Goal: Task Accomplishment & Management: Complete application form

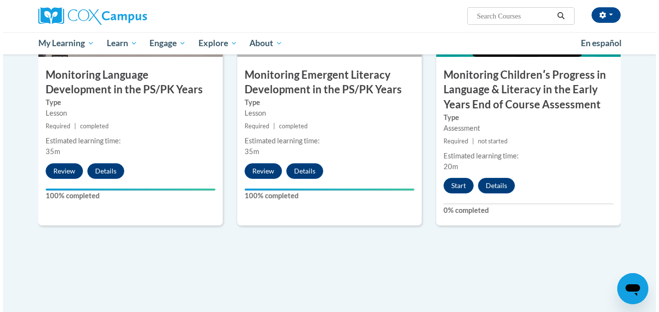
scroll to position [867, 0]
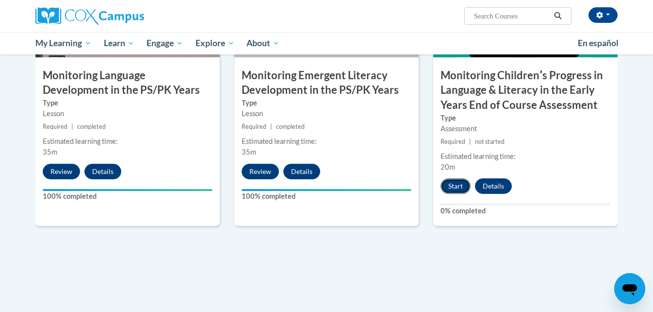
click at [457, 182] on button "Start" at bounding box center [456, 186] width 30 height 16
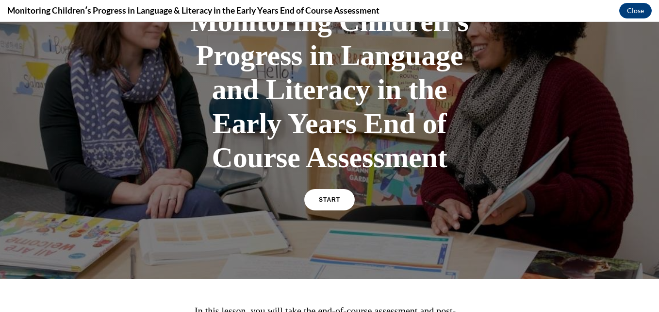
scroll to position [88, 0]
click at [330, 205] on link "START" at bounding box center [329, 199] width 53 height 22
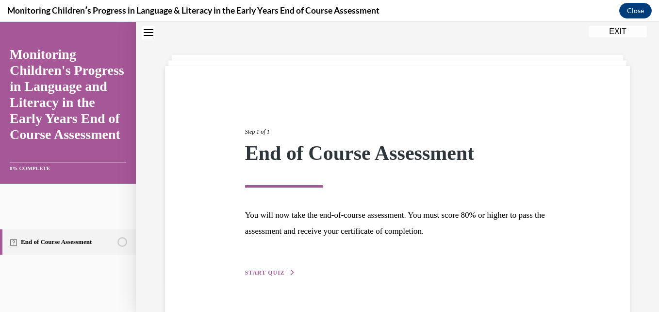
scroll to position [54, 0]
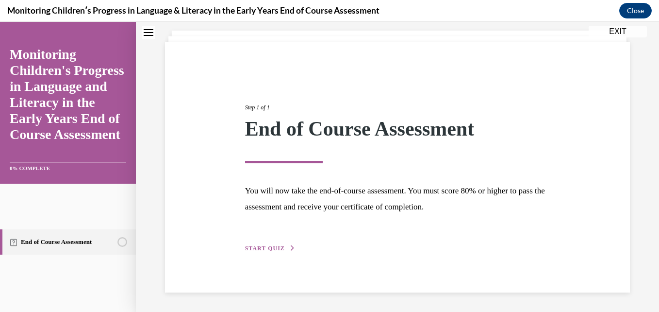
click at [268, 251] on button "START QUIZ" at bounding box center [270, 248] width 50 height 9
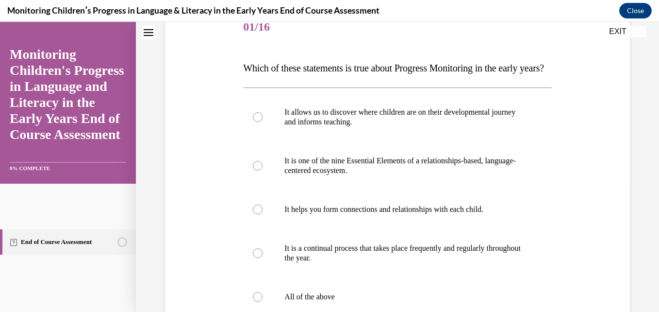
scroll to position [129, 0]
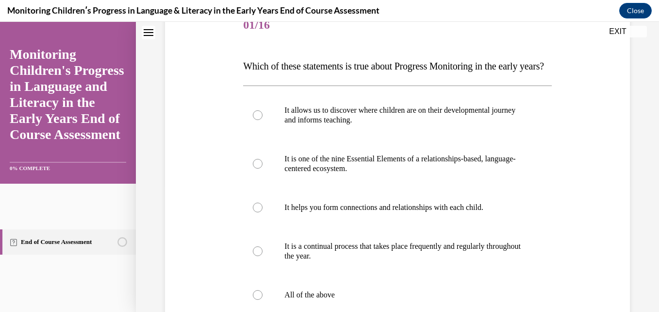
click at [335, 125] on p "It allows us to discover where children are on their developmental journey and …" at bounding box center [405, 114] width 243 height 19
click at [263, 120] on input "It allows us to discover where children are on their developmental journey and …" at bounding box center [258, 115] width 10 height 10
radio input "true"
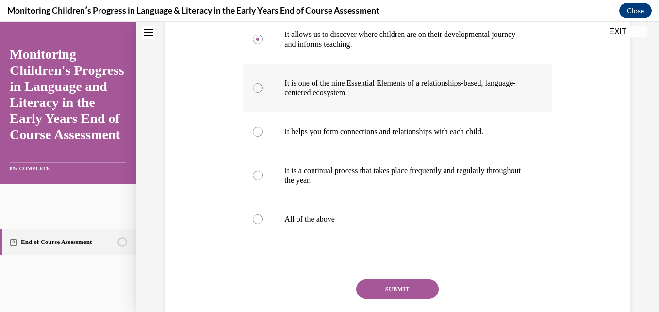
scroll to position [205, 0]
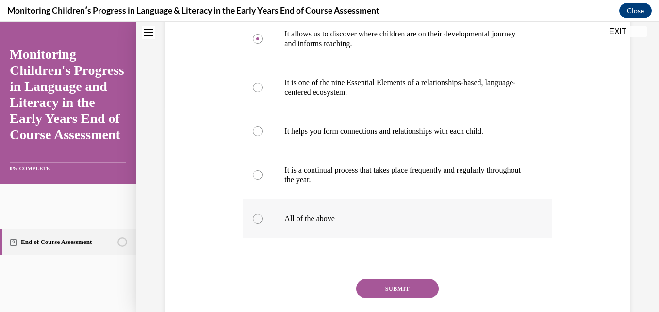
click at [305, 223] on p "All of the above" at bounding box center [405, 219] width 243 height 10
click at [263, 223] on input "All of the above" at bounding box center [258, 219] width 10 height 10
radio input "true"
click at [389, 298] on button "SUBMIT" at bounding box center [397, 288] width 83 height 19
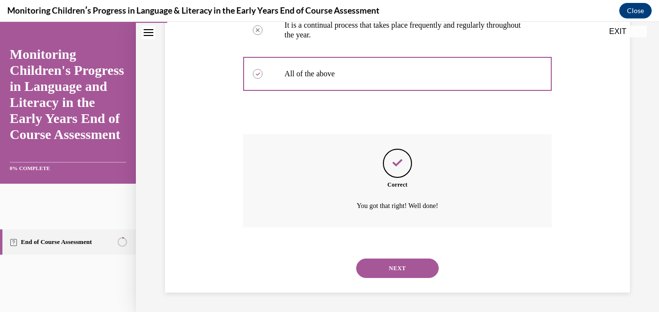
scroll to position [369, 0]
click at [408, 261] on button "NEXT" at bounding box center [397, 267] width 83 height 19
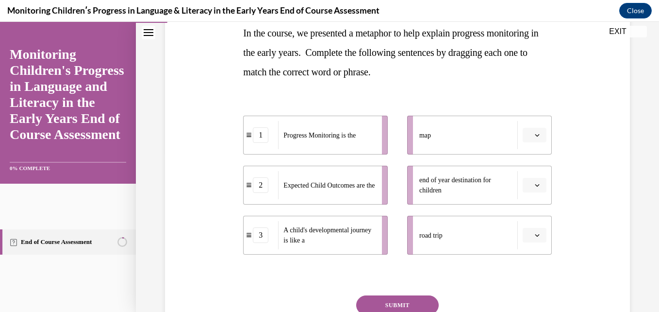
scroll to position [163, 0]
click at [350, 141] on div "Progress Monitoring is the" at bounding box center [327, 134] width 98 height 28
click at [451, 137] on div "map" at bounding box center [468, 134] width 99 height 28
click at [531, 137] on button "button" at bounding box center [535, 134] width 24 height 15
click at [466, 173] on div "end of year destination for children" at bounding box center [468, 184] width 99 height 28
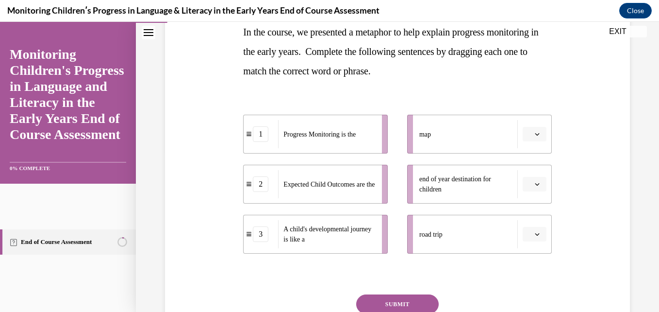
drag, startPoint x: 525, startPoint y: 232, endPoint x: 525, endPoint y: 136, distance: 95.1
click at [525, 136] on ul "map end of year destination for children road trip" at bounding box center [475, 184] width 154 height 139
click at [535, 134] on icon "button" at bounding box center [537, 134] width 5 height 5
click at [529, 184] on div "1" at bounding box center [527, 175] width 24 height 19
click at [527, 190] on button "button" at bounding box center [535, 184] width 24 height 15
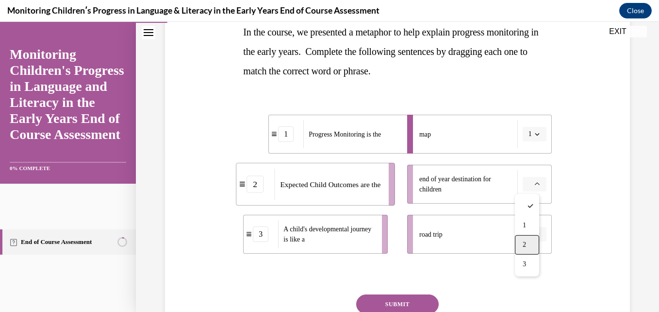
click at [525, 244] on span "2" at bounding box center [524, 245] width 3 height 8
click at [535, 235] on icon "button" at bounding box center [537, 234] width 5 height 5
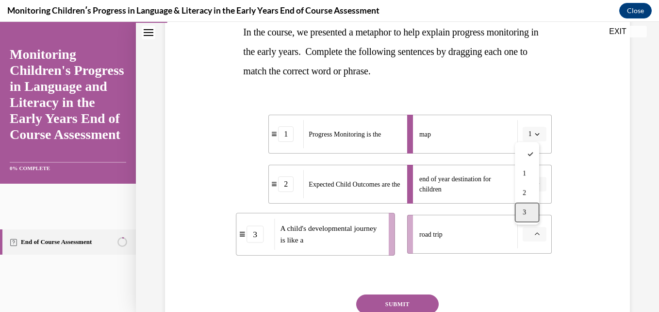
click at [528, 207] on div "3" at bounding box center [527, 211] width 24 height 19
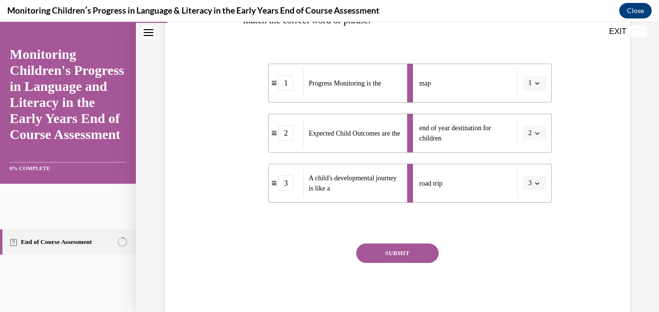
click at [385, 252] on button "SUBMIT" at bounding box center [397, 252] width 83 height 19
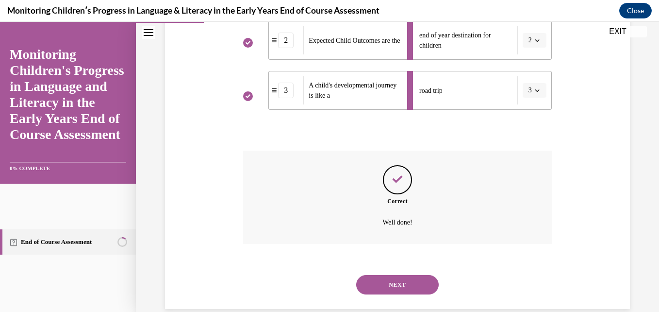
scroll to position [323, 0]
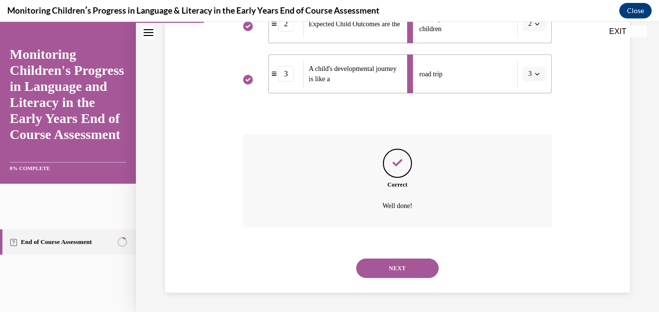
click at [395, 264] on button "NEXT" at bounding box center [397, 267] width 83 height 19
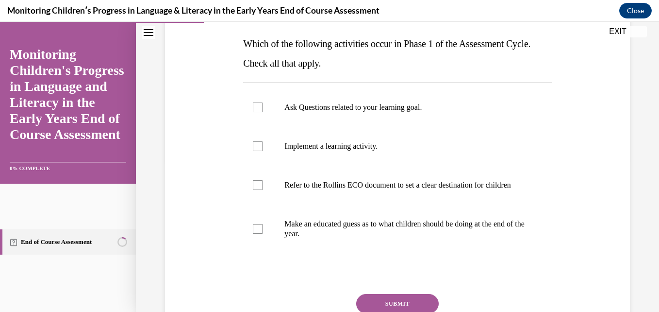
scroll to position [151, 0]
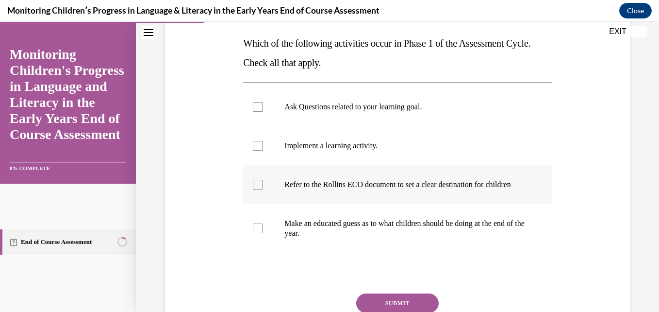
click at [306, 201] on label "Refer to the Rollins ECO document to set a clear destination for children" at bounding box center [397, 184] width 308 height 39
click at [263, 189] on input "Refer to the Rollins ECO document to set a clear destination for children" at bounding box center [258, 185] width 10 height 10
checkbox input "true"
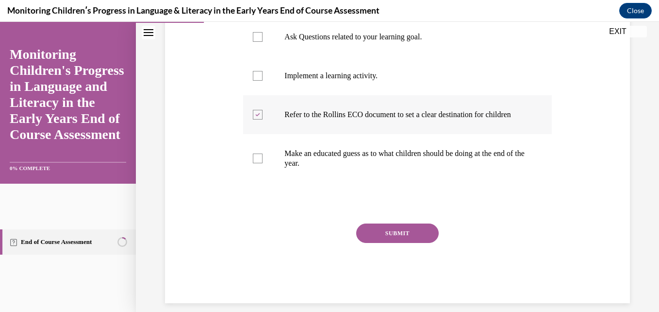
scroll to position [222, 0]
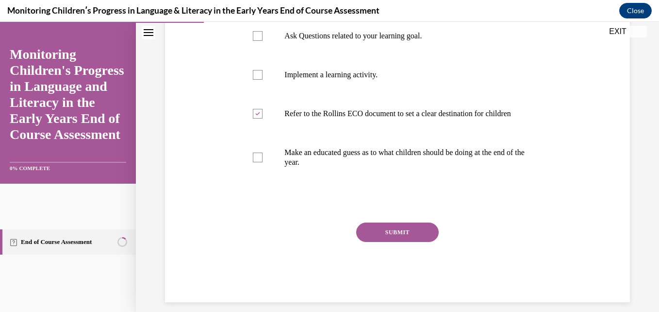
click at [391, 237] on button "SUBMIT" at bounding box center [397, 231] width 83 height 19
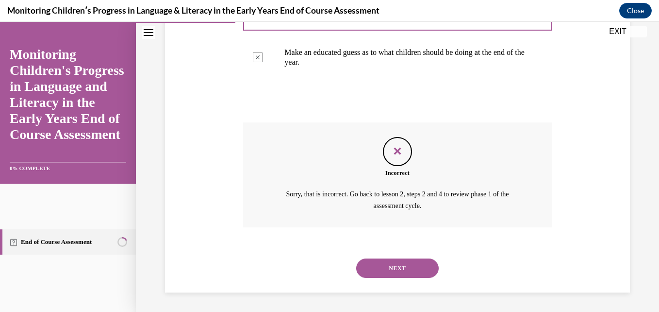
scroll to position [325, 0]
click at [407, 278] on button "NEXT" at bounding box center [397, 267] width 83 height 19
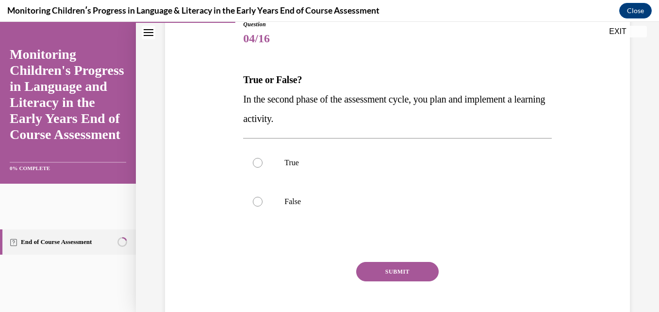
scroll to position [116, 0]
click at [281, 177] on label "True" at bounding box center [397, 162] width 308 height 39
click at [263, 167] on input "True" at bounding box center [258, 162] width 10 height 10
radio input "true"
click at [377, 265] on button "SUBMIT" at bounding box center [397, 270] width 83 height 19
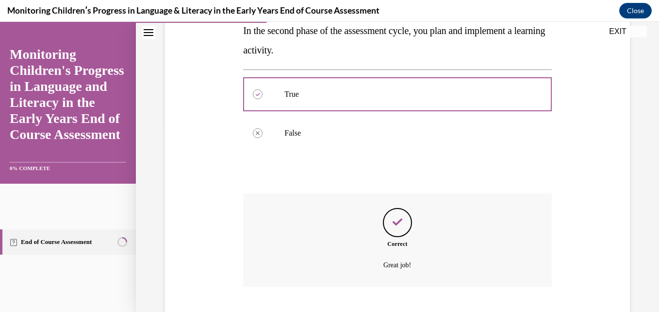
scroll to position [243, 0]
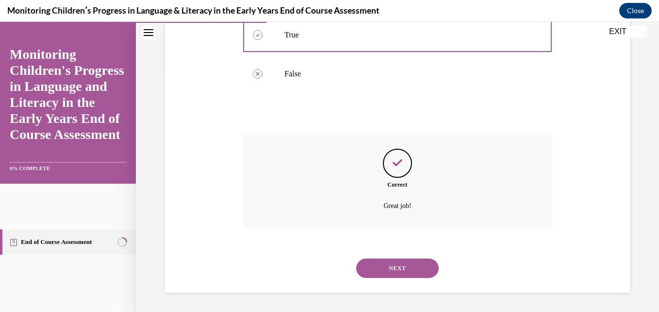
click at [382, 270] on button "NEXT" at bounding box center [397, 267] width 83 height 19
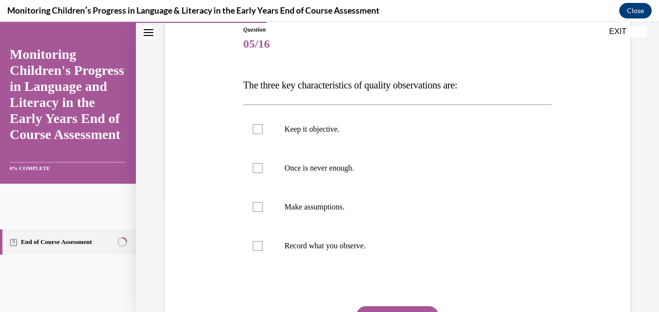
scroll to position [110, 0]
click at [318, 128] on p "Keep it objective." at bounding box center [405, 129] width 243 height 10
click at [263, 128] on input "Keep it objective." at bounding box center [258, 129] width 10 height 10
checkbox input "true"
click at [308, 246] on p "Record what you observe." at bounding box center [405, 245] width 243 height 10
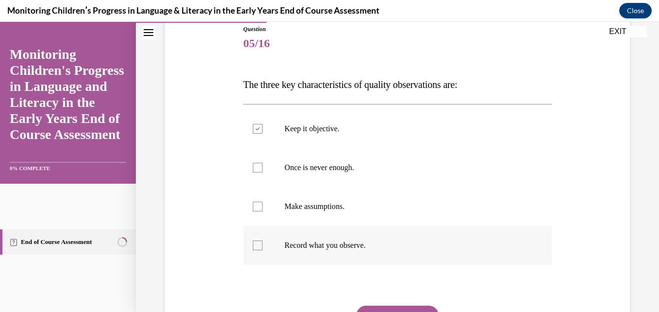
click at [263, 246] on input "Record what you observe." at bounding box center [258, 245] width 10 height 10
checkbox input "true"
click at [314, 163] on p "Once is never enough." at bounding box center [405, 168] width 243 height 10
click at [263, 163] on input "Once is never enough." at bounding box center [258, 168] width 10 height 10
checkbox input "true"
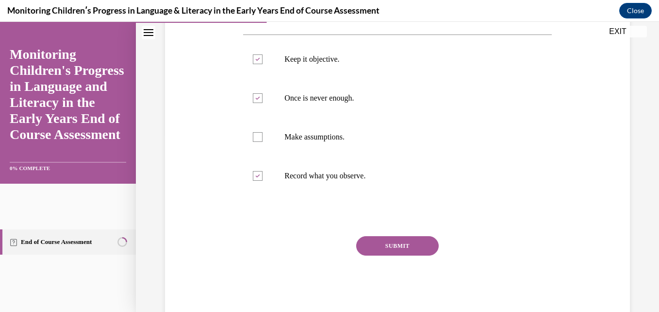
click at [378, 248] on button "SUBMIT" at bounding box center [397, 245] width 83 height 19
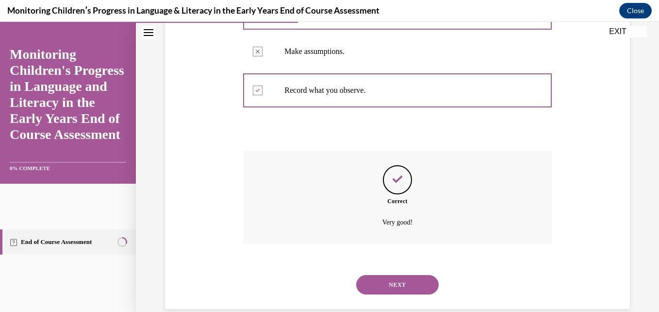
scroll to position [282, 0]
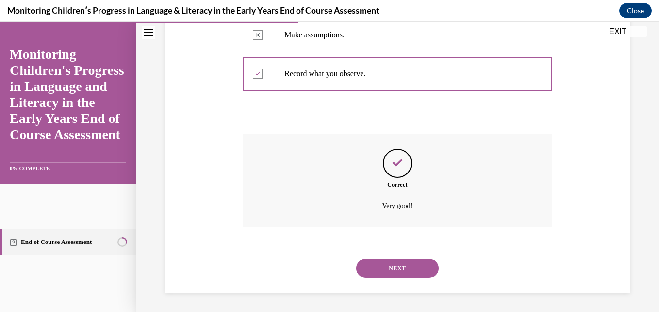
click at [394, 258] on button "NEXT" at bounding box center [397, 267] width 83 height 19
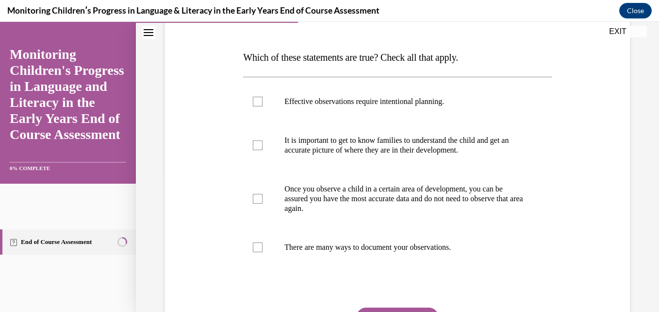
scroll to position [138, 0]
click at [361, 252] on label "There are many ways to document your observations." at bounding box center [397, 246] width 308 height 39
click at [263, 251] on input "There are many ways to document your observations." at bounding box center [258, 247] width 10 height 10
checkbox input "true"
click at [362, 155] on label "It is important to get to know families to understand the child and get an accu…" at bounding box center [397, 144] width 308 height 49
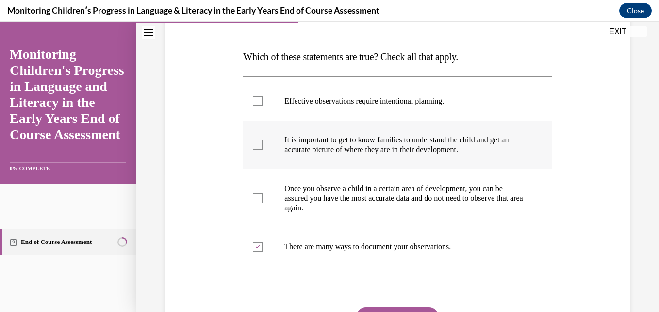
click at [263, 149] on input "It is important to get to know families to understand the child and get an accu…" at bounding box center [258, 145] width 10 height 10
checkbox input "true"
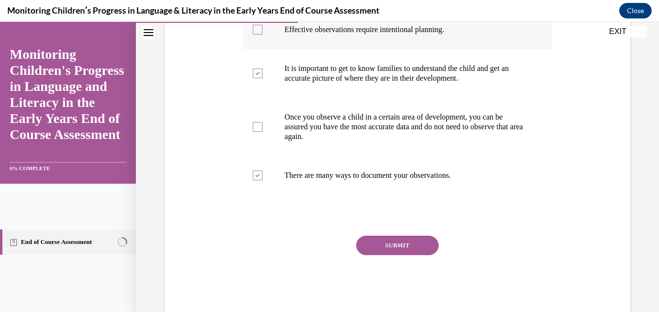
scroll to position [210, 0]
click at [372, 248] on button "SUBMIT" at bounding box center [397, 244] width 83 height 19
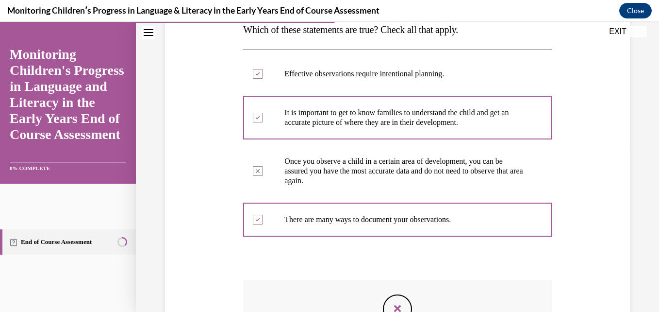
scroll to position [357, 0]
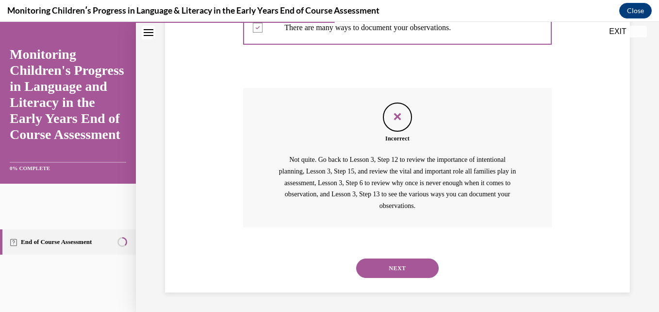
click at [411, 269] on button "NEXT" at bounding box center [397, 267] width 83 height 19
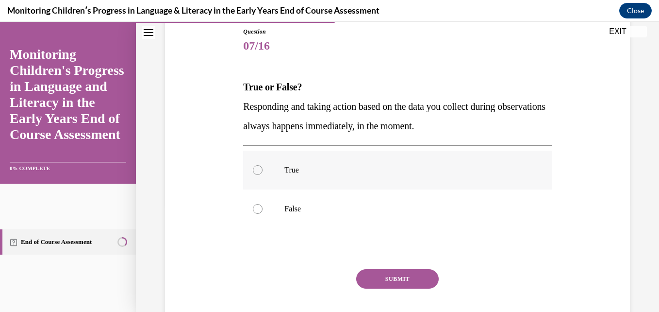
scroll to position [108, 0]
click at [307, 215] on label "False" at bounding box center [397, 208] width 308 height 39
click at [263, 213] on input "False" at bounding box center [258, 208] width 10 height 10
radio input "true"
click at [376, 279] on button "SUBMIT" at bounding box center [397, 277] width 83 height 19
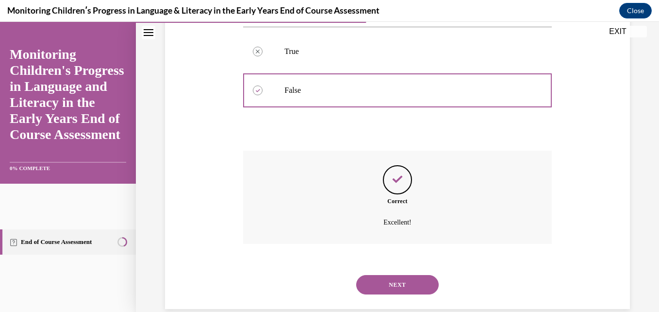
scroll to position [243, 0]
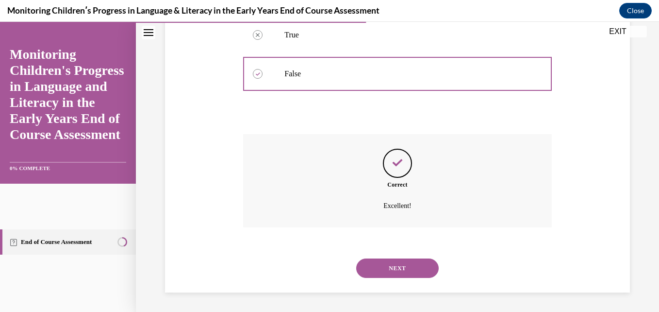
click at [384, 273] on button "NEXT" at bounding box center [397, 267] width 83 height 19
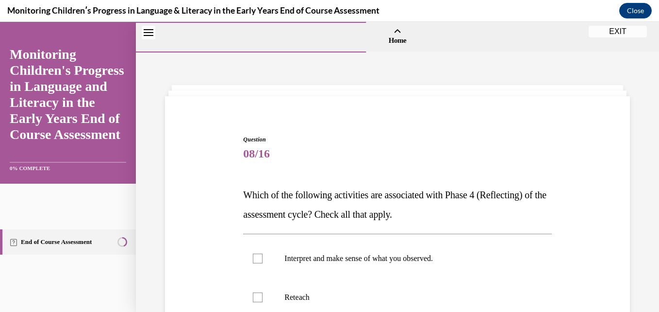
scroll to position [54, 0]
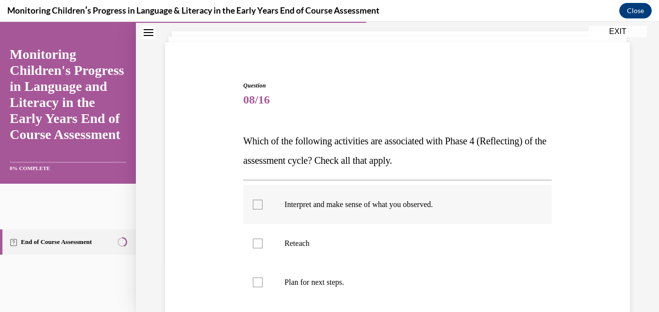
click at [312, 193] on label "Interpret and make sense of what you observed." at bounding box center [397, 204] width 308 height 39
click at [263, 199] on input "Interpret and make sense of what you observed." at bounding box center [258, 204] width 10 height 10
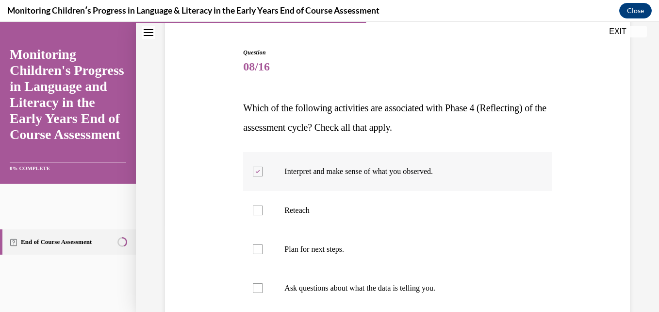
scroll to position [103, 0]
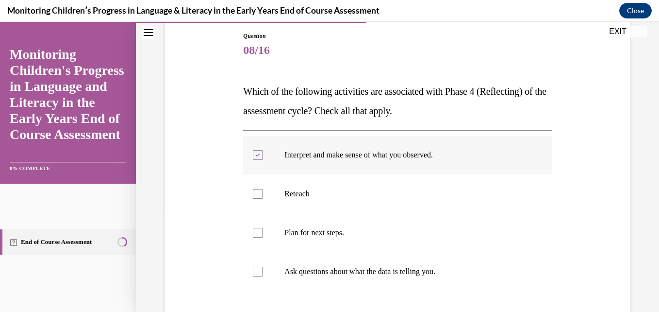
click at [347, 166] on label "Interpret and make sense of what you observed." at bounding box center [397, 154] width 308 height 39
click at [263, 160] on input "Interpret and make sense of what you observed." at bounding box center [258, 155] width 10 height 10
click at [349, 161] on label "Interpret and make sense of what you observed." at bounding box center [397, 154] width 308 height 39
click at [263, 160] on input "Interpret and make sense of what you observed." at bounding box center [258, 155] width 10 height 10
checkbox input "true"
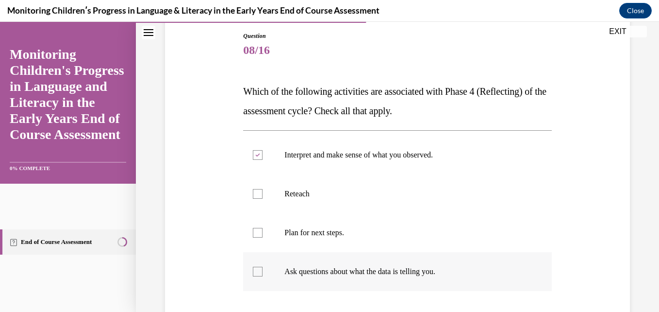
click at [321, 267] on p "Ask questions about what the data is telling you." at bounding box center [405, 271] width 243 height 10
click at [263, 267] on input "Ask questions about what the data is telling you." at bounding box center [258, 271] width 10 height 10
checkbox input "true"
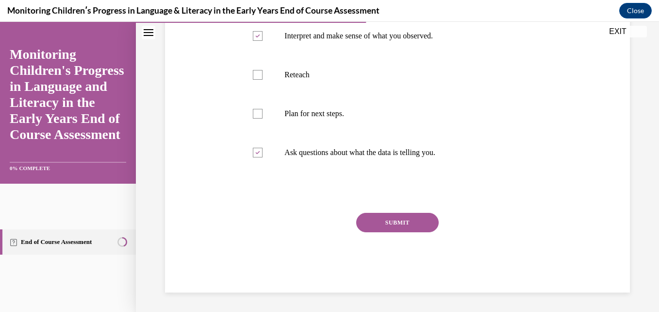
click at [390, 225] on button "SUBMIT" at bounding box center [397, 222] width 83 height 19
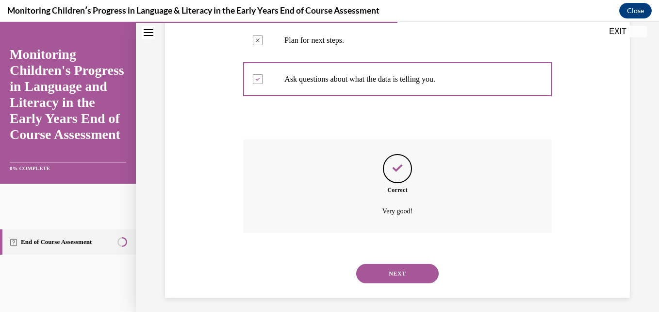
scroll to position [300, 0]
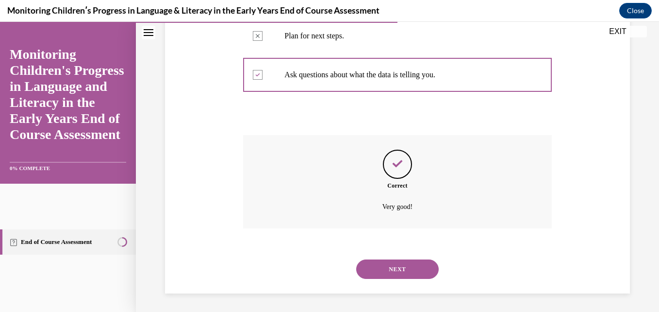
click at [397, 270] on button "NEXT" at bounding box center [397, 268] width 83 height 19
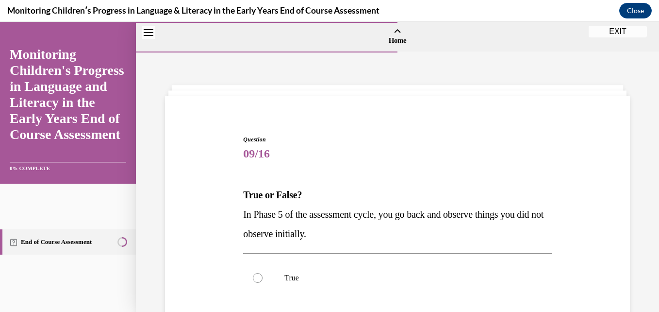
scroll to position [86, 0]
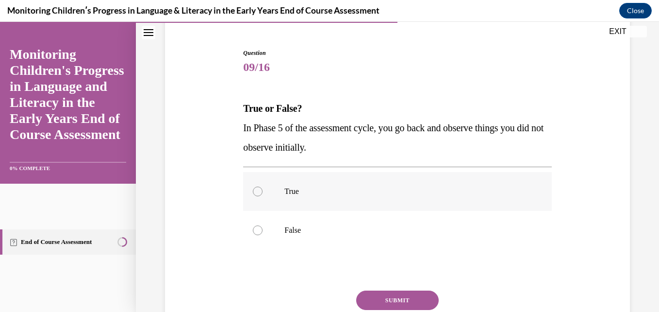
click at [334, 193] on p "True" at bounding box center [405, 191] width 243 height 10
click at [263, 193] on input "True" at bounding box center [258, 191] width 10 height 10
radio input "true"
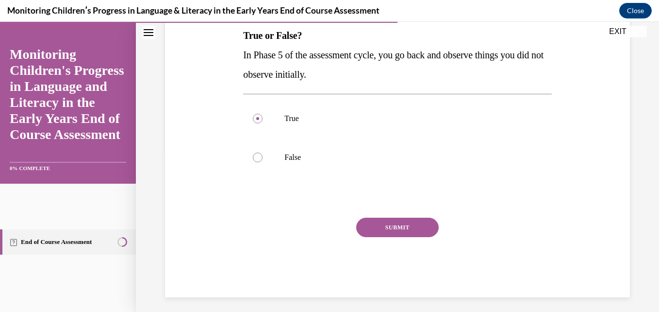
click at [385, 223] on button "SUBMIT" at bounding box center [397, 226] width 83 height 19
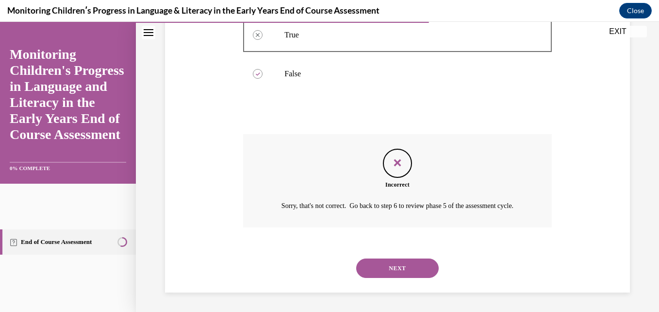
scroll to position [254, 0]
click at [378, 270] on button "NEXT" at bounding box center [397, 267] width 83 height 19
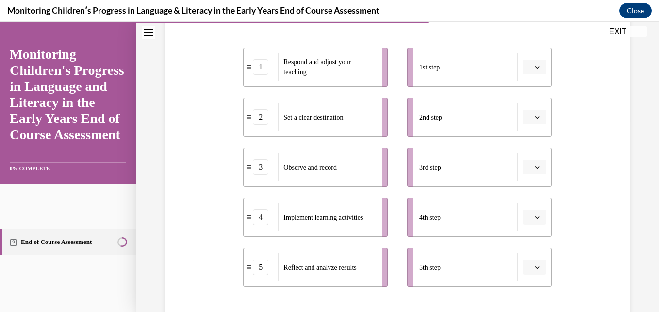
scroll to position [189, 0]
click at [527, 65] on button "button" at bounding box center [535, 68] width 24 height 15
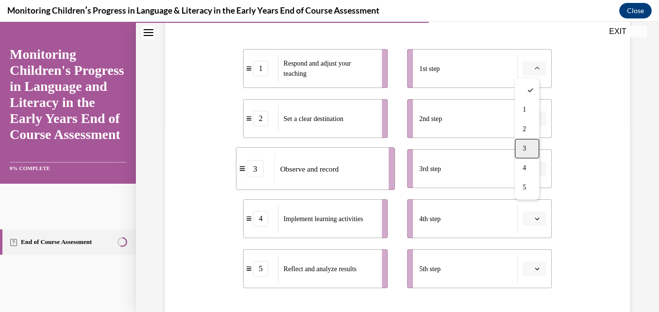
click at [523, 145] on span "3" at bounding box center [524, 149] width 3 height 8
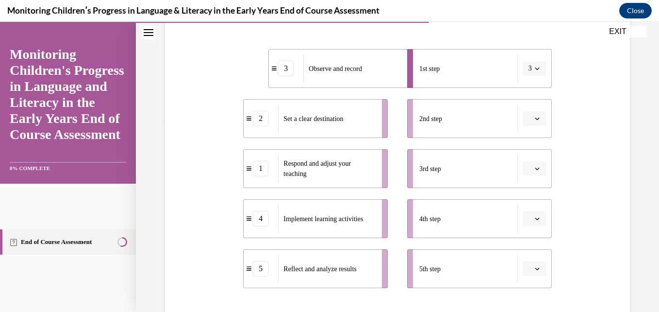
click at [535, 120] on icon "button" at bounding box center [537, 118] width 5 height 5
click at [528, 178] on div "2" at bounding box center [527, 178] width 24 height 19
click at [555, 161] on div "Question 10/16 Put the steps of the assessment cycle in the right order! 3 Obse…" at bounding box center [398, 163] width 470 height 492
click at [539, 167] on button "button" at bounding box center [535, 168] width 24 height 15
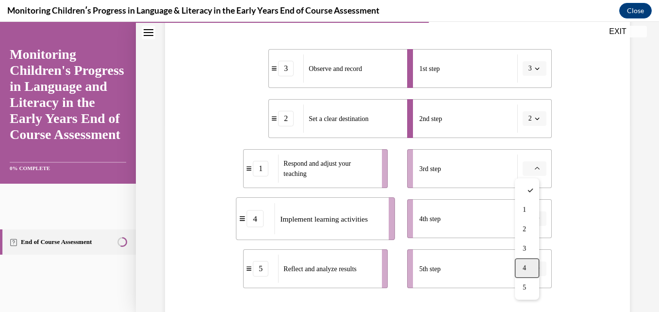
click at [526, 266] on span "4" at bounding box center [524, 268] width 3 height 8
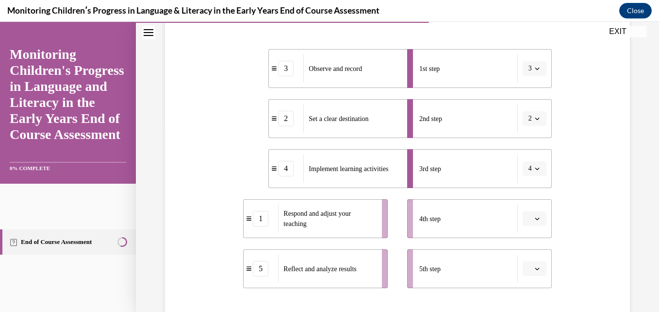
click at [539, 220] on button "button" at bounding box center [535, 218] width 24 height 15
click at [526, 116] on span "1" at bounding box center [524, 119] width 3 height 8
click at [532, 263] on button "button" at bounding box center [535, 268] width 24 height 15
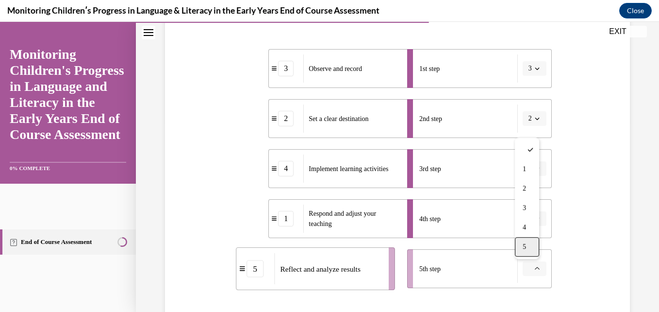
click at [529, 253] on div "5" at bounding box center [527, 246] width 24 height 19
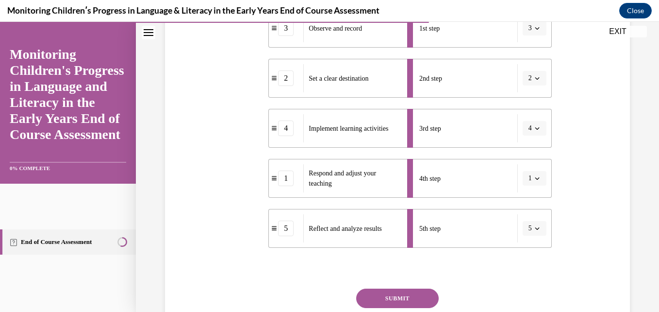
scroll to position [232, 0]
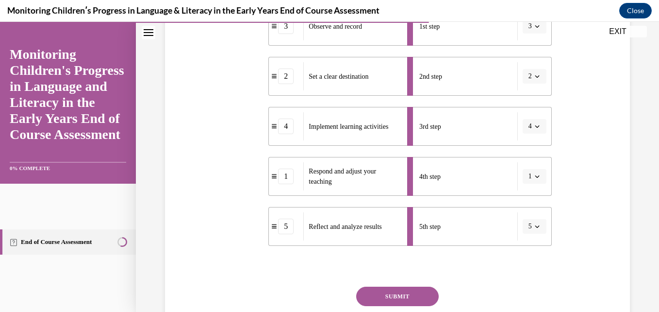
click at [381, 291] on button "SUBMIT" at bounding box center [397, 295] width 83 height 19
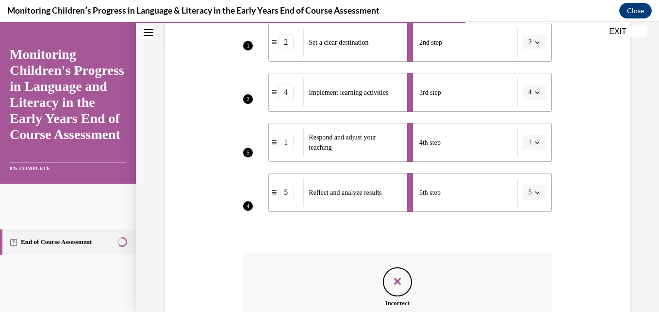
scroll to position [396, 0]
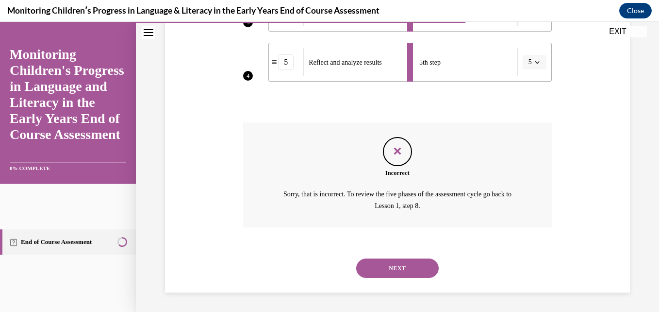
click at [396, 262] on button "NEXT" at bounding box center [397, 267] width 83 height 19
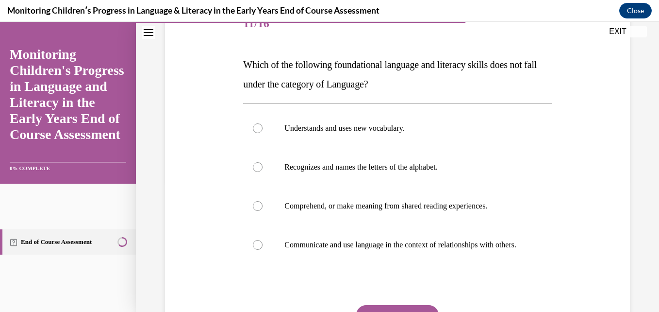
scroll to position [124, 0]
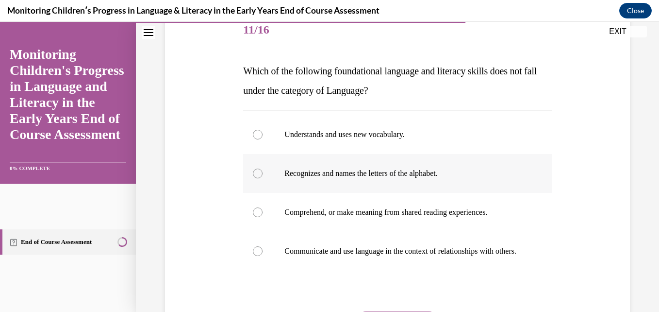
click at [359, 192] on label "Recognizes and names the letters of the alphabet." at bounding box center [397, 173] width 308 height 39
click at [263, 178] on input "Recognizes and names the letters of the alphabet." at bounding box center [258, 173] width 10 height 10
radio input "true"
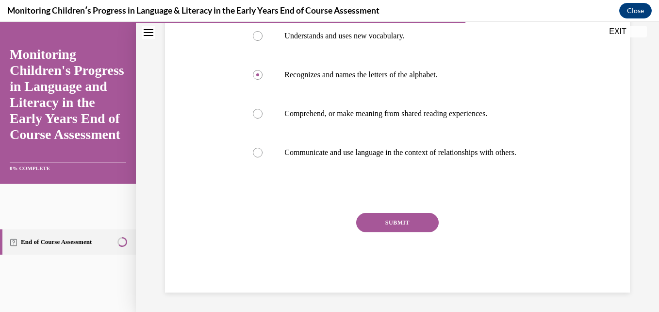
click at [393, 223] on button "SUBMIT" at bounding box center [397, 222] width 83 height 19
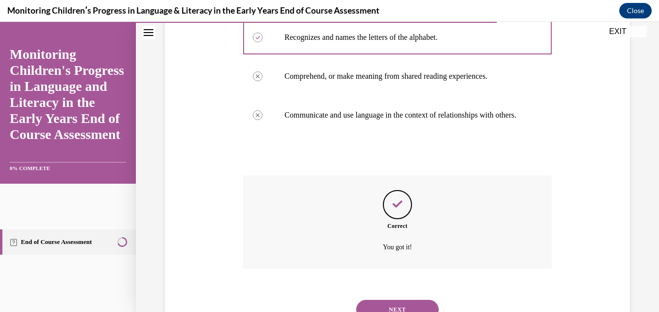
scroll to position [311, 0]
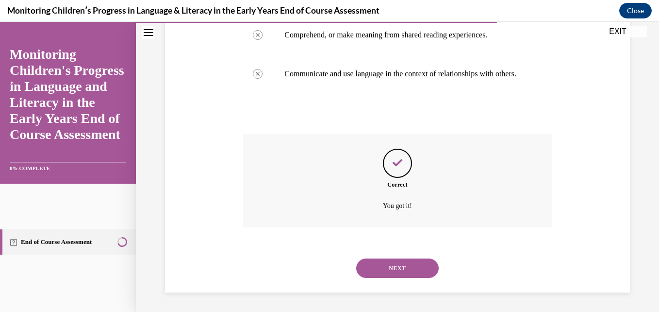
click at [394, 269] on button "NEXT" at bounding box center [397, 267] width 83 height 19
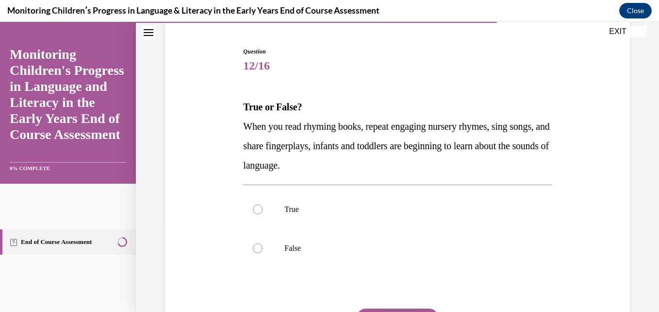
scroll to position [114, 0]
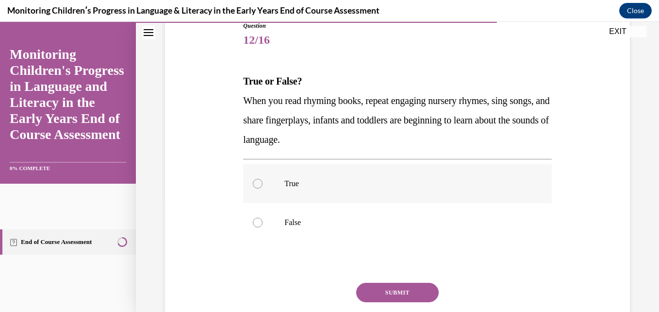
click at [303, 187] on p "True" at bounding box center [405, 184] width 243 height 10
click at [263, 187] on input "True" at bounding box center [258, 184] width 10 height 10
radio input "true"
click at [372, 286] on button "SUBMIT" at bounding box center [397, 291] width 83 height 19
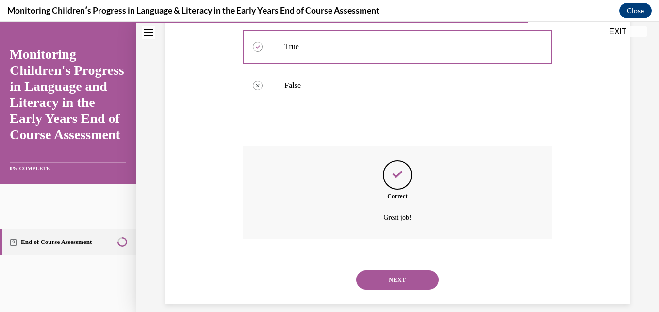
scroll to position [262, 0]
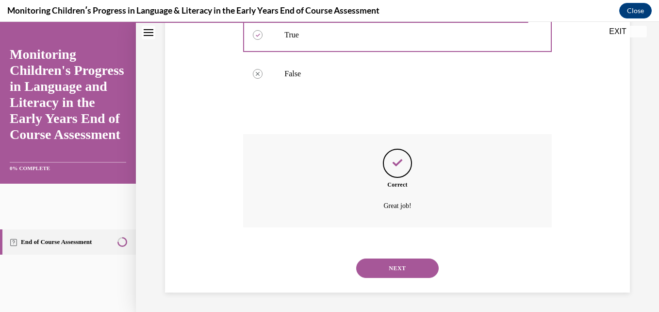
click at [379, 273] on button "NEXT" at bounding box center [397, 267] width 83 height 19
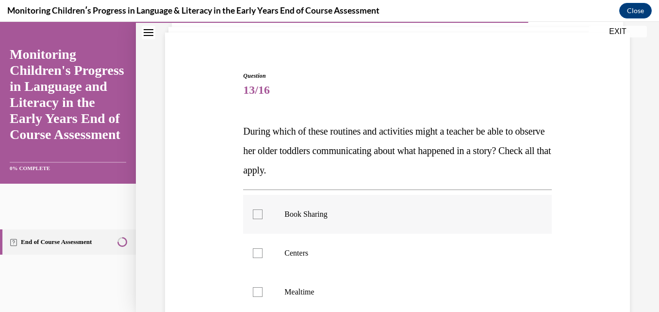
scroll to position [65, 0]
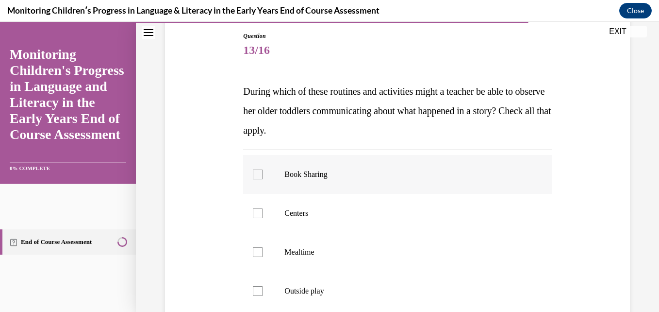
click at [289, 171] on p "Book Sharing" at bounding box center [405, 174] width 243 height 10
click at [263, 171] on input "Book Sharing" at bounding box center [258, 174] width 10 height 10
checkbox input "true"
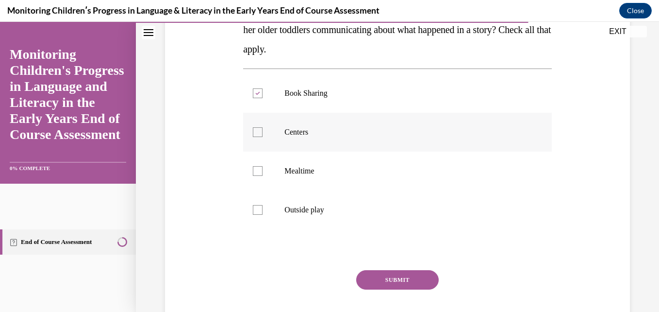
click at [284, 139] on label "Centers" at bounding box center [397, 132] width 308 height 39
click at [263, 137] on input "Centers" at bounding box center [258, 132] width 10 height 10
checkbox input "true"
click at [287, 165] on label "Mealtime" at bounding box center [397, 170] width 308 height 39
click at [263, 166] on input "Mealtime" at bounding box center [258, 171] width 10 height 10
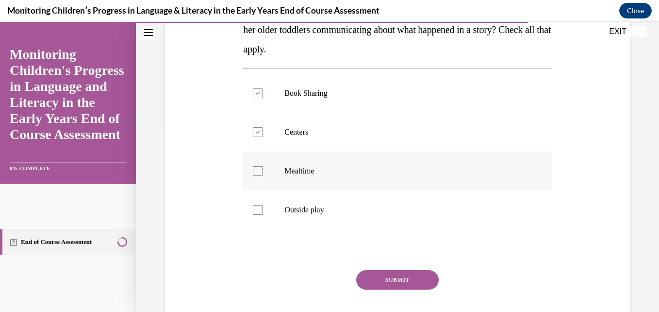
checkbox input "true"
click at [290, 214] on p "Outside play" at bounding box center [405, 210] width 243 height 10
click at [263, 214] on input "Outside play" at bounding box center [258, 210] width 10 height 10
checkbox input "true"
click at [389, 278] on button "SUBMIT" at bounding box center [397, 279] width 83 height 19
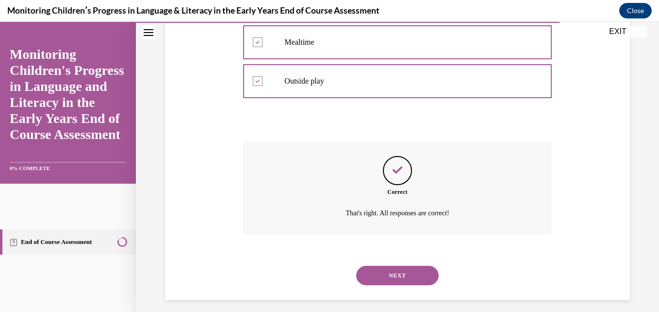
scroll to position [320, 0]
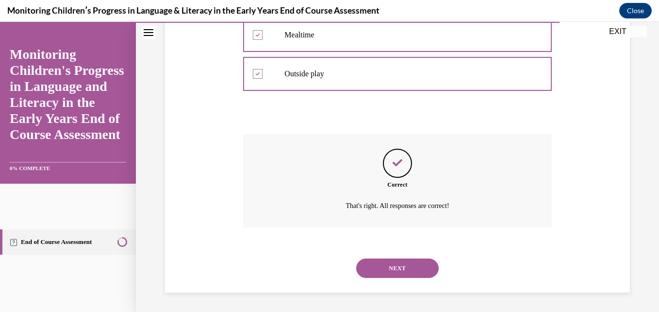
click at [385, 267] on button "NEXT" at bounding box center [397, 267] width 83 height 19
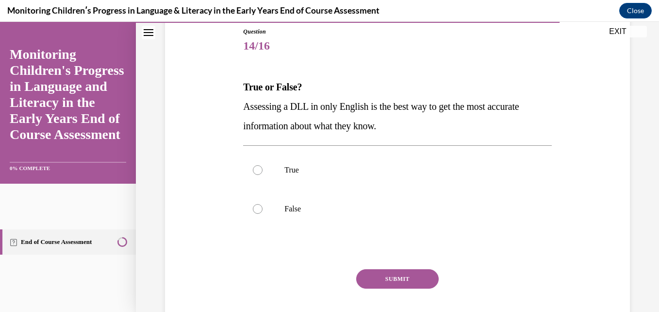
scroll to position [108, 0]
click at [314, 168] on p "True" at bounding box center [405, 170] width 243 height 10
click at [263, 168] on input "True" at bounding box center [258, 170] width 10 height 10
radio input "true"
click at [319, 208] on p "False" at bounding box center [405, 208] width 243 height 10
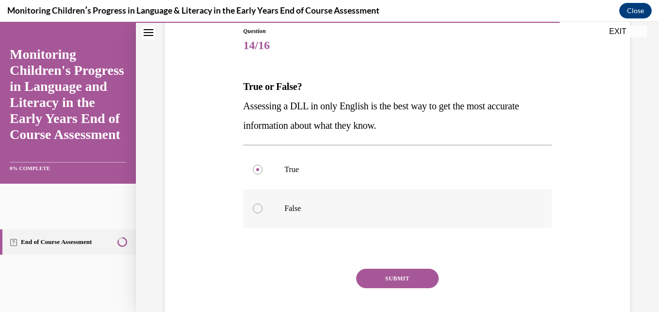
click at [263, 208] on input "False" at bounding box center [258, 208] width 10 height 10
radio input "true"
click at [372, 275] on button "SUBMIT" at bounding box center [397, 277] width 83 height 19
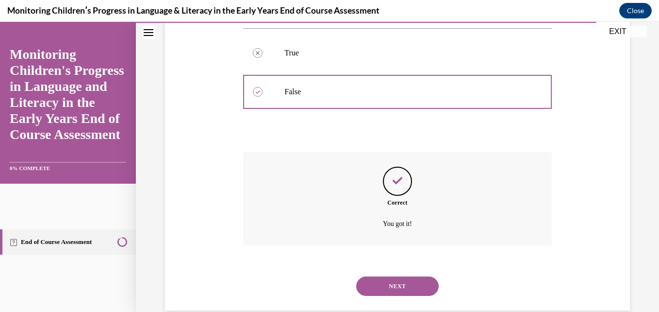
scroll to position [243, 0]
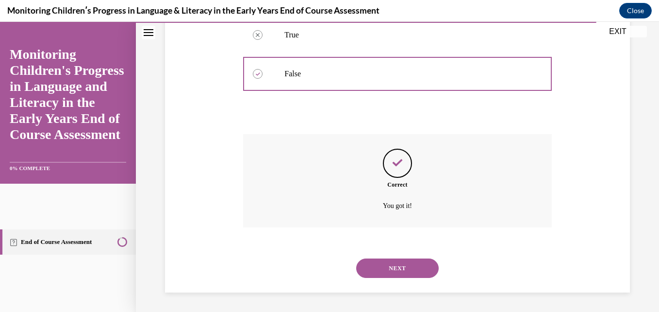
click at [408, 264] on button "NEXT" at bounding box center [397, 267] width 83 height 19
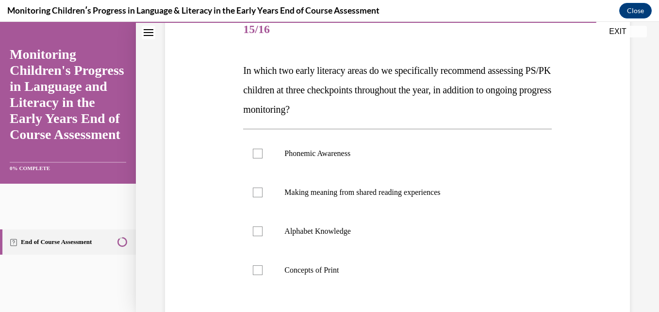
scroll to position [125, 0]
click at [351, 152] on p "Phonemic Awareness" at bounding box center [405, 153] width 243 height 10
click at [263, 152] on input "Phonemic Awareness" at bounding box center [258, 153] width 10 height 10
checkbox input "true"
click at [346, 239] on label "Alphabet Knowledge" at bounding box center [397, 230] width 308 height 39
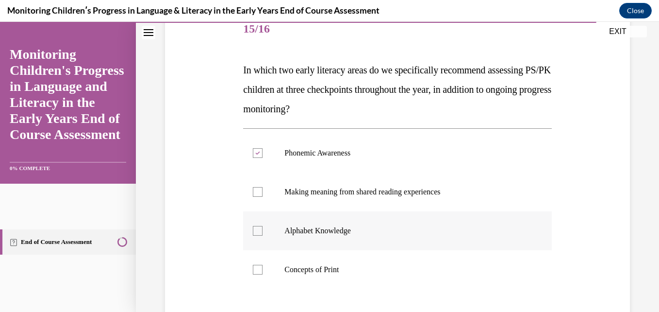
click at [263, 235] on input "Alphabet Knowledge" at bounding box center [258, 231] width 10 height 10
checkbox input "true"
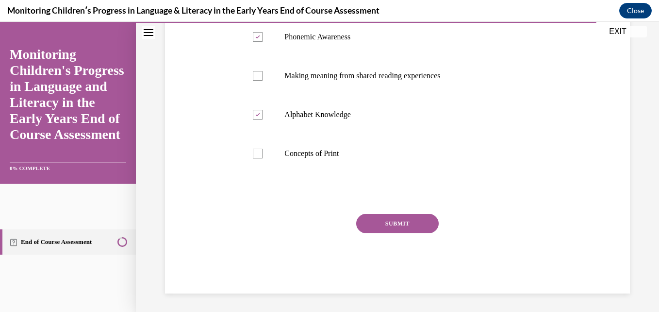
click at [382, 230] on button "SUBMIT" at bounding box center [397, 223] width 83 height 19
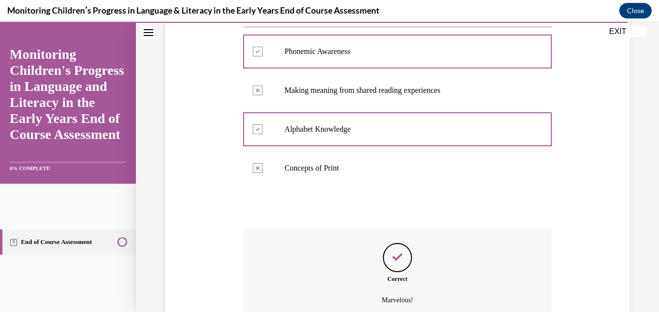
scroll to position [320, 0]
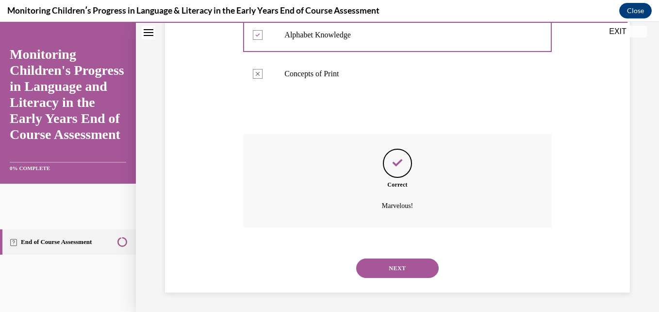
click at [374, 266] on button "NEXT" at bounding box center [397, 267] width 83 height 19
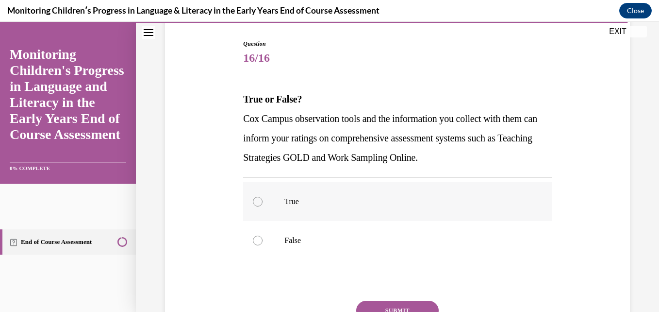
click at [310, 203] on p "True" at bounding box center [405, 202] width 243 height 10
click at [263, 203] on input "True" at bounding box center [258, 202] width 10 height 10
radio input "true"
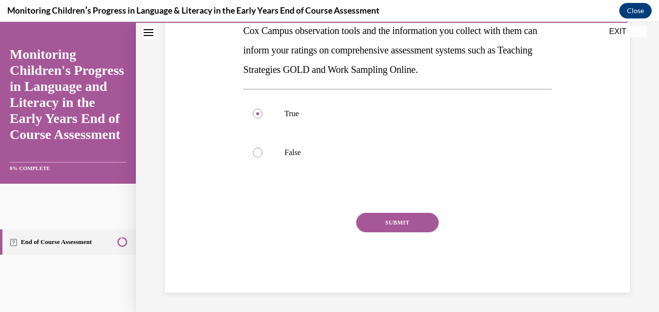
click at [407, 224] on button "SUBMIT" at bounding box center [397, 222] width 83 height 19
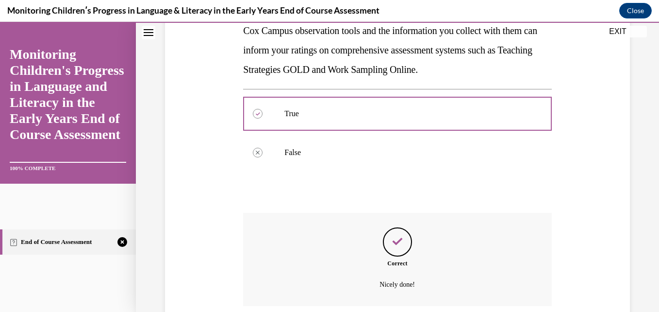
scroll to position [262, 0]
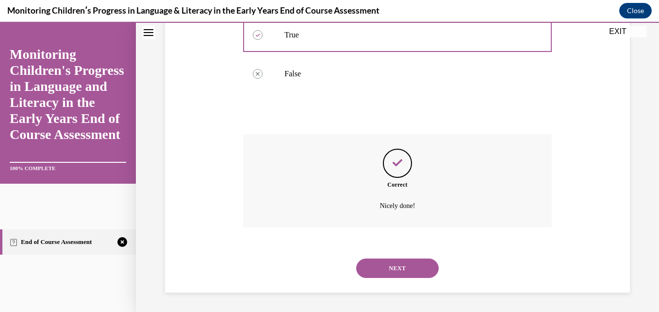
click at [397, 272] on button "NEXT" at bounding box center [397, 267] width 83 height 19
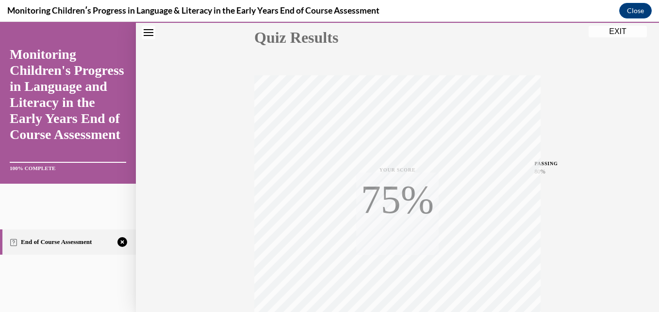
scroll to position [208, 0]
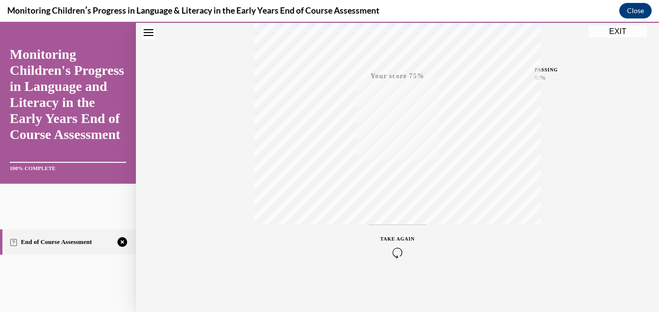
click at [397, 243] on div "TAKE AGAIN" at bounding box center [398, 246] width 34 height 23
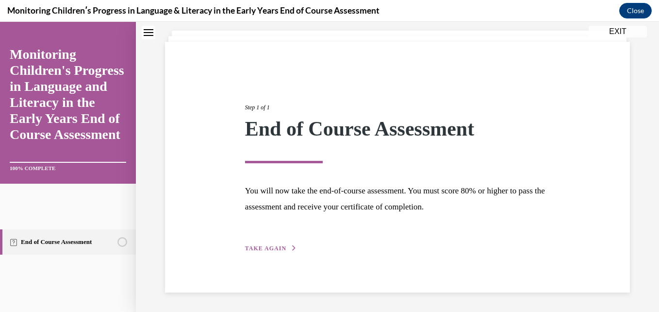
scroll to position [54, 0]
click at [269, 232] on div "Step 1 of 1 End of Course Assessment You will now take the end-of-course assess…" at bounding box center [398, 167] width 320 height 173
click at [278, 256] on div "Step 1 of 1 End of Course Assessment You will now take the end-of-course assess…" at bounding box center [397, 167] width 465 height 250
click at [267, 247] on span "TAKE AGAIN" at bounding box center [265, 248] width 41 height 7
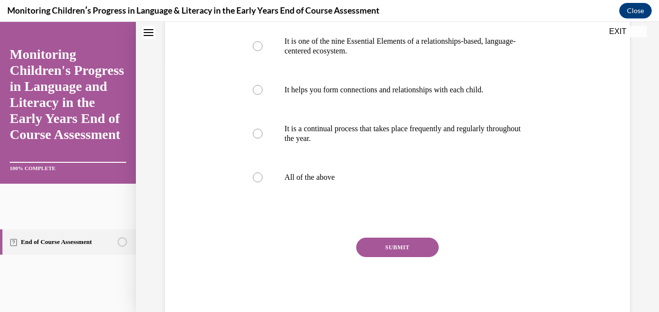
scroll to position [247, 0]
click at [286, 182] on p "All of the above" at bounding box center [405, 177] width 243 height 10
click at [263, 182] on input "All of the above" at bounding box center [258, 177] width 10 height 10
radio input "true"
click at [379, 256] on button "SUBMIT" at bounding box center [397, 246] width 83 height 19
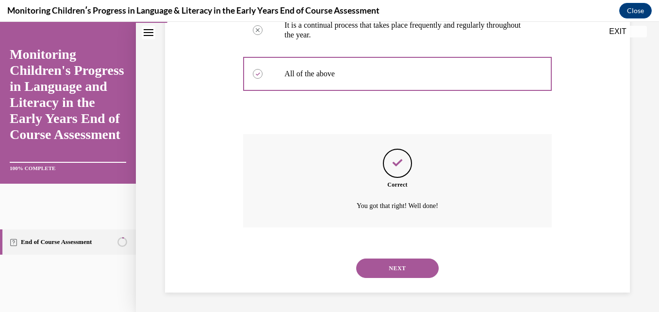
scroll to position [369, 0]
click at [392, 267] on button "NEXT" at bounding box center [397, 267] width 83 height 19
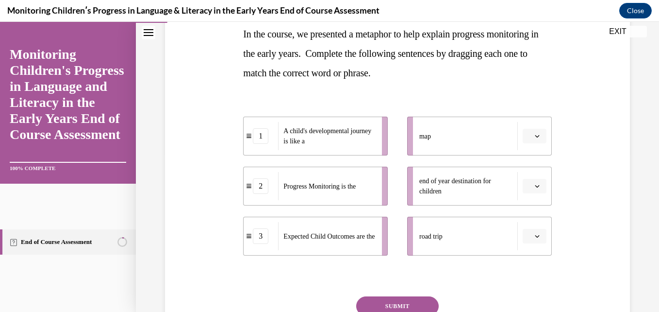
scroll to position [161, 0]
click at [529, 135] on span "Please select an option" at bounding box center [530, 136] width 3 height 10
click at [532, 175] on div "1" at bounding box center [527, 176] width 24 height 19
click at [535, 184] on icon "button" at bounding box center [537, 185] width 5 height 5
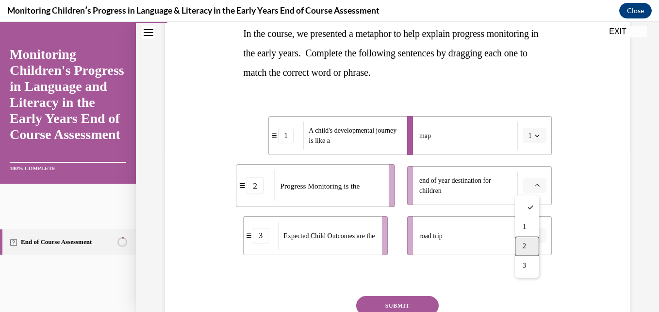
click at [526, 252] on div "2" at bounding box center [527, 245] width 24 height 19
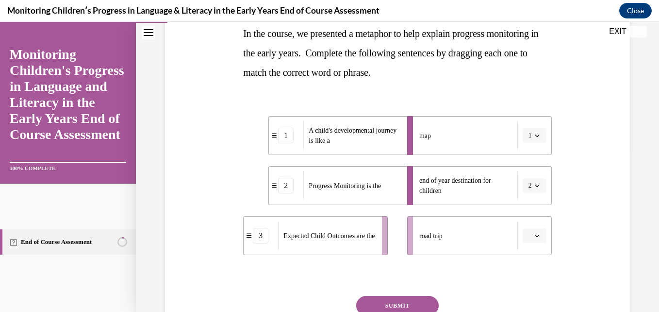
click at [535, 237] on icon "button" at bounding box center [537, 235] width 5 height 5
click at [528, 211] on div "3" at bounding box center [527, 213] width 24 height 19
click at [399, 306] on button "SUBMIT" at bounding box center [397, 305] width 83 height 19
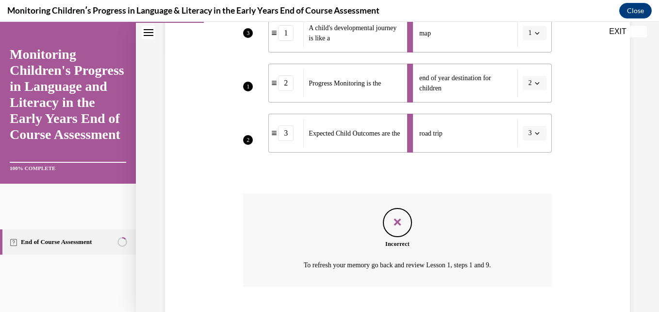
scroll to position [323, 0]
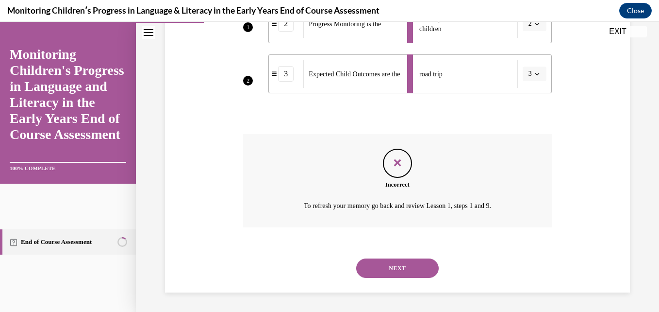
click at [385, 261] on button "NEXT" at bounding box center [397, 267] width 83 height 19
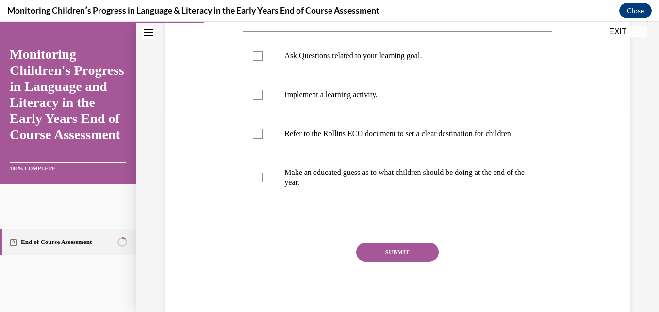
scroll to position [203, 0]
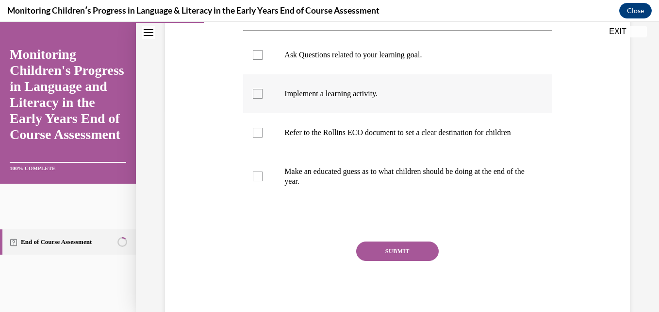
click at [303, 110] on label "Implement a learning activity." at bounding box center [397, 93] width 308 height 39
click at [263, 99] on input "Implement a learning activity." at bounding box center [258, 94] width 10 height 10
click at [296, 94] on p "Implement a learning activity." at bounding box center [405, 94] width 243 height 10
click at [263, 94] on input "Implement a learning activity." at bounding box center [258, 94] width 10 height 10
checkbox input "false"
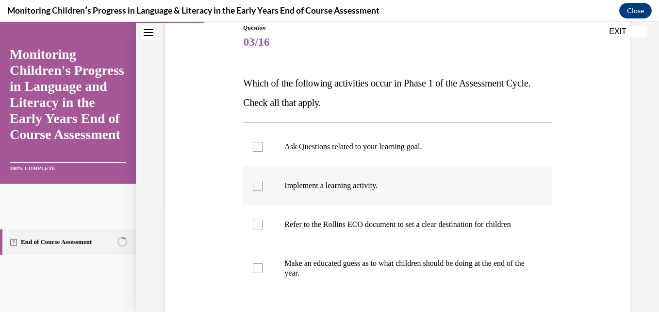
scroll to position [112, 0]
click at [313, 152] on label "Ask Questions related to your learning goal." at bounding box center [397, 146] width 308 height 39
click at [263, 151] on input "Ask Questions related to your learning goal." at bounding box center [258, 146] width 10 height 10
checkbox input "true"
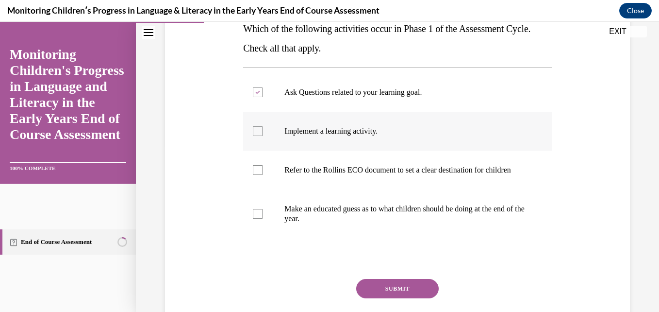
scroll to position [166, 0]
click at [298, 132] on p "Implement a learning activity." at bounding box center [405, 131] width 243 height 10
click at [263, 132] on input "Implement a learning activity." at bounding box center [258, 131] width 10 height 10
checkbox input "true"
click at [379, 298] on button "SUBMIT" at bounding box center [397, 287] width 83 height 19
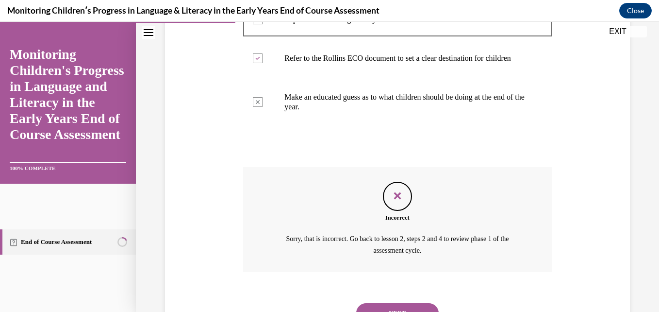
scroll to position [332, 0]
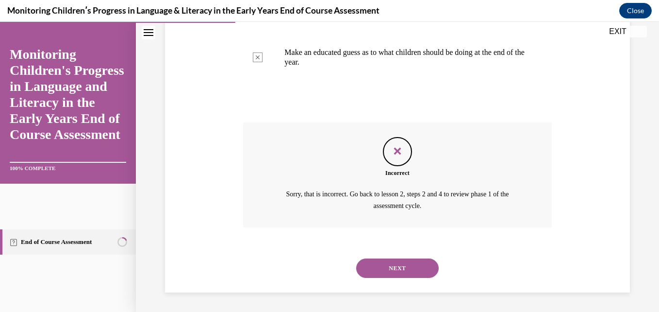
click at [400, 260] on button "NEXT" at bounding box center [397, 267] width 83 height 19
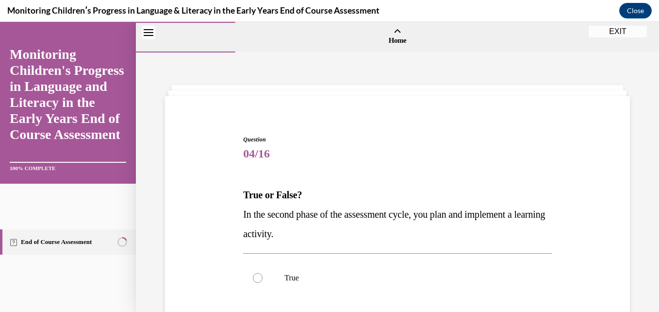
scroll to position [67, 0]
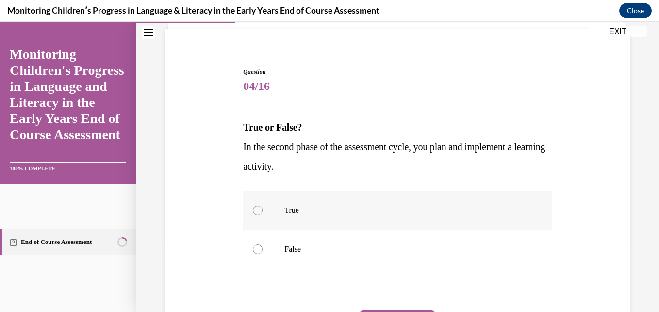
click at [308, 212] on p "True" at bounding box center [405, 210] width 243 height 10
click at [263, 212] on input "True" at bounding box center [258, 210] width 10 height 10
radio input "true"
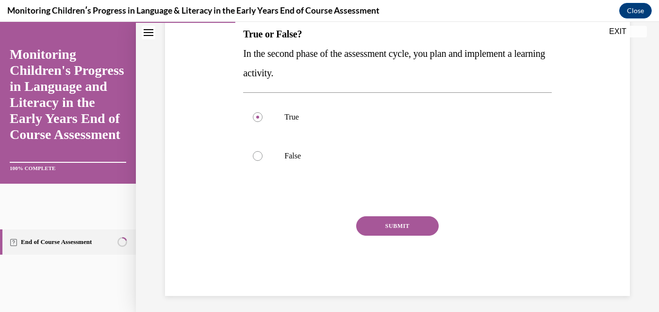
click at [399, 232] on button "SUBMIT" at bounding box center [397, 225] width 83 height 19
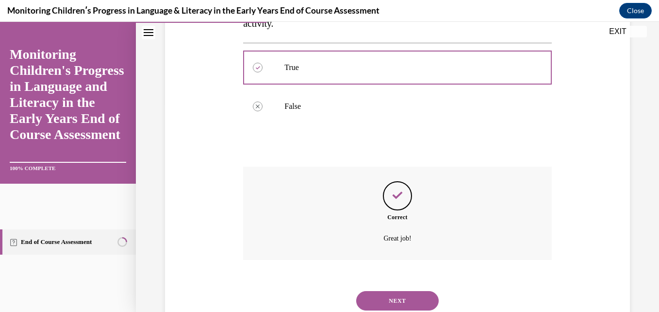
scroll to position [243, 0]
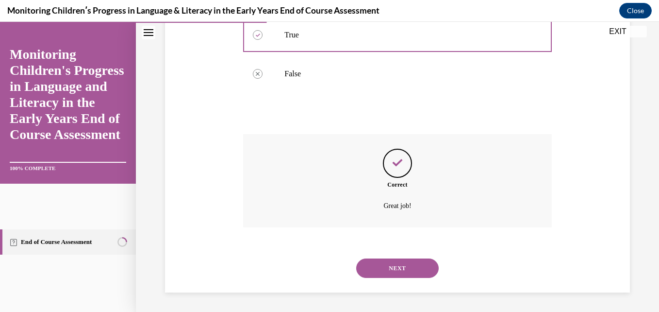
click at [395, 270] on button "NEXT" at bounding box center [397, 267] width 83 height 19
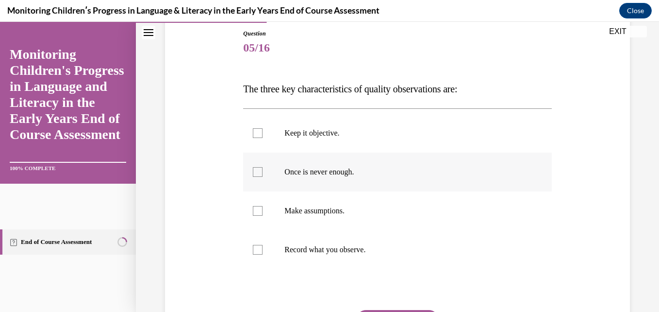
scroll to position [106, 0]
click at [321, 138] on label "Keep it objective." at bounding box center [397, 132] width 308 height 39
click at [263, 137] on input "Keep it objective." at bounding box center [258, 133] width 10 height 10
checkbox input "true"
click at [327, 176] on label "Once is never enough." at bounding box center [397, 171] width 308 height 39
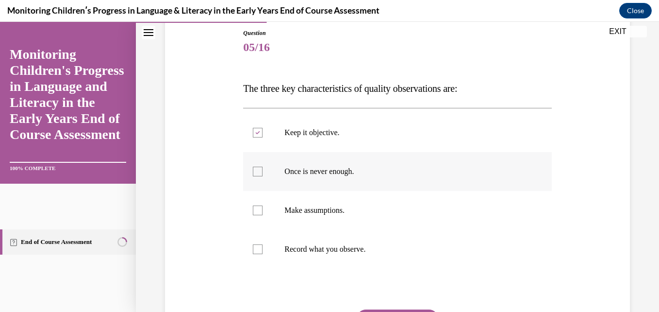
click at [263, 176] on input "Once is never enough." at bounding box center [258, 171] width 10 height 10
checkbox input "true"
click at [323, 258] on label "Record what you observe." at bounding box center [397, 249] width 308 height 39
click at [263, 254] on input "Record what you observe." at bounding box center [258, 249] width 10 height 10
checkbox input "true"
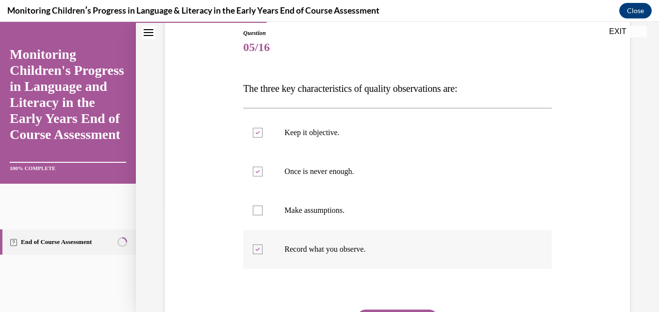
scroll to position [203, 0]
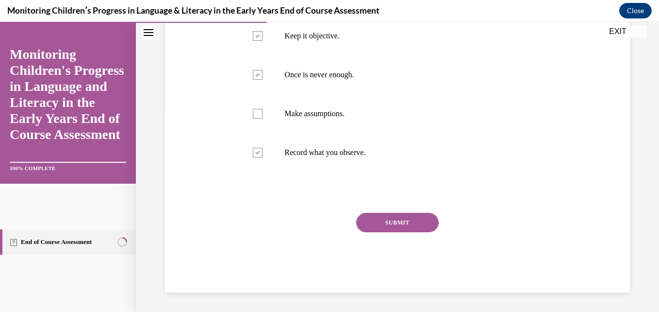
click at [379, 224] on button "SUBMIT" at bounding box center [397, 222] width 83 height 19
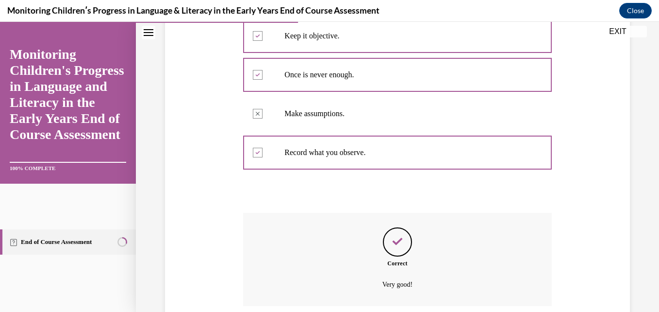
scroll to position [282, 0]
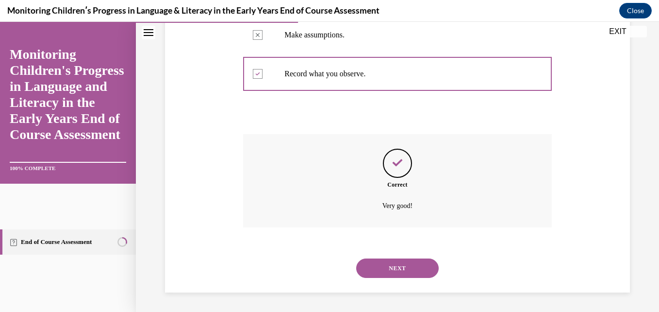
click at [386, 260] on button "NEXT" at bounding box center [397, 267] width 83 height 19
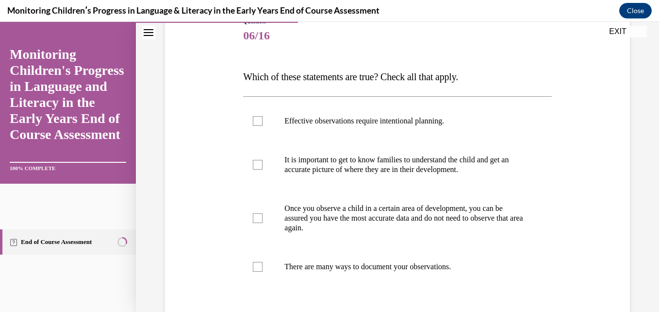
scroll to position [120, 0]
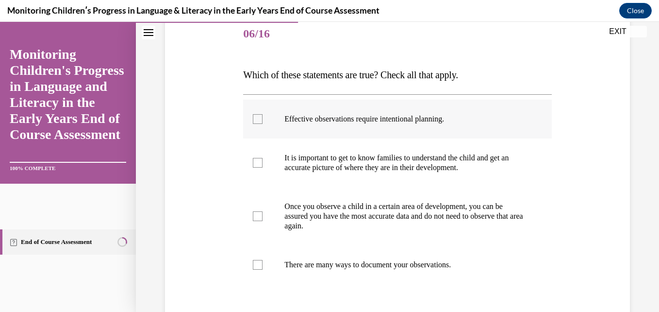
click at [346, 125] on label "Effective observations require intentional planning." at bounding box center [397, 118] width 308 height 39
click at [263, 124] on input "Effective observations require intentional planning." at bounding box center [258, 119] width 10 height 10
checkbox input "true"
click at [340, 163] on p "It is important to get to know families to understand the child and get an accu…" at bounding box center [405, 162] width 243 height 19
click at [263, 163] on input "It is important to get to know families to understand the child and get an accu…" at bounding box center [258, 163] width 10 height 10
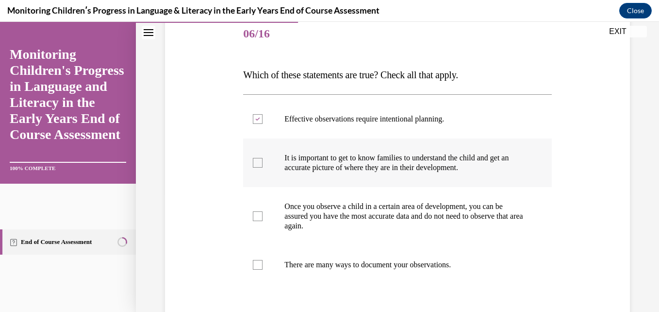
checkbox input "true"
click at [318, 269] on label "There are many ways to document your observations." at bounding box center [397, 264] width 308 height 39
click at [263, 269] on input "There are many ways to document your observations." at bounding box center [258, 265] width 10 height 10
checkbox input "true"
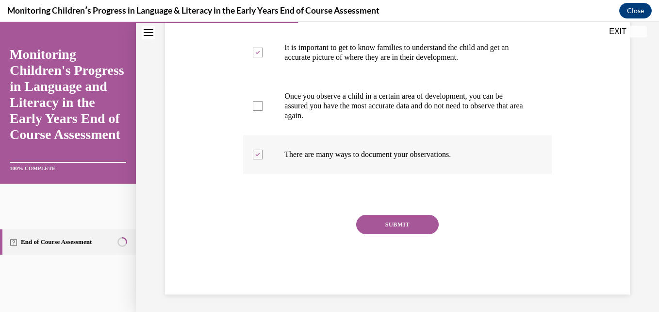
scroll to position [232, 0]
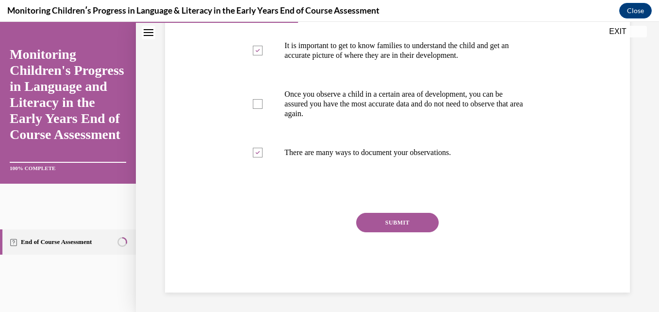
click at [359, 226] on button "SUBMIT" at bounding box center [397, 222] width 83 height 19
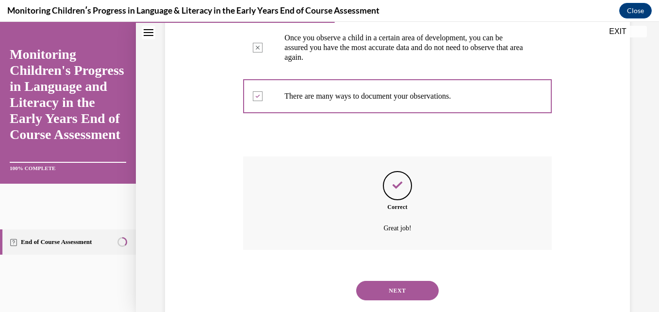
scroll to position [311, 0]
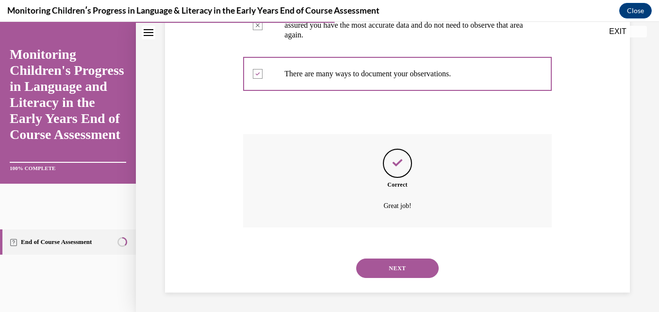
click at [391, 265] on button "NEXT" at bounding box center [397, 267] width 83 height 19
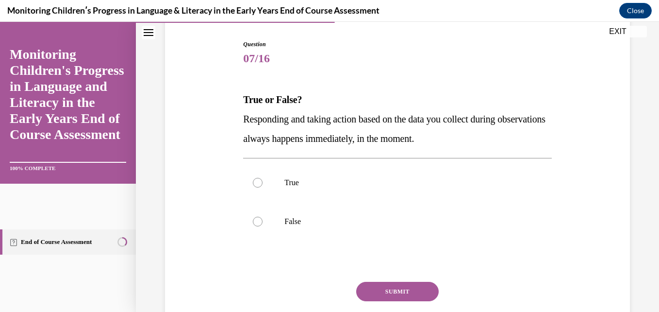
scroll to position [96, 0]
click at [307, 220] on p "False" at bounding box center [405, 221] width 243 height 10
click at [263, 220] on input "False" at bounding box center [258, 221] width 10 height 10
radio input "true"
click at [372, 286] on button "SUBMIT" at bounding box center [397, 290] width 83 height 19
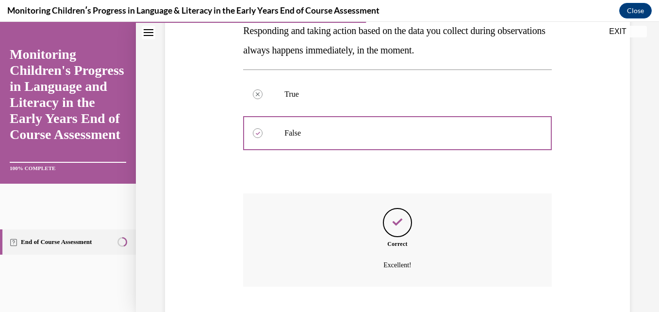
scroll to position [243, 0]
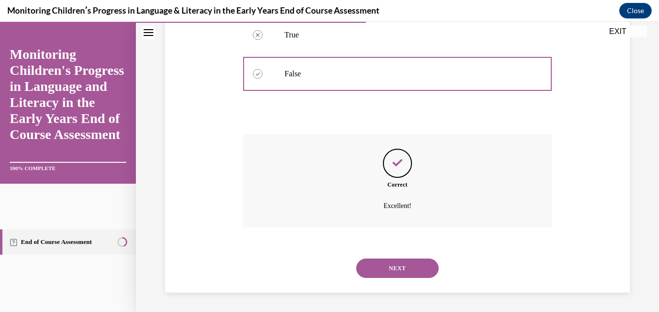
click at [397, 263] on button "NEXT" at bounding box center [397, 267] width 83 height 19
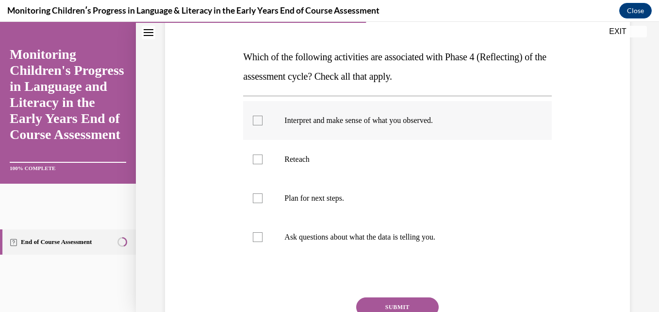
scroll to position [138, 0]
click at [315, 117] on p "Interpret and make sense of what you observed." at bounding box center [405, 120] width 243 height 10
click at [263, 117] on input "Interpret and make sense of what you observed." at bounding box center [258, 120] width 10 height 10
checkbox input "true"
click at [328, 238] on p "Ask questions about what the data is telling you." at bounding box center [405, 237] width 243 height 10
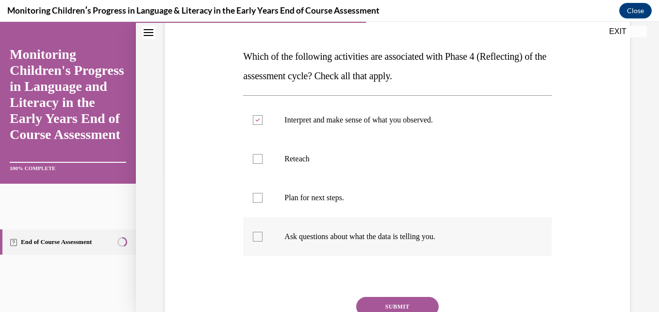
click at [263, 238] on input "Ask questions about what the data is telling you." at bounding box center [258, 237] width 10 height 10
checkbox input "true"
click at [380, 308] on button "SUBMIT" at bounding box center [397, 306] width 83 height 19
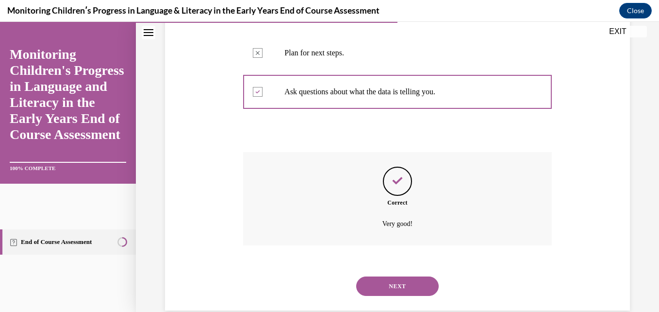
scroll to position [301, 0]
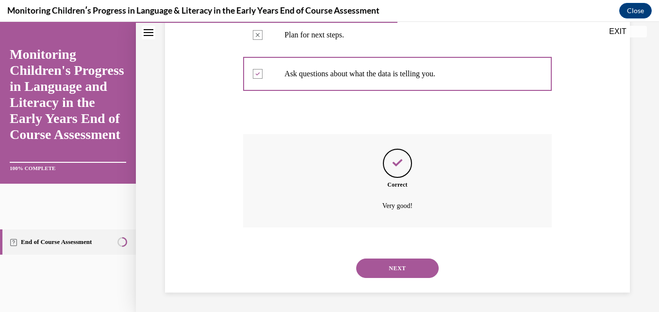
click at [384, 272] on button "NEXT" at bounding box center [397, 267] width 83 height 19
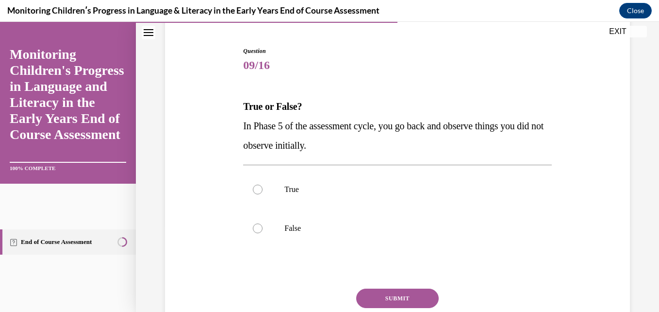
scroll to position [88, 0]
click at [331, 233] on p "False" at bounding box center [405, 229] width 243 height 10
click at [263, 233] on input "False" at bounding box center [258, 229] width 10 height 10
radio input "true"
click at [379, 292] on button "SUBMIT" at bounding box center [397, 298] width 83 height 19
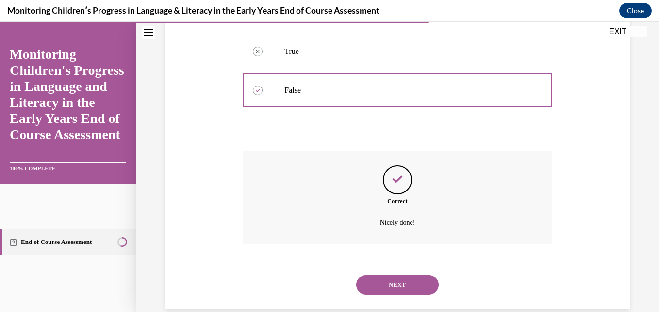
scroll to position [243, 0]
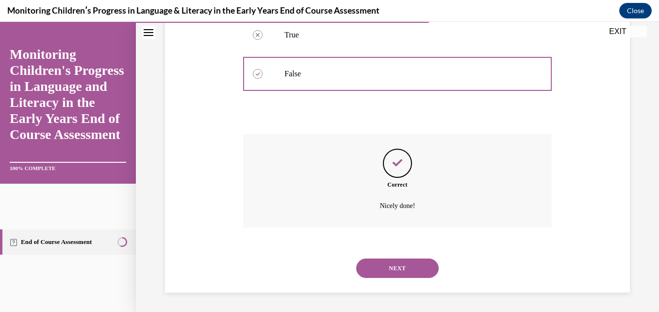
click at [380, 273] on button "NEXT" at bounding box center [397, 267] width 83 height 19
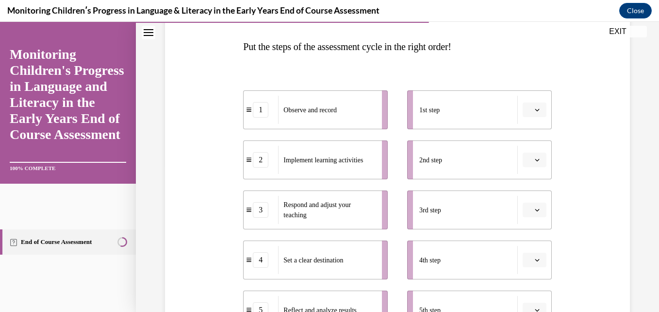
scroll to position [149, 0]
click at [534, 112] on span "button" at bounding box center [537, 108] width 7 height 7
click at [592, 189] on div "Question 10/16 Put the steps of the assessment cycle in the right order! 1 Obse…" at bounding box center [398, 203] width 470 height 492
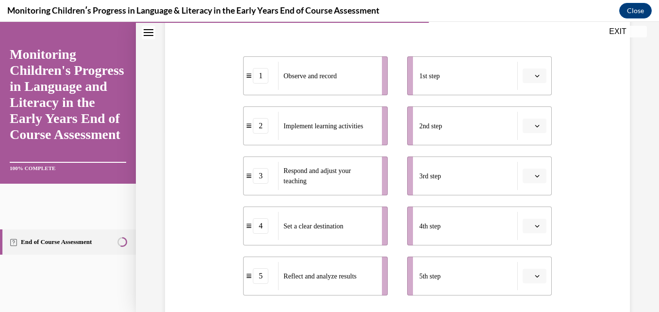
scroll to position [181, 0]
click at [529, 80] on button "button" at bounding box center [535, 76] width 24 height 15
click at [530, 117] on div "1" at bounding box center [527, 117] width 24 height 19
click at [536, 126] on button "button" at bounding box center [535, 126] width 24 height 15
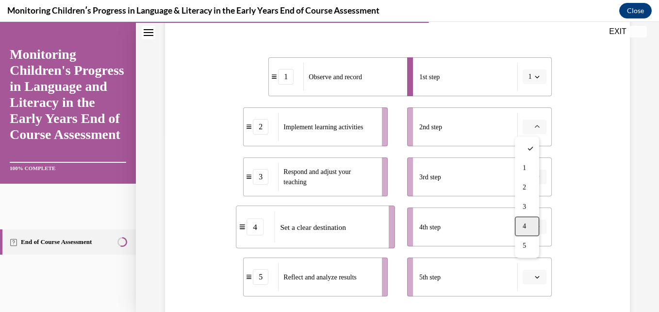
click at [524, 218] on div "4" at bounding box center [527, 225] width 24 height 19
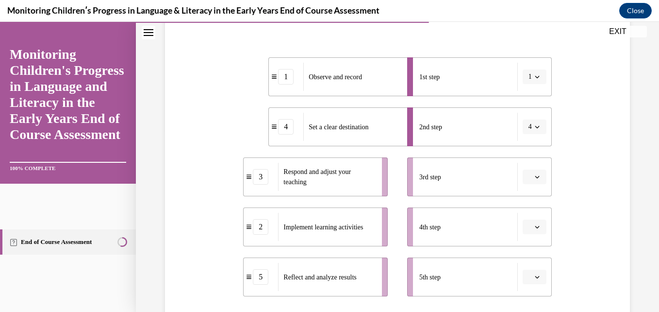
click at [535, 177] on icon "button" at bounding box center [537, 177] width 4 height 2
click at [524, 231] on div "2" at bounding box center [527, 237] width 24 height 19
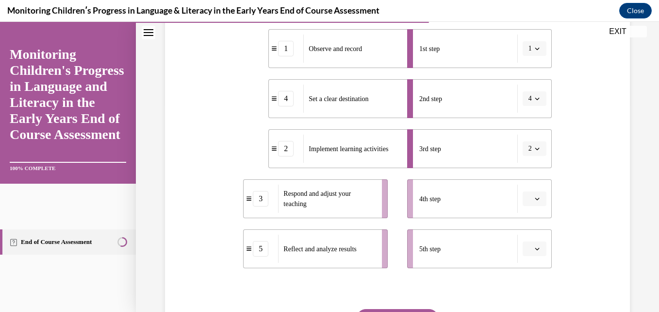
scroll to position [213, 0]
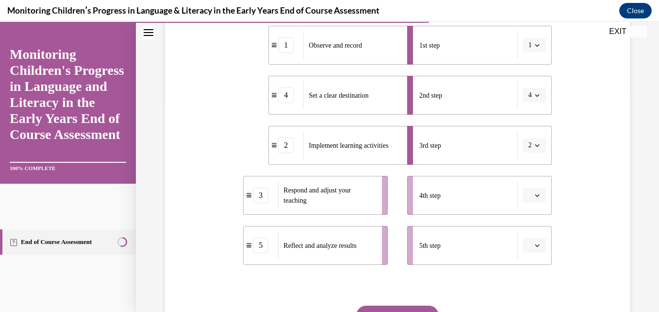
click at [528, 200] on button "button" at bounding box center [535, 195] width 24 height 15
click at [526, 169] on span "5" at bounding box center [524, 173] width 3 height 8
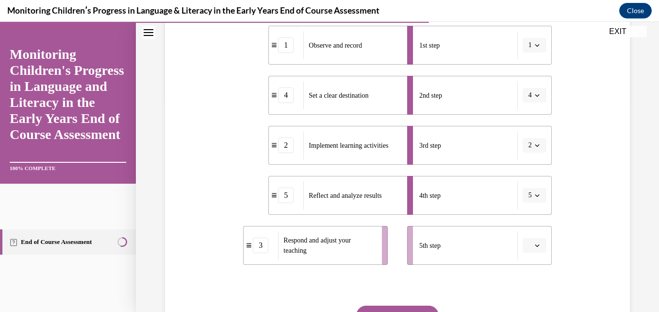
click at [543, 241] on li "5th step" at bounding box center [479, 245] width 145 height 39
click at [541, 243] on li "5th step" at bounding box center [479, 245] width 145 height 39
click at [534, 244] on span "button" at bounding box center [537, 245] width 7 height 7
click at [526, 180] on div "3" at bounding box center [527, 184] width 24 height 19
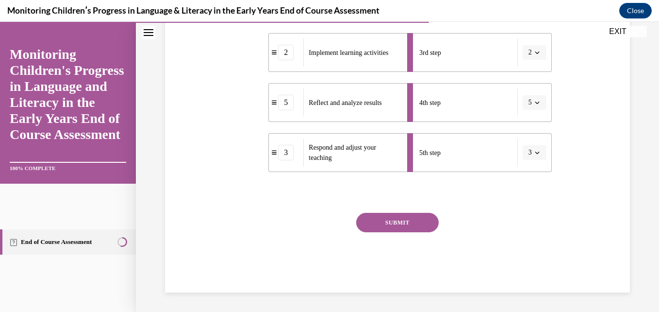
click at [374, 217] on button "SUBMIT" at bounding box center [397, 222] width 83 height 19
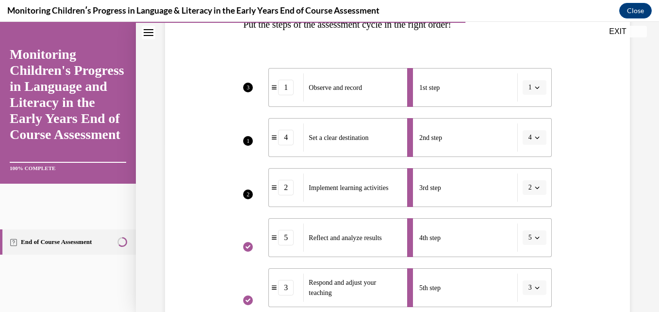
scroll to position [171, 0]
click at [247, 192] on span "2" at bounding box center [248, 194] width 10 height 10
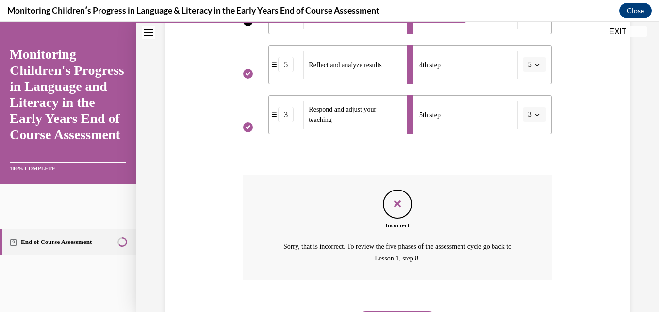
scroll to position [396, 0]
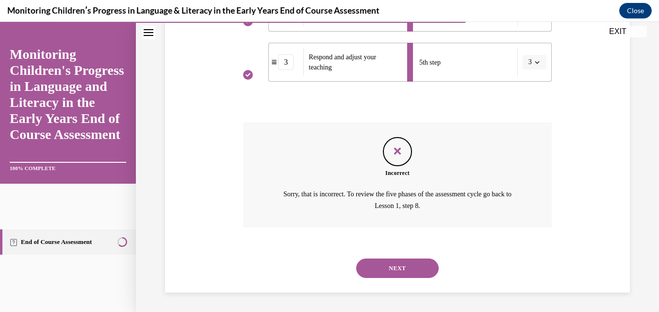
click at [380, 267] on button "NEXT" at bounding box center [397, 267] width 83 height 19
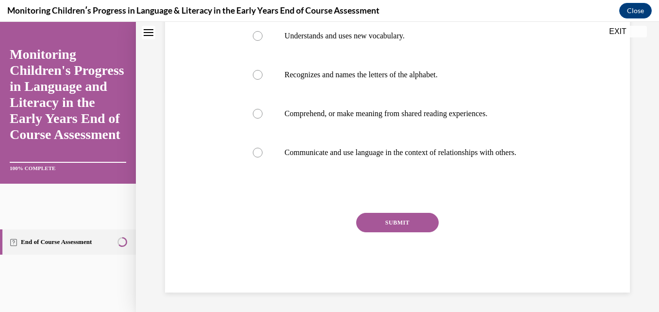
scroll to position [0, 0]
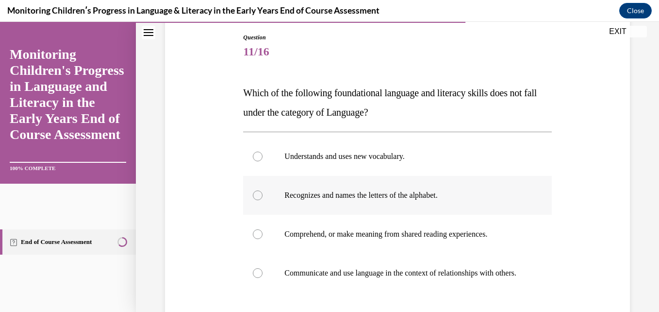
click at [335, 206] on label "Recognizes and names the letters of the alphabet." at bounding box center [397, 195] width 308 height 39
click at [263, 200] on input "Recognizes and names the letters of the alphabet." at bounding box center [258, 195] width 10 height 10
radio input "true"
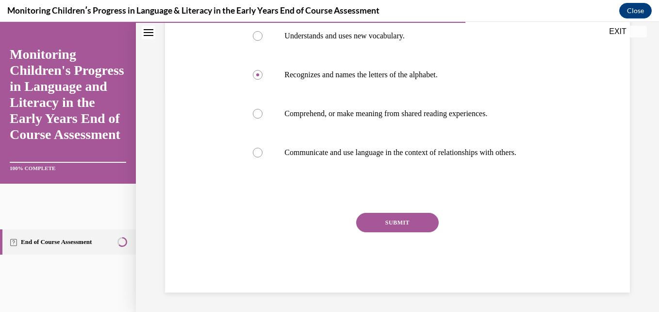
click at [380, 216] on button "SUBMIT" at bounding box center [397, 222] width 83 height 19
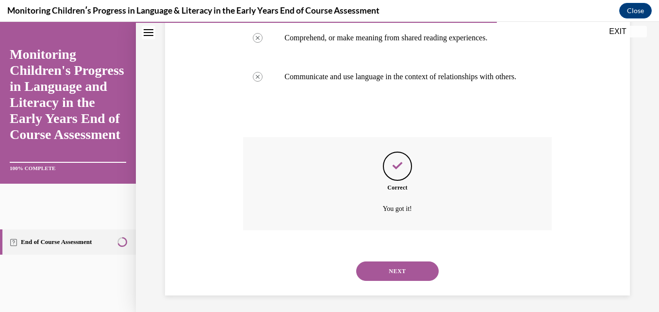
scroll to position [311, 0]
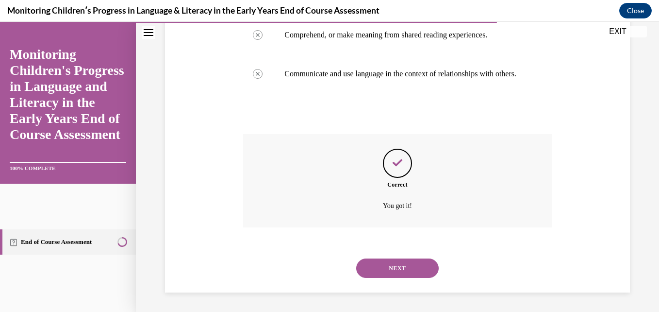
click at [380, 265] on button "NEXT" at bounding box center [397, 267] width 83 height 19
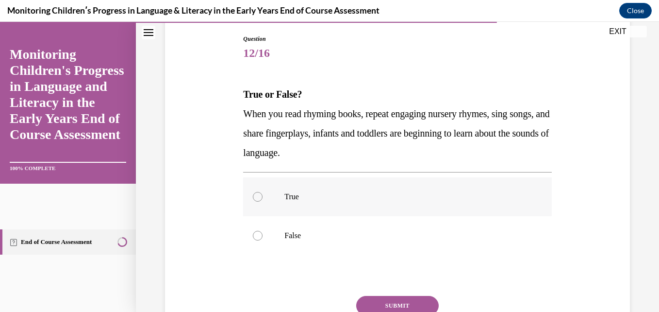
click at [312, 194] on p "True" at bounding box center [405, 197] width 243 height 10
click at [263, 194] on input "True" at bounding box center [258, 197] width 10 height 10
radio input "true"
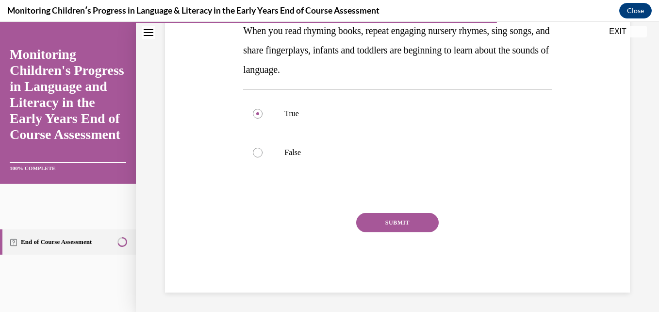
click at [391, 226] on button "SUBMIT" at bounding box center [397, 222] width 83 height 19
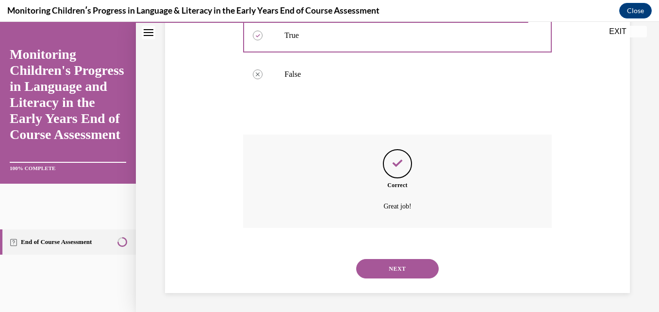
scroll to position [262, 0]
click at [385, 288] on div "SUBMIT NEXT" at bounding box center [397, 267] width 308 height 50
click at [381, 258] on button "NEXT" at bounding box center [397, 267] width 83 height 19
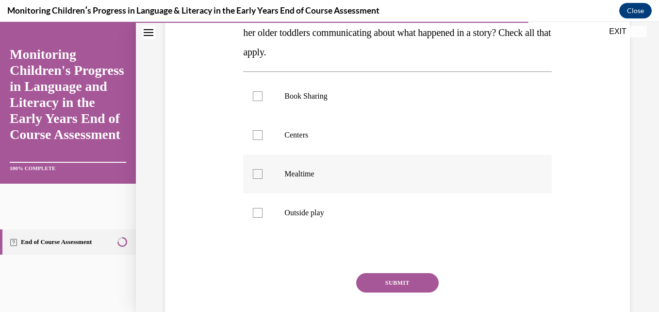
scroll to position [182, 0]
click at [320, 216] on p "Outside play" at bounding box center [405, 212] width 243 height 10
click at [263, 216] on input "Outside play" at bounding box center [258, 212] width 10 height 10
checkbox input "true"
click at [324, 186] on label "Mealtime" at bounding box center [397, 173] width 308 height 39
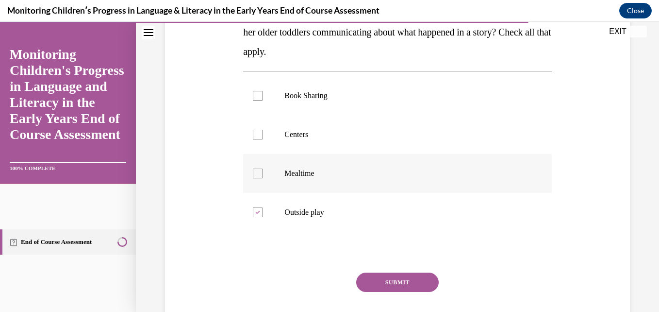
click at [263, 178] on input "Mealtime" at bounding box center [258, 173] width 10 height 10
checkbox input "true"
click at [318, 143] on label "Centers" at bounding box center [397, 134] width 308 height 39
click at [263, 139] on input "Centers" at bounding box center [258, 135] width 10 height 10
checkbox input "true"
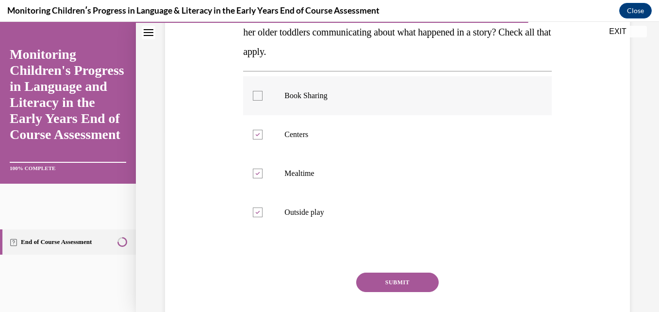
click at [327, 82] on label "Book Sharing" at bounding box center [397, 95] width 308 height 39
click at [263, 91] on input "Book Sharing" at bounding box center [258, 96] width 10 height 10
checkbox input "true"
click at [393, 279] on button "SUBMIT" at bounding box center [397, 281] width 83 height 19
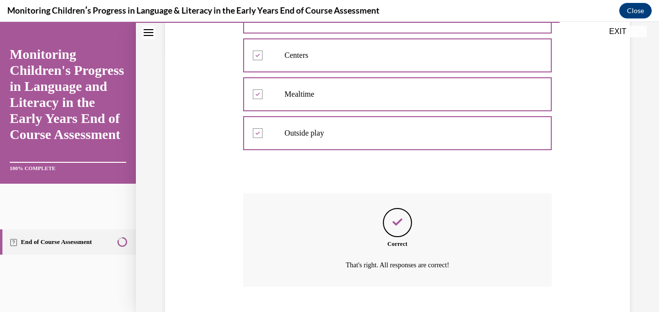
scroll to position [320, 0]
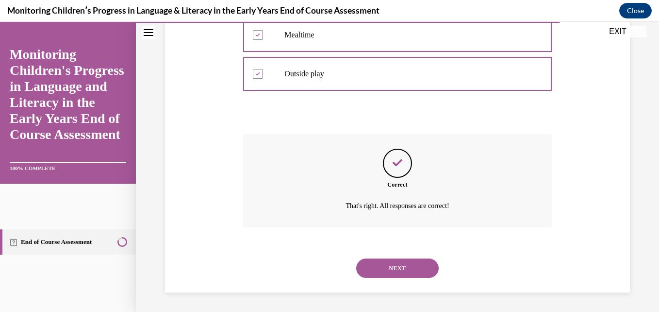
click at [388, 268] on button "NEXT" at bounding box center [397, 267] width 83 height 19
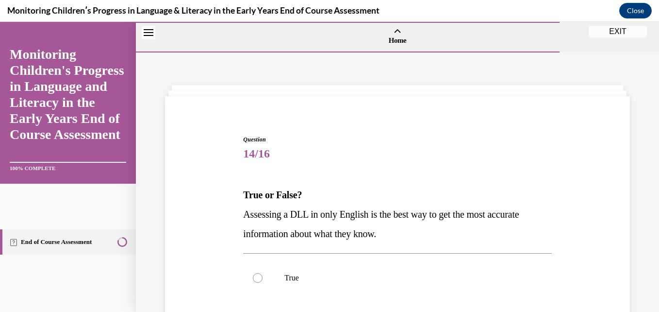
scroll to position [147, 0]
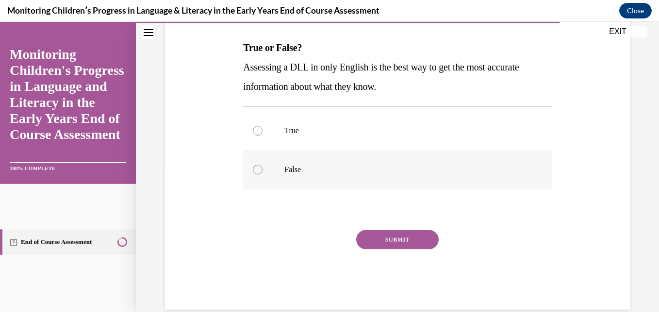
click at [294, 169] on p "False" at bounding box center [405, 170] width 243 height 10
click at [263, 169] on input "False" at bounding box center [258, 170] width 10 height 10
radio input "true"
click at [392, 243] on button "SUBMIT" at bounding box center [397, 239] width 83 height 19
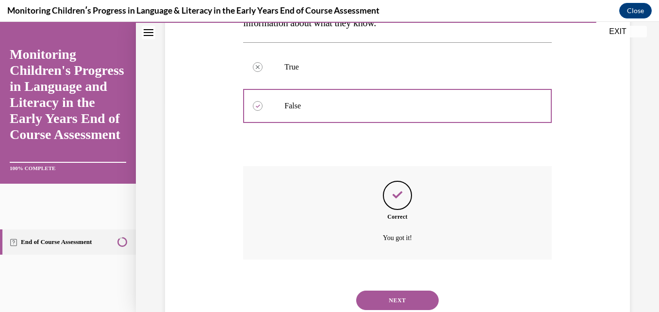
scroll to position [243, 0]
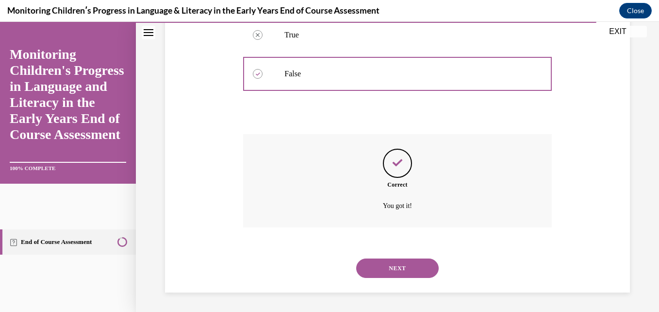
click at [396, 271] on button "NEXT" at bounding box center [397, 267] width 83 height 19
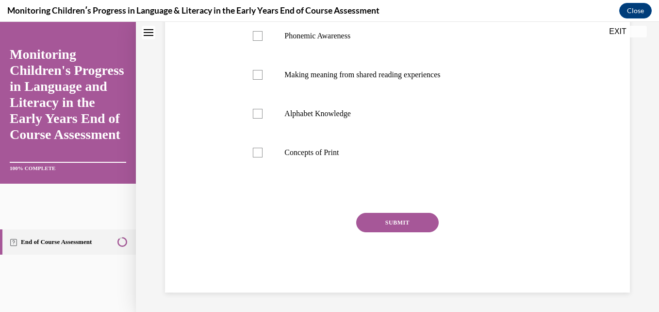
scroll to position [0, 0]
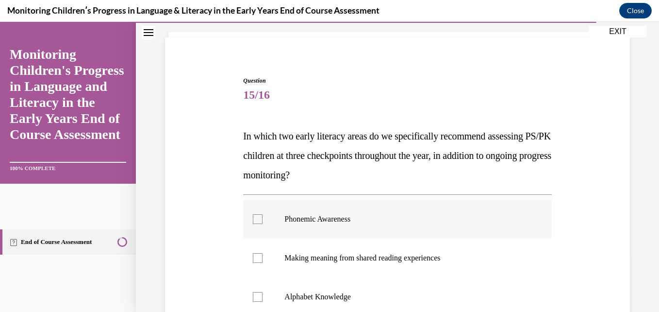
click at [327, 219] on p "Phonemic Awareness" at bounding box center [405, 219] width 243 height 10
click at [263, 219] on input "Phonemic Awareness" at bounding box center [258, 219] width 10 height 10
checkbox input "true"
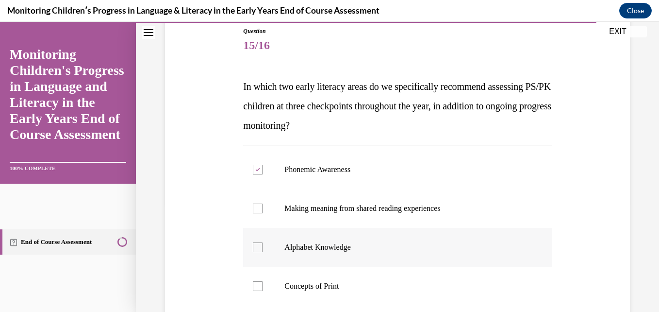
click at [324, 239] on label "Alphabet Knowledge" at bounding box center [397, 247] width 308 height 39
click at [263, 242] on input "Alphabet Knowledge" at bounding box center [258, 247] width 10 height 10
checkbox input "true"
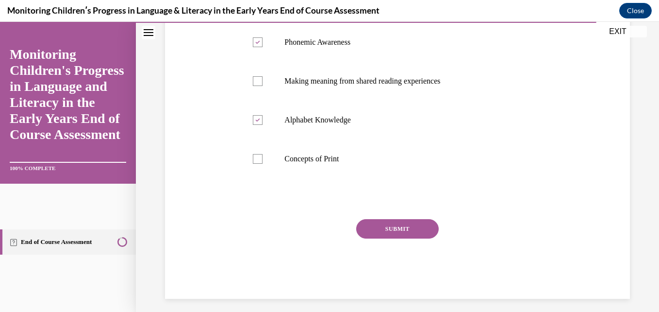
click at [362, 232] on button "SUBMIT" at bounding box center [397, 228] width 83 height 19
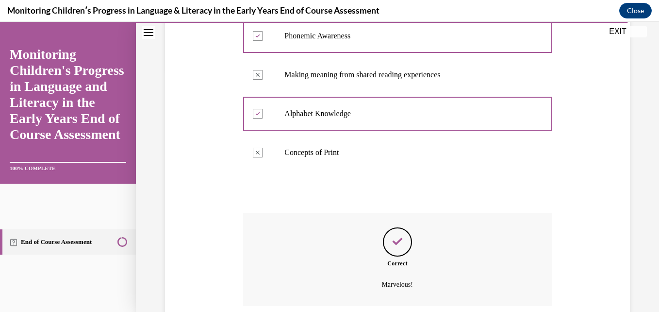
scroll to position [320, 0]
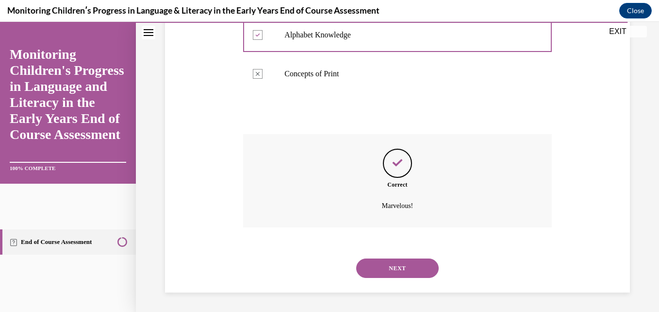
click at [374, 271] on button "NEXT" at bounding box center [397, 267] width 83 height 19
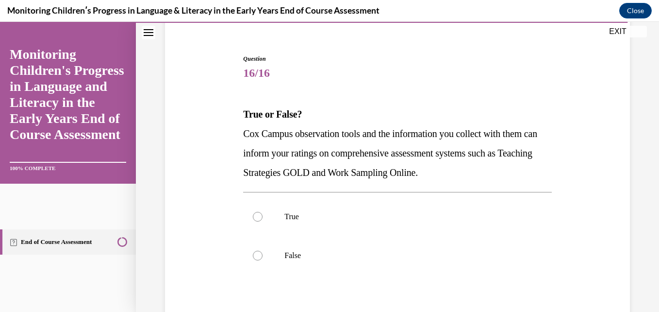
scroll to position [83, 0]
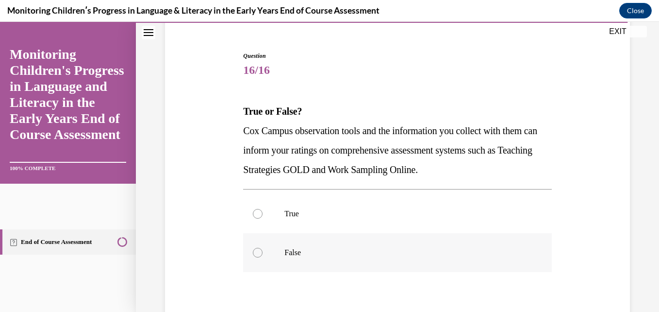
click at [324, 236] on label "False" at bounding box center [397, 252] width 308 height 39
click at [263, 248] on input "False" at bounding box center [258, 253] width 10 height 10
radio input "true"
click at [304, 217] on p "True" at bounding box center [405, 214] width 243 height 10
click at [263, 217] on input "True" at bounding box center [258, 214] width 10 height 10
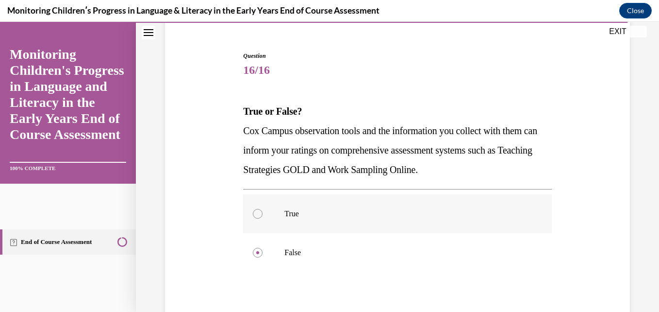
radio input "true"
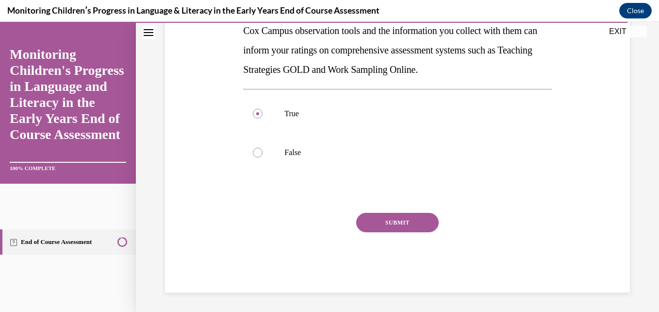
click at [375, 222] on button "SUBMIT" at bounding box center [397, 222] width 83 height 19
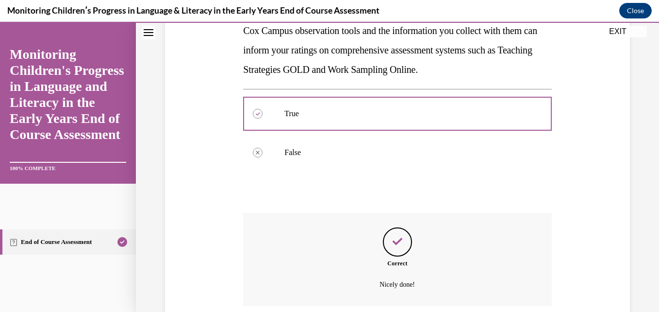
scroll to position [262, 0]
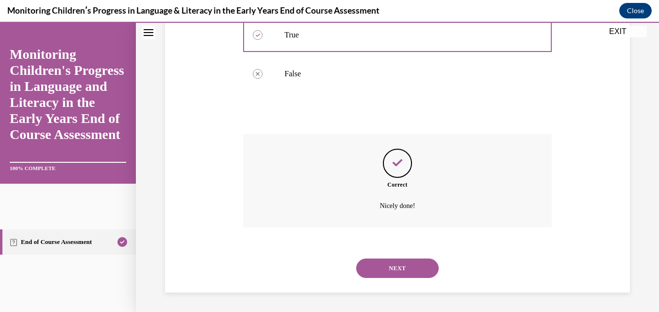
click at [398, 273] on button "NEXT" at bounding box center [397, 267] width 83 height 19
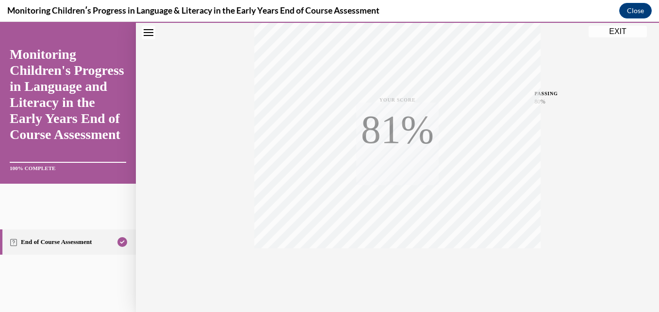
scroll to position [208, 0]
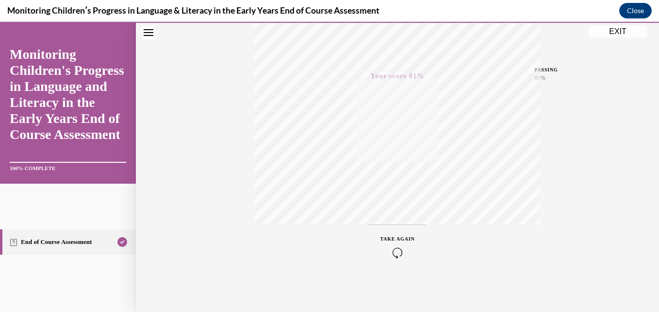
click at [390, 249] on icon "button" at bounding box center [398, 252] width 34 height 11
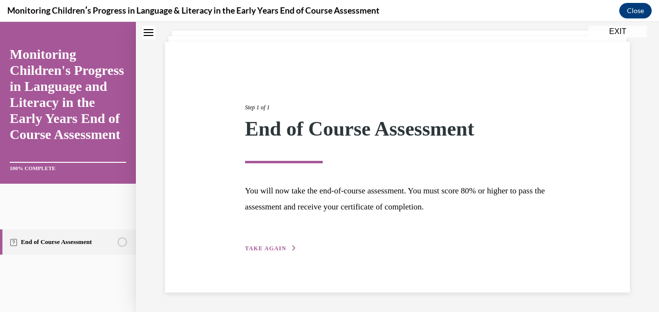
scroll to position [54, 0]
click at [273, 242] on div "Step 1 of 1 End of Course Assessment You will now take the end-of-course assess…" at bounding box center [398, 167] width 320 height 173
click at [273, 247] on span "TAKE AGAIN" at bounding box center [265, 248] width 41 height 7
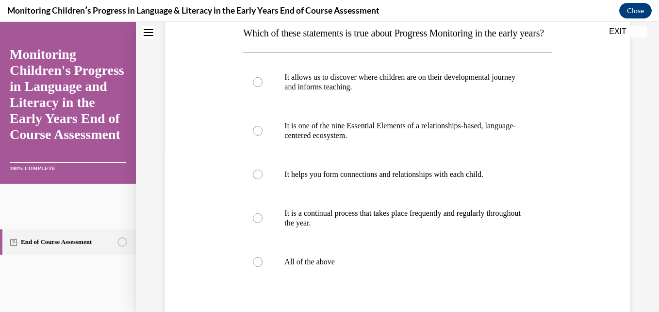
scroll to position [162, 0]
click at [271, 279] on label "All of the above" at bounding box center [397, 261] width 308 height 39
click at [263, 266] on input "All of the above" at bounding box center [258, 261] width 10 height 10
radio input "true"
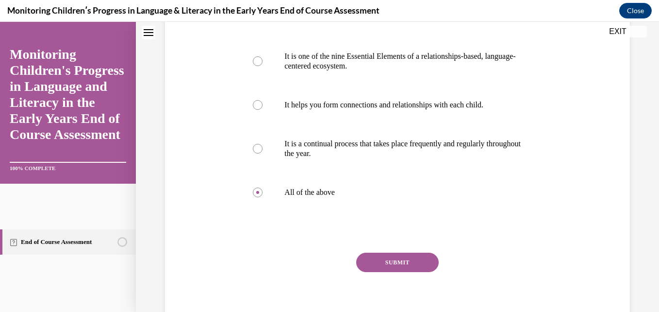
click at [357, 272] on button "SUBMIT" at bounding box center [397, 261] width 83 height 19
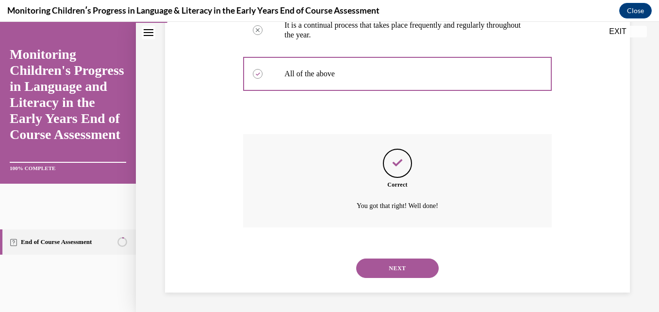
scroll to position [369, 0]
click at [392, 267] on button "NEXT" at bounding box center [397, 267] width 83 height 19
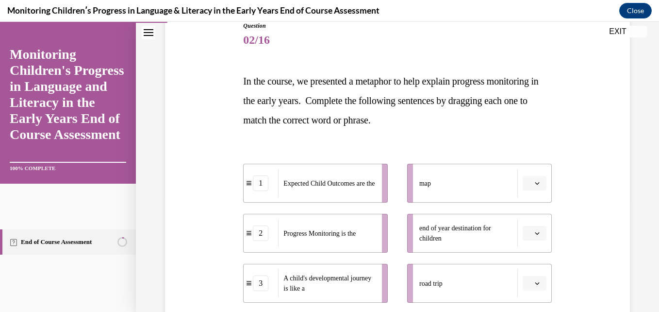
scroll to position [115, 0]
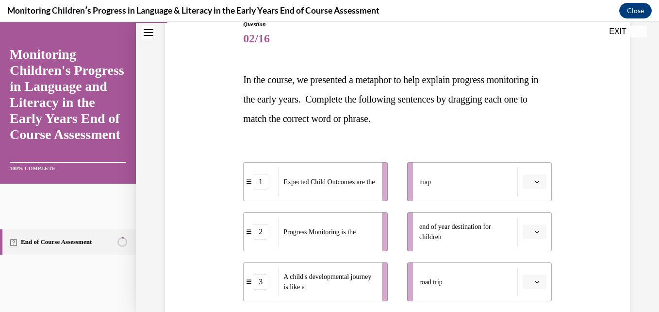
click at [534, 179] on span "button" at bounding box center [537, 181] width 7 height 7
click at [526, 227] on div "1" at bounding box center [527, 222] width 24 height 19
click at [536, 233] on button "button" at bounding box center [535, 231] width 24 height 15
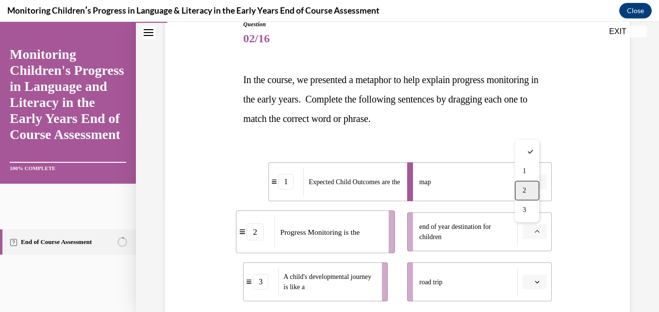
click at [530, 195] on div "2" at bounding box center [527, 190] width 24 height 19
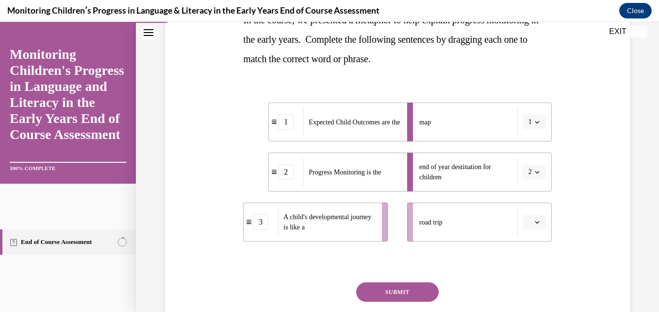
scroll to position [176, 0]
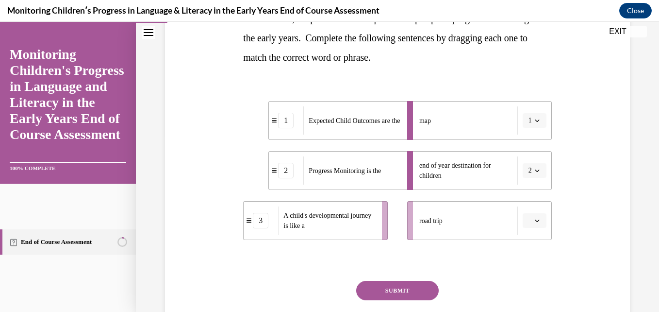
click at [534, 223] on span "button" at bounding box center [537, 220] width 7 height 7
click at [527, 203] on div "3" at bounding box center [527, 198] width 24 height 19
click at [398, 292] on button "SUBMIT" at bounding box center [397, 290] width 83 height 19
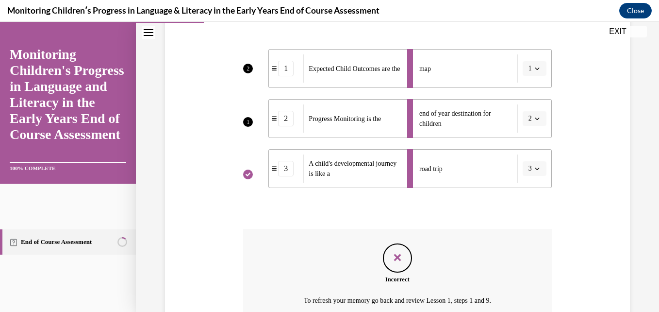
scroll to position [323, 0]
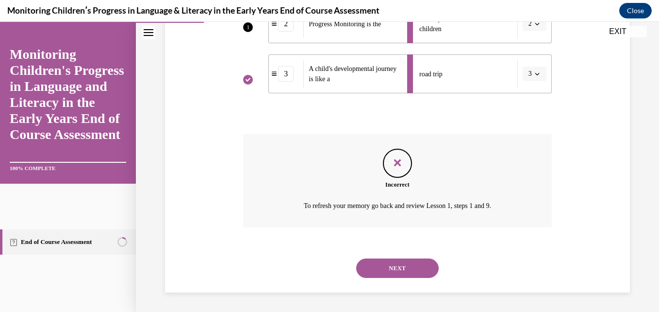
click at [380, 261] on button "NEXT" at bounding box center [397, 267] width 83 height 19
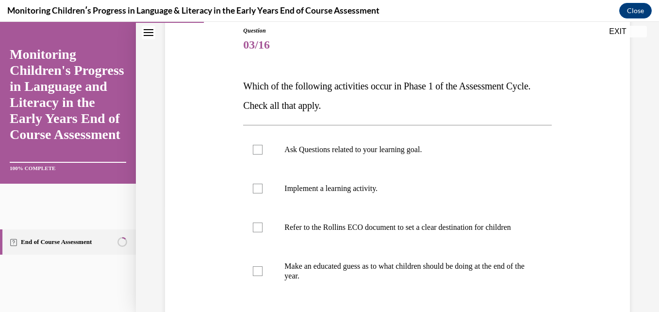
scroll to position [111, 0]
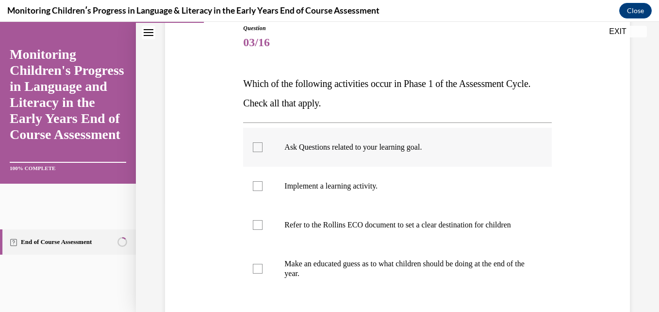
click at [308, 149] on p "Ask Questions related to your learning goal." at bounding box center [405, 147] width 243 height 10
click at [263, 149] on input "Ask Questions related to your learning goal." at bounding box center [258, 147] width 10 height 10
checkbox input "true"
click at [321, 239] on label "Refer to the Rollins ECO document to set a clear destination for children" at bounding box center [397, 224] width 308 height 39
click at [263, 230] on input "Refer to the Rollins ECO document to set a clear destination for children" at bounding box center [258, 225] width 10 height 10
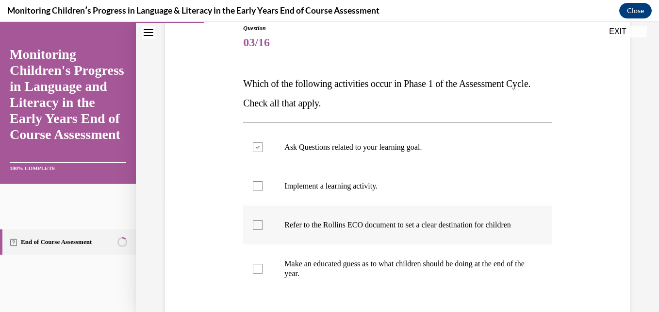
checkbox input "true"
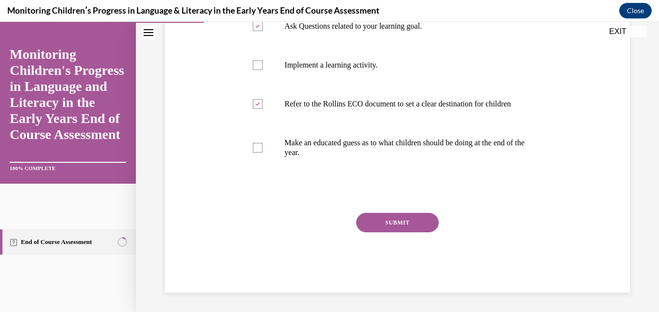
click at [408, 232] on button "SUBMIT" at bounding box center [397, 222] width 83 height 19
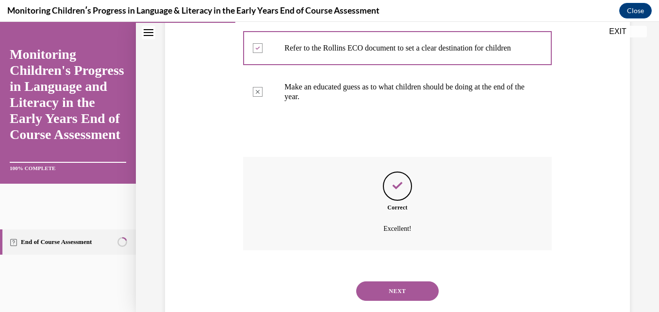
scroll to position [320, 0]
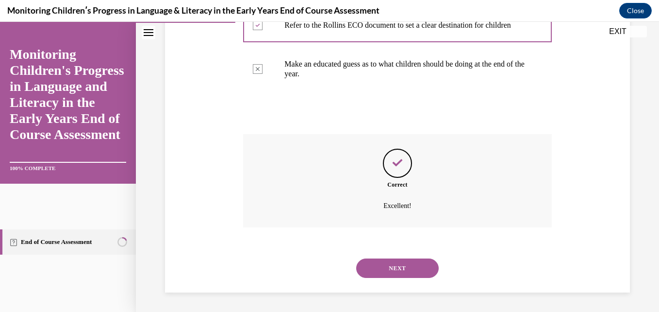
click at [388, 270] on button "NEXT" at bounding box center [397, 267] width 83 height 19
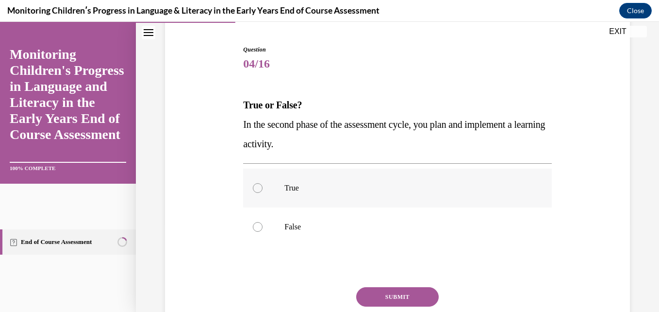
scroll to position [101, 0]
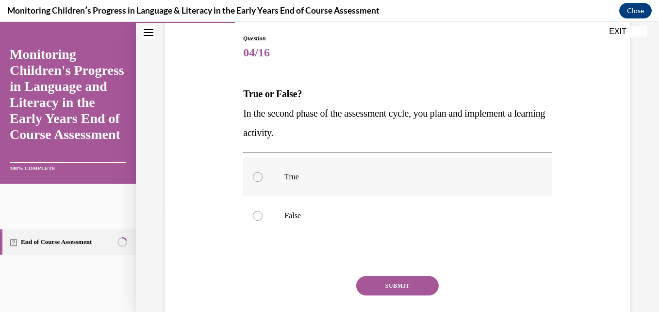
click at [307, 178] on p "True" at bounding box center [405, 177] width 243 height 10
click at [263, 178] on input "True" at bounding box center [258, 177] width 10 height 10
radio input "true"
click at [383, 282] on button "SUBMIT" at bounding box center [397, 285] width 83 height 19
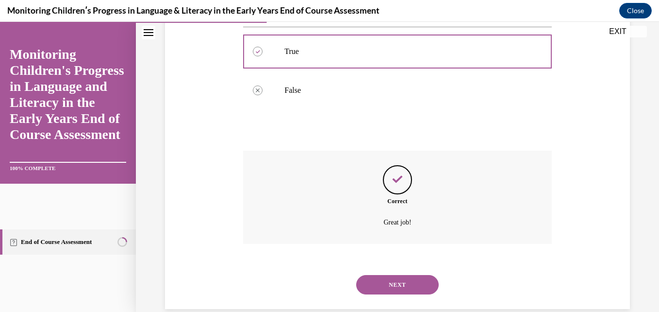
scroll to position [243, 0]
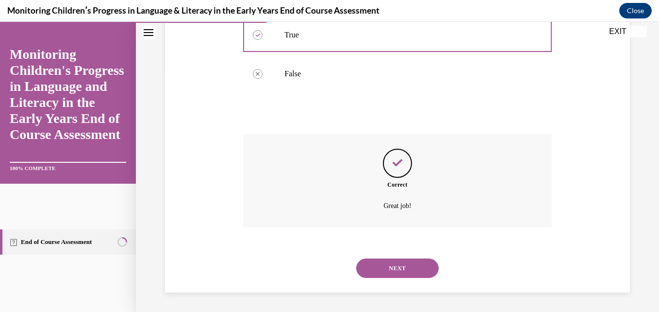
click at [383, 267] on button "NEXT" at bounding box center [397, 267] width 83 height 19
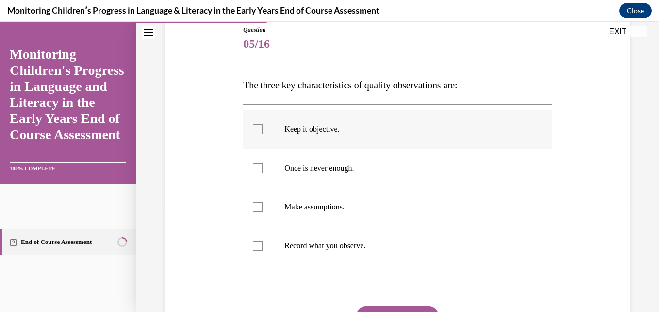
scroll to position [110, 0]
click at [311, 236] on label "Record what you observe." at bounding box center [397, 245] width 308 height 39
click at [263, 240] on input "Record what you observe." at bounding box center [258, 245] width 10 height 10
checkbox input "true"
click at [321, 166] on p "Once is never enough." at bounding box center [405, 168] width 243 height 10
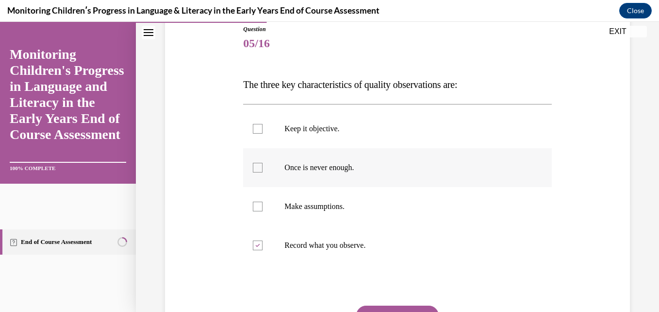
click at [263, 166] on input "Once is never enough." at bounding box center [258, 168] width 10 height 10
checkbox input "true"
click at [331, 133] on label "Keep it objective." at bounding box center [397, 128] width 308 height 39
click at [263, 133] on input "Keep it objective." at bounding box center [258, 129] width 10 height 10
checkbox input "true"
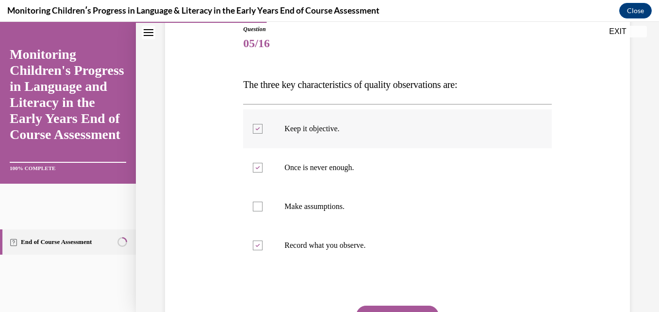
scroll to position [203, 0]
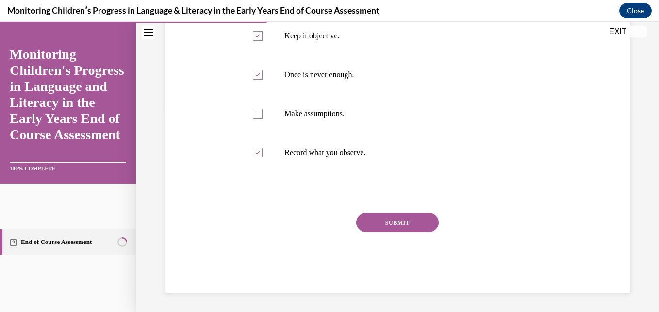
click at [389, 221] on button "SUBMIT" at bounding box center [397, 222] width 83 height 19
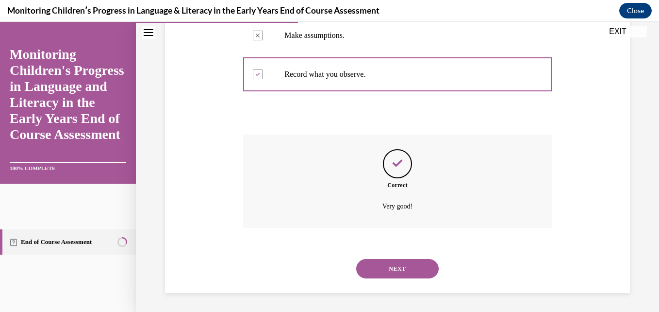
scroll to position [282, 0]
click at [381, 271] on button "NEXT" at bounding box center [397, 267] width 83 height 19
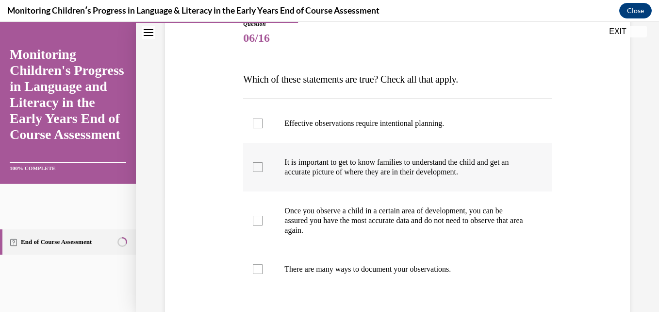
scroll to position [117, 0]
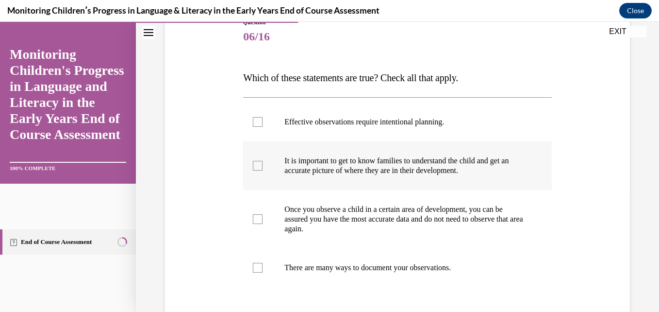
click at [381, 271] on p "There are many ways to document your observations." at bounding box center [405, 268] width 243 height 10
click at [263, 271] on input "There are many ways to document your observations." at bounding box center [258, 268] width 10 height 10
checkbox input "true"
click at [366, 174] on p "It is important to get to know families to understand the child and get an accu…" at bounding box center [405, 165] width 243 height 19
click at [263, 170] on input "It is important to get to know families to understand the child and get an accu…" at bounding box center [258, 166] width 10 height 10
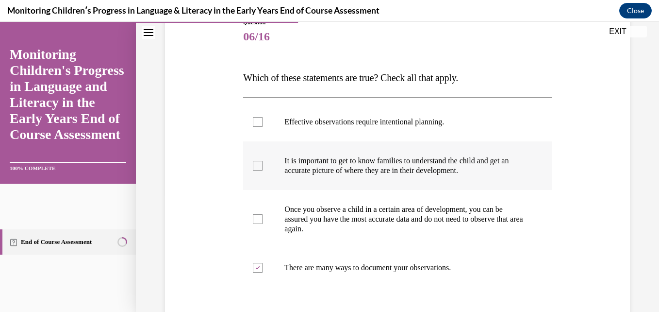
checkbox input "true"
click at [367, 116] on label "Effective observations require intentional planning." at bounding box center [397, 121] width 308 height 39
click at [263, 117] on input "Effective observations require intentional planning." at bounding box center [258, 122] width 10 height 10
checkbox input "true"
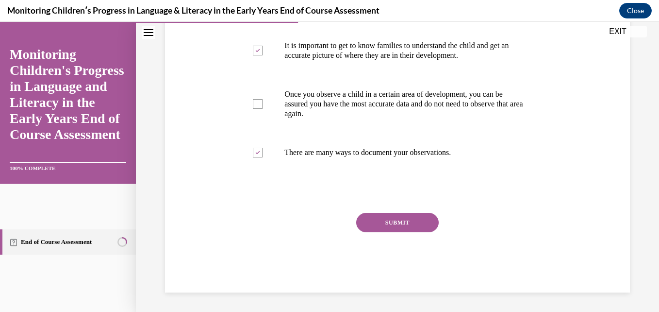
click at [398, 224] on button "SUBMIT" at bounding box center [397, 222] width 83 height 19
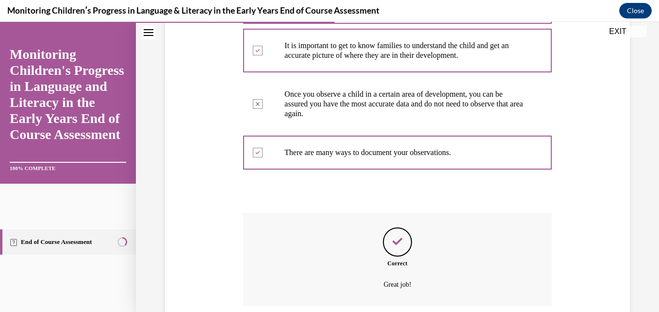
scroll to position [311, 0]
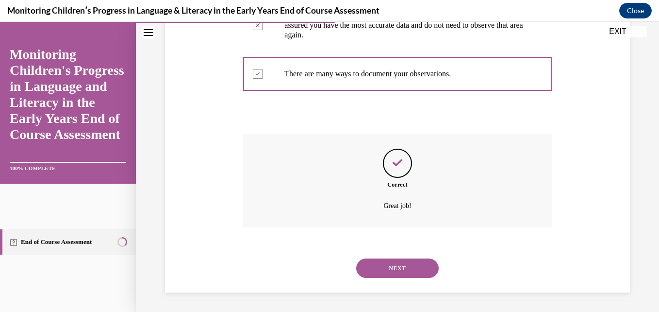
click at [391, 270] on button "NEXT" at bounding box center [397, 267] width 83 height 19
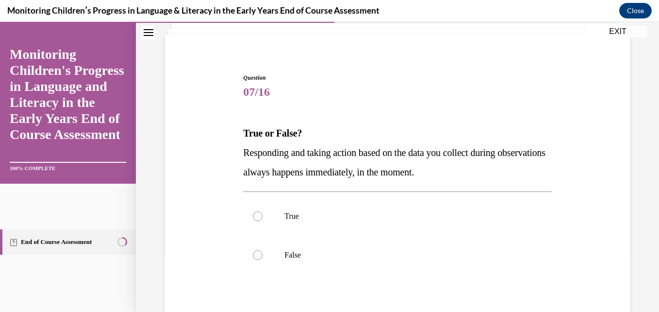
scroll to position [66, 0]
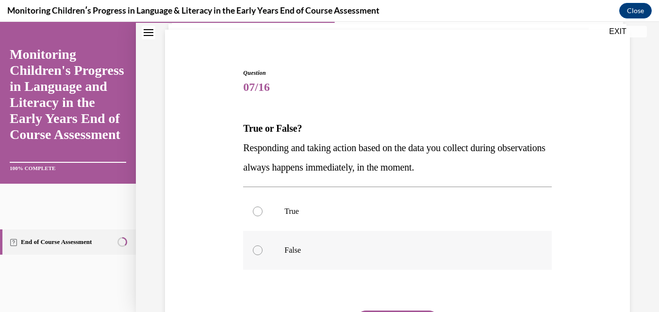
click at [315, 250] on p "False" at bounding box center [405, 250] width 243 height 10
click at [263, 250] on input "False" at bounding box center [258, 250] width 10 height 10
radio input "true"
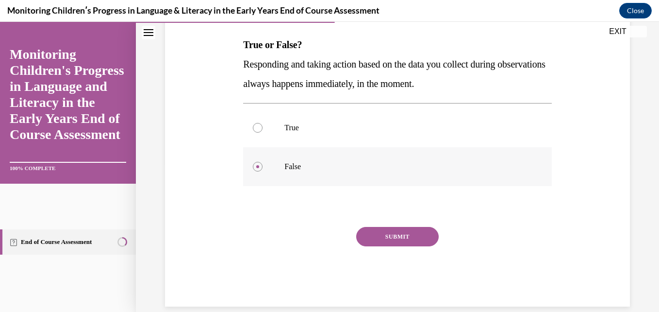
scroll to position [150, 0]
click at [404, 249] on div "SUBMIT" at bounding box center [397, 250] width 308 height 49
click at [396, 239] on button "SUBMIT" at bounding box center [397, 235] width 83 height 19
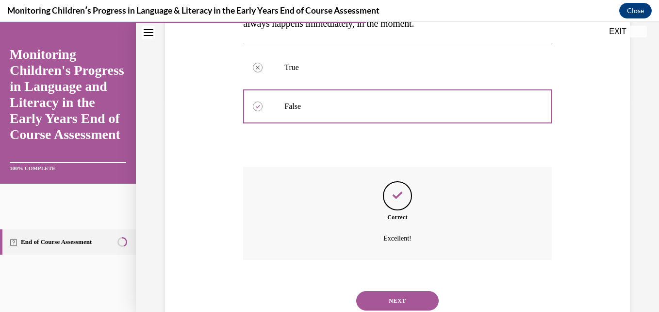
scroll to position [243, 0]
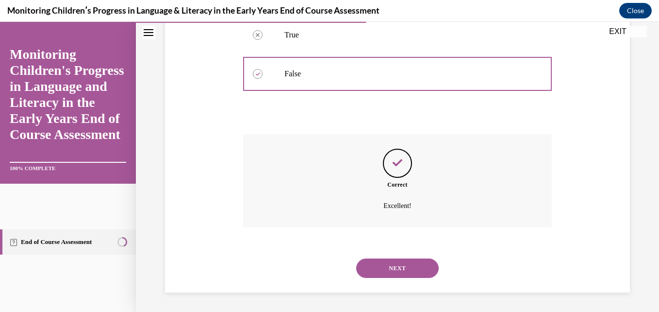
click at [382, 275] on button "NEXT" at bounding box center [397, 267] width 83 height 19
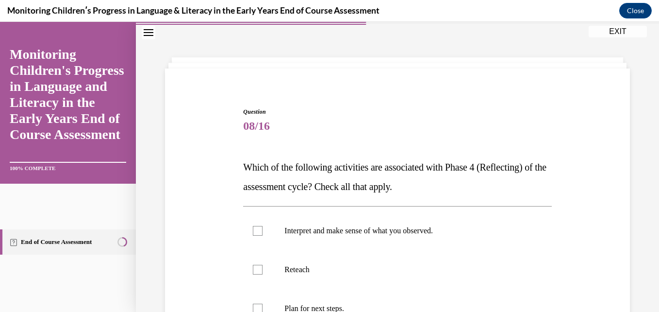
scroll to position [62, 0]
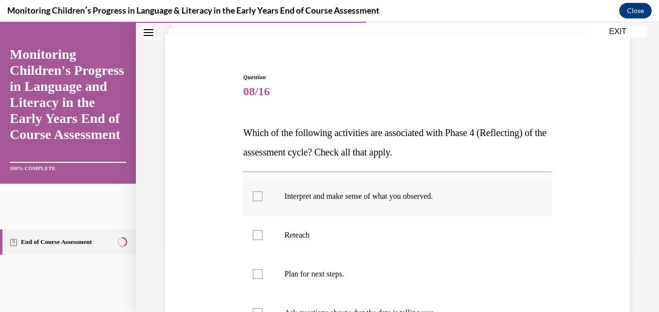
click at [317, 198] on p "Interpret and make sense of what you observed." at bounding box center [405, 196] width 243 height 10
click at [263, 198] on input "Interpret and make sense of what you observed." at bounding box center [258, 196] width 10 height 10
checkbox input "true"
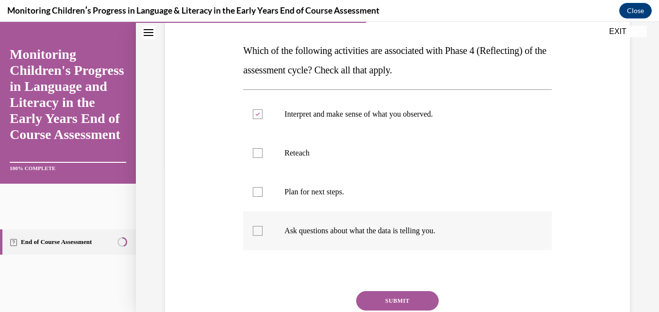
click at [313, 226] on p "Ask questions about what the data is telling you." at bounding box center [405, 231] width 243 height 10
click at [263, 226] on input "Ask questions about what the data is telling you." at bounding box center [258, 231] width 10 height 10
checkbox input "true"
click at [374, 297] on button "SUBMIT" at bounding box center [397, 300] width 83 height 19
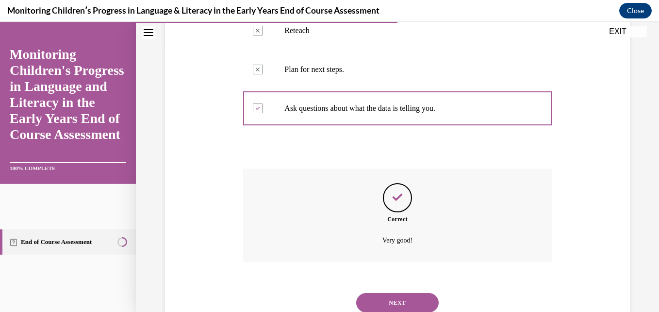
scroll to position [301, 0]
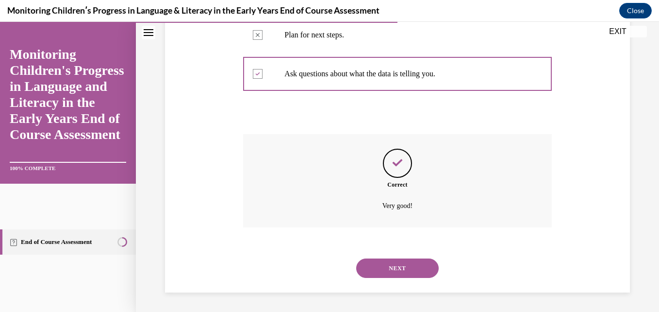
click at [381, 264] on button "NEXT" at bounding box center [397, 267] width 83 height 19
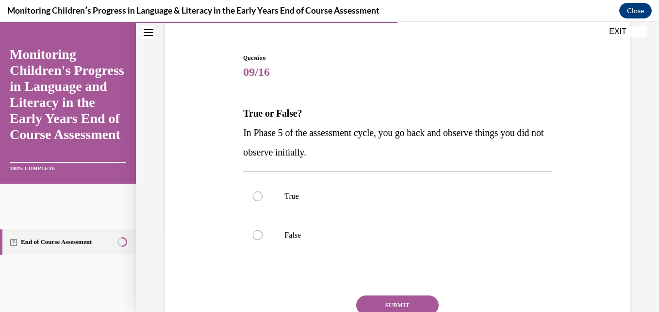
scroll to position [83, 0]
click at [301, 232] on p "False" at bounding box center [405, 234] width 243 height 10
click at [263, 232] on input "False" at bounding box center [258, 234] width 10 height 10
radio input "true"
click at [398, 299] on button "SUBMIT" at bounding box center [397, 303] width 83 height 19
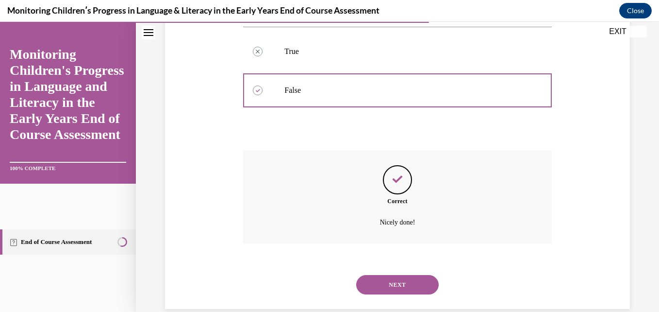
scroll to position [243, 0]
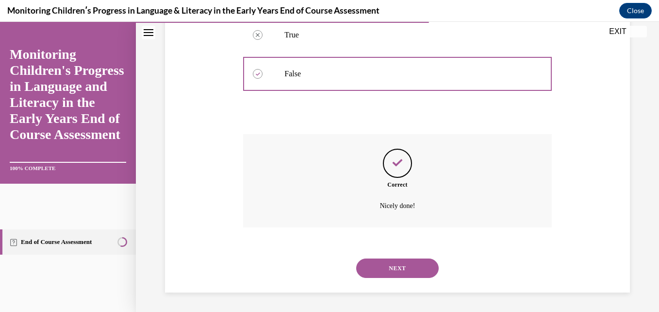
click at [383, 265] on button "NEXT" at bounding box center [397, 267] width 83 height 19
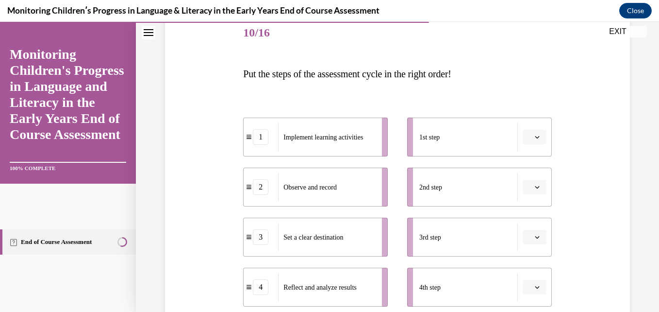
scroll to position [124, 0]
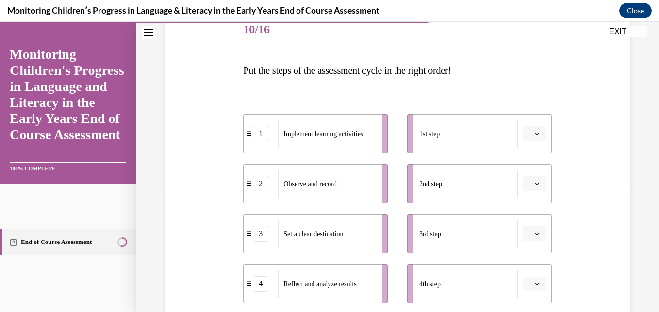
click at [543, 134] on li "1st step" at bounding box center [479, 133] width 145 height 39
click at [534, 131] on span "button" at bounding box center [537, 133] width 7 height 7
click at [524, 210] on span "3" at bounding box center [524, 214] width 3 height 8
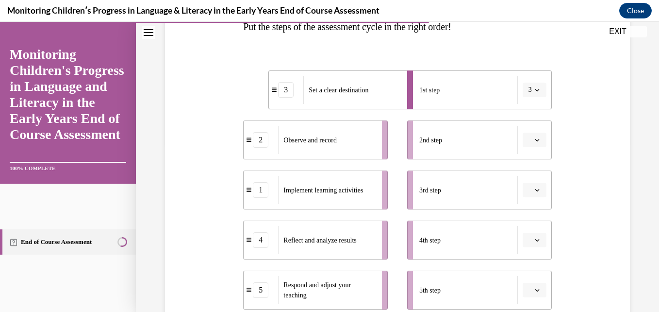
scroll to position [169, 0]
click at [535, 138] on icon "button" at bounding box center [537, 138] width 5 height 5
click at [525, 175] on div "1" at bounding box center [527, 179] width 24 height 19
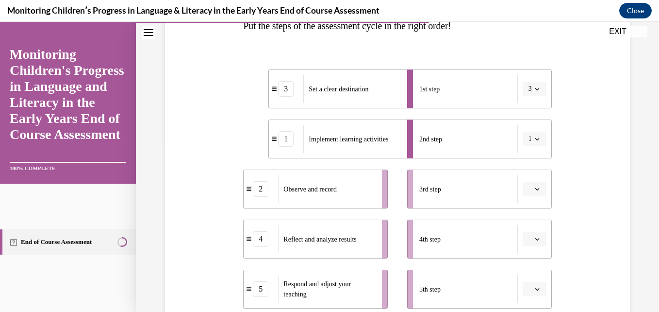
click at [535, 187] on icon "button" at bounding box center [537, 188] width 5 height 5
click at [530, 130] on div "3" at bounding box center [527, 127] width 24 height 19
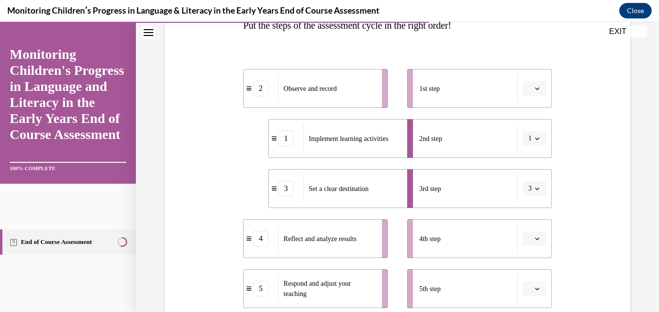
scroll to position [170, 0]
click at [534, 87] on span "button" at bounding box center [537, 87] width 7 height 7
click at [531, 147] on div "2" at bounding box center [527, 148] width 24 height 19
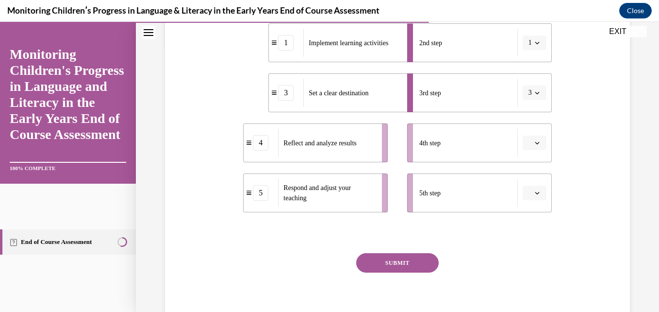
scroll to position [265, 0]
click at [535, 144] on icon "button" at bounding box center [537, 142] width 5 height 5
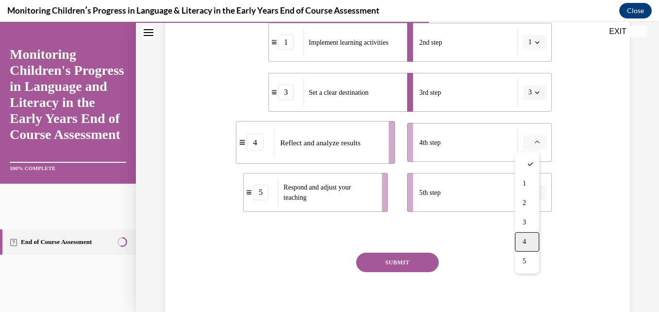
click at [523, 240] on span "4" at bounding box center [524, 242] width 3 height 8
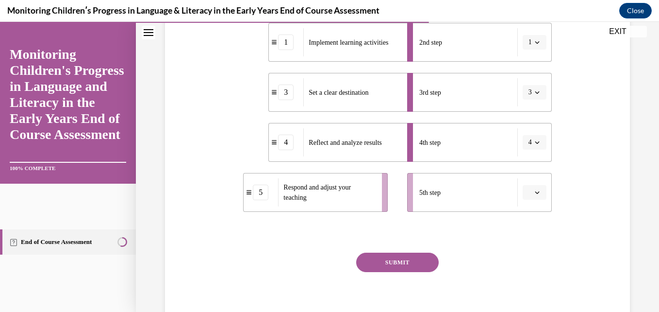
click at [535, 191] on icon "button" at bounding box center [537, 192] width 5 height 5
click at [528, 175] on div "5" at bounding box center [527, 170] width 24 height 19
click at [404, 260] on button "SUBMIT" at bounding box center [397, 261] width 83 height 19
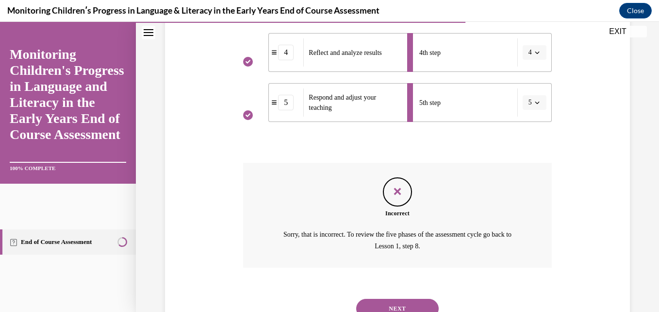
scroll to position [396, 0]
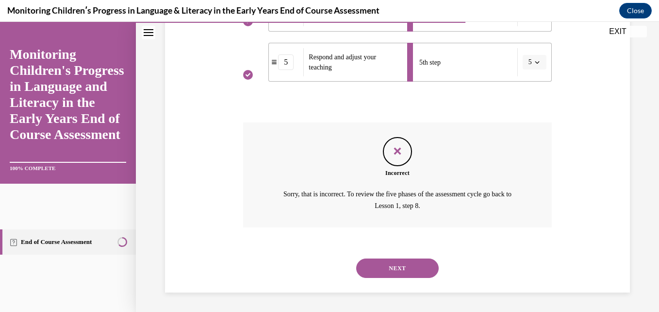
click at [394, 266] on button "NEXT" at bounding box center [397, 267] width 83 height 19
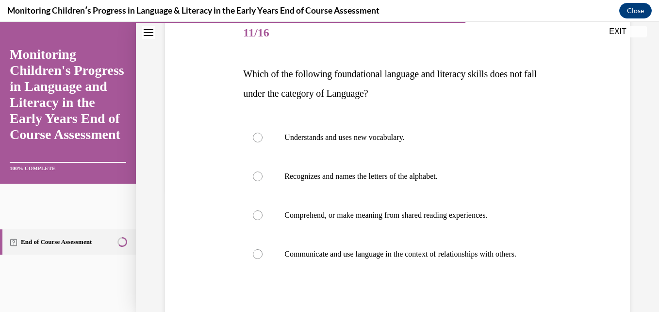
scroll to position [122, 0]
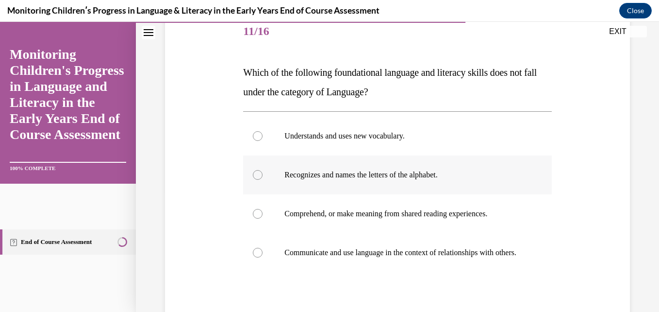
click at [353, 164] on label "Recognizes and names the letters of the alphabet." at bounding box center [397, 174] width 308 height 39
click at [263, 170] on input "Recognizes and names the letters of the alphabet." at bounding box center [258, 175] width 10 height 10
radio input "true"
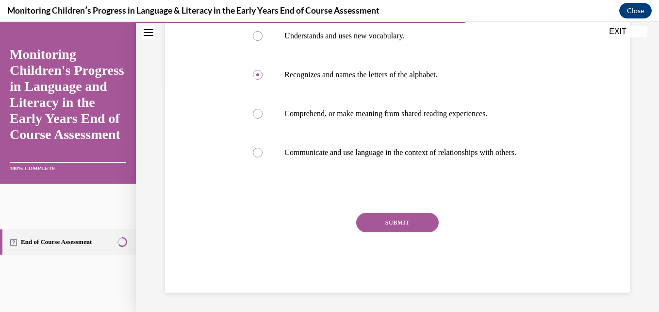
click at [382, 221] on button "SUBMIT" at bounding box center [397, 222] width 83 height 19
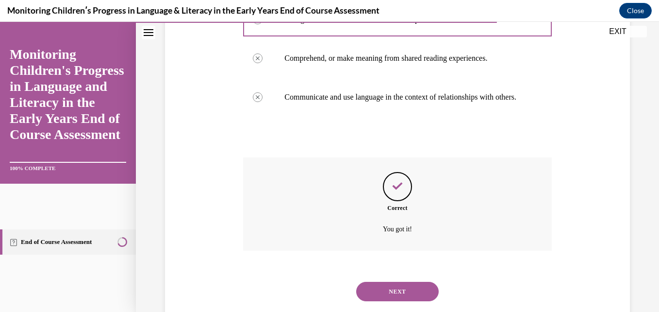
scroll to position [311, 0]
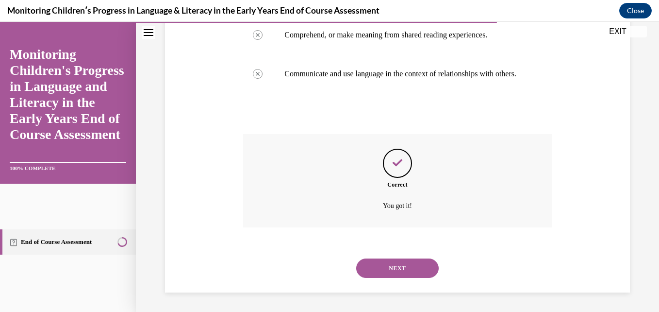
click at [395, 266] on button "NEXT" at bounding box center [397, 267] width 83 height 19
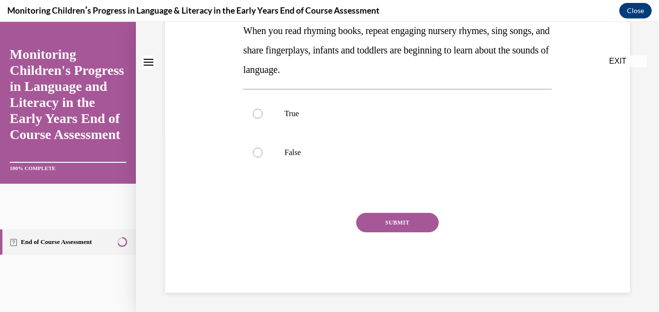
scroll to position [0, 0]
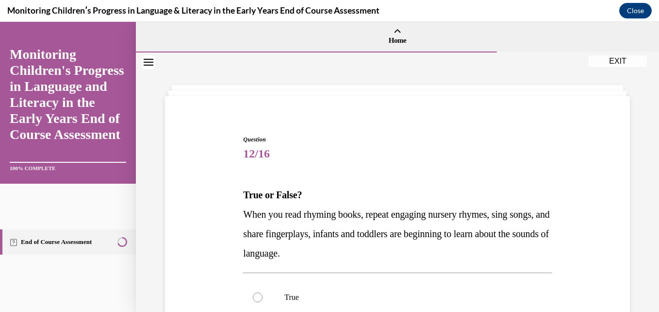
click at [395, 272] on div "True False" at bounding box center [397, 316] width 308 height 88
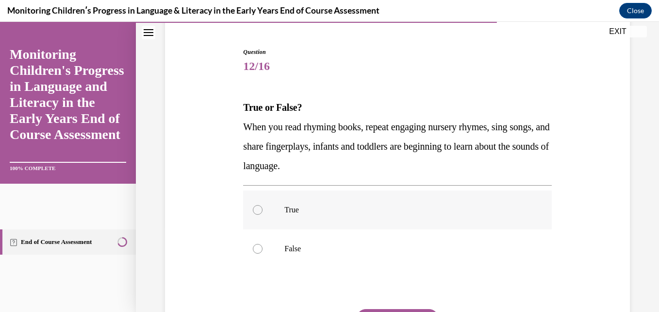
click at [309, 219] on label "True" at bounding box center [397, 209] width 308 height 39
click at [263, 215] on input "True" at bounding box center [258, 210] width 10 height 10
radio input "true"
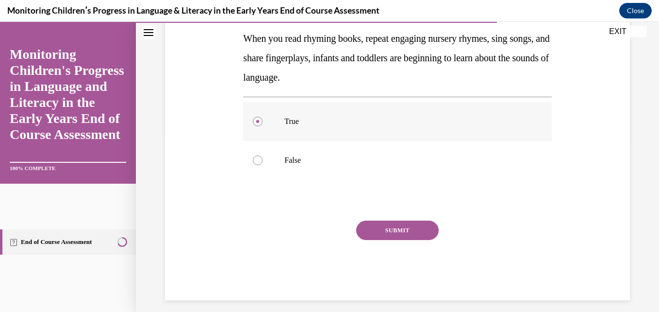
scroll to position [183, 0]
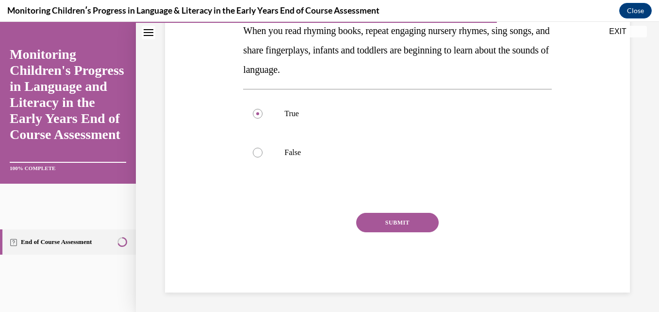
click at [378, 226] on button "SUBMIT" at bounding box center [397, 222] width 83 height 19
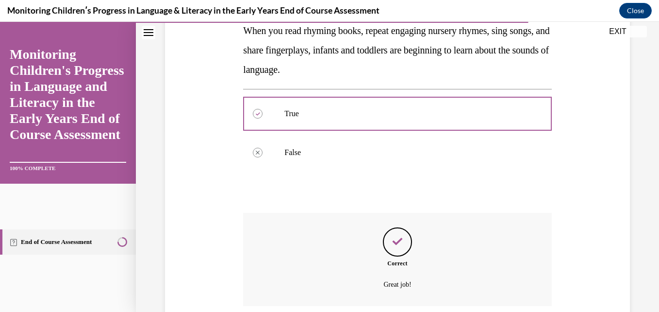
scroll to position [262, 0]
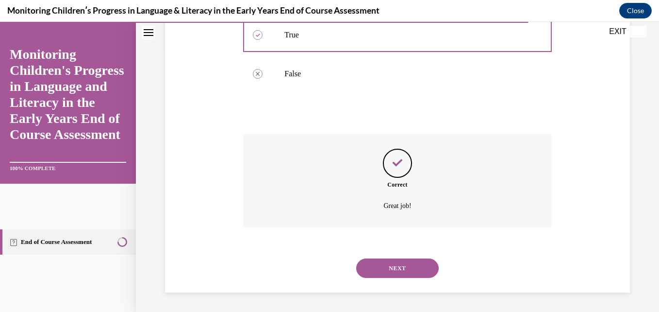
click at [393, 265] on button "NEXT" at bounding box center [397, 267] width 83 height 19
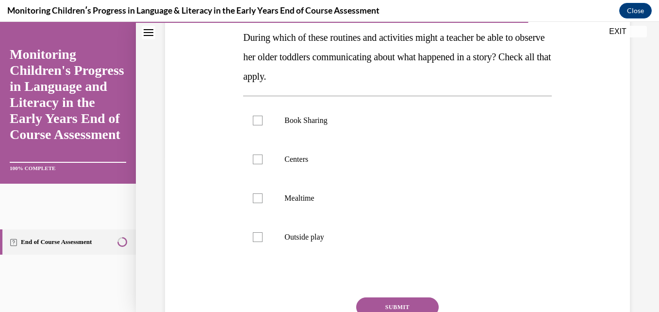
scroll to position [158, 0]
click at [311, 133] on label "Book Sharing" at bounding box center [397, 119] width 308 height 39
click at [263, 125] on input "Book Sharing" at bounding box center [258, 120] width 10 height 10
checkbox input "true"
click at [316, 161] on p "Centers" at bounding box center [405, 159] width 243 height 10
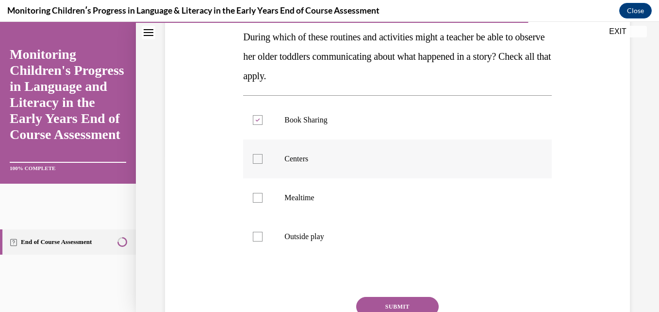
click at [263, 161] on input "Centers" at bounding box center [258, 159] width 10 height 10
checkbox input "true"
click at [323, 197] on p "Mealtime" at bounding box center [405, 198] width 243 height 10
click at [263, 197] on input "Mealtime" at bounding box center [258, 198] width 10 height 10
checkbox input "true"
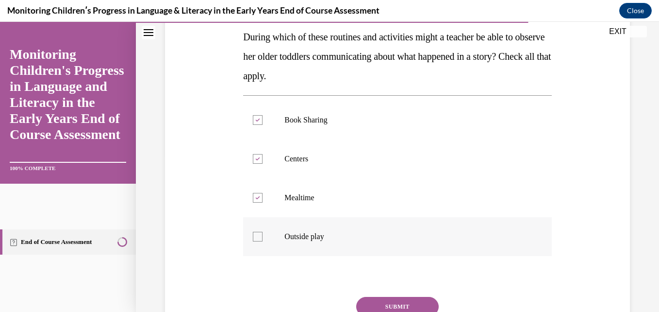
click at [330, 226] on label "Outside play" at bounding box center [397, 236] width 308 height 39
click at [263, 232] on input "Outside play" at bounding box center [258, 237] width 10 height 10
checkbox input "true"
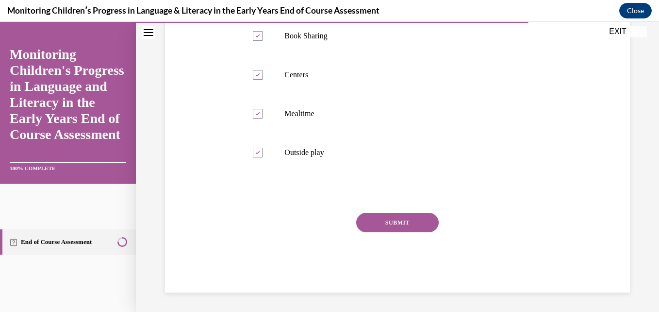
click at [380, 225] on button "SUBMIT" at bounding box center [397, 222] width 83 height 19
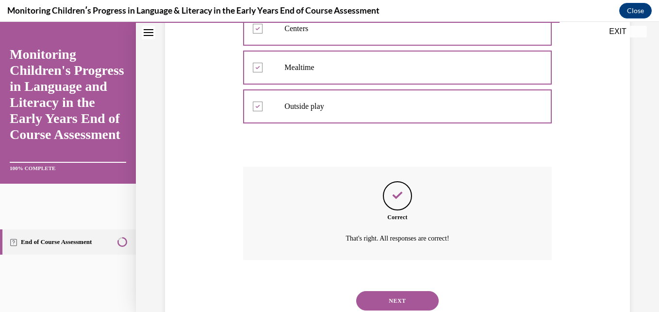
scroll to position [320, 0]
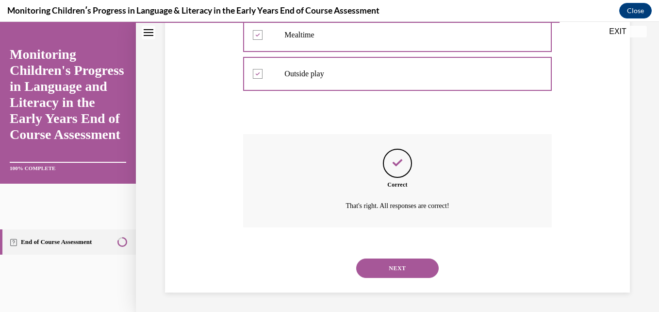
click at [381, 262] on button "NEXT" at bounding box center [397, 267] width 83 height 19
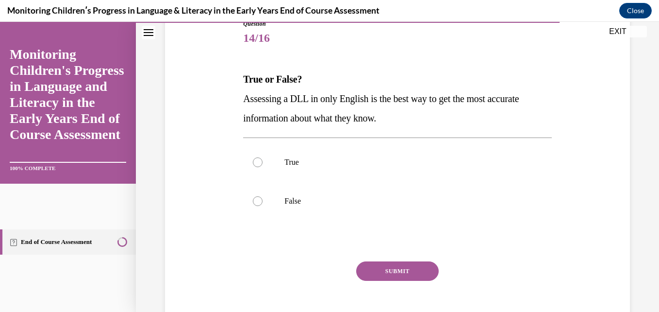
scroll to position [117, 0]
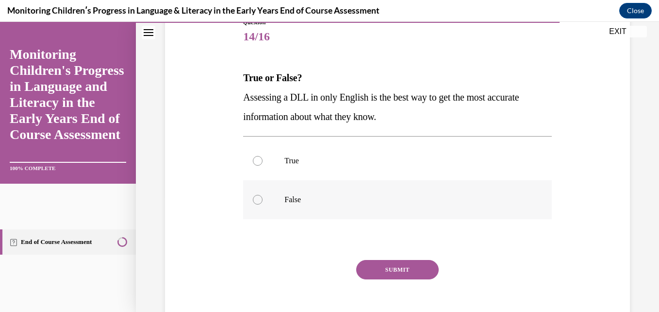
click at [351, 195] on p "False" at bounding box center [405, 200] width 243 height 10
click at [263, 195] on input "False" at bounding box center [258, 200] width 10 height 10
radio input "true"
click at [384, 277] on button "SUBMIT" at bounding box center [397, 269] width 83 height 19
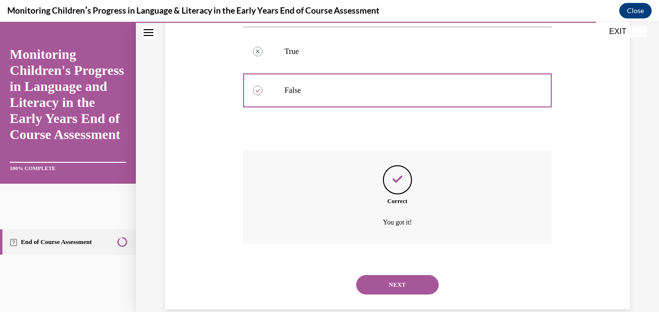
scroll to position [243, 0]
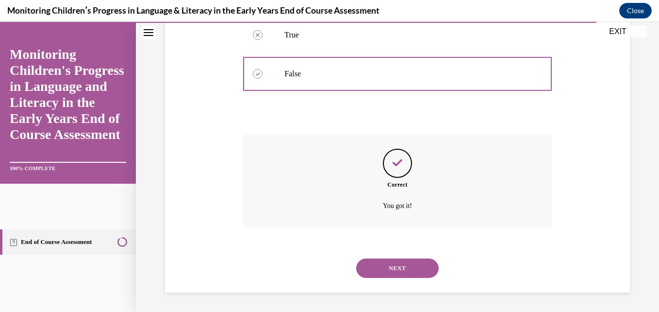
click at [397, 261] on button "NEXT" at bounding box center [397, 267] width 83 height 19
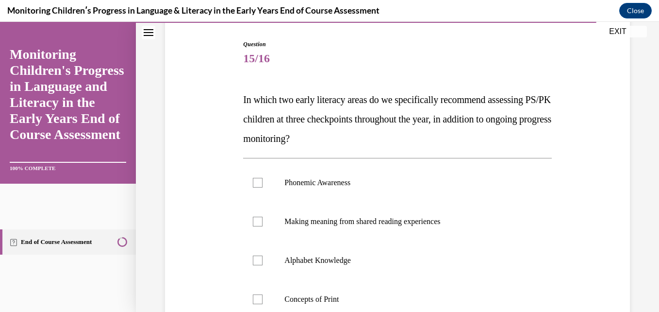
scroll to position [101, 0]
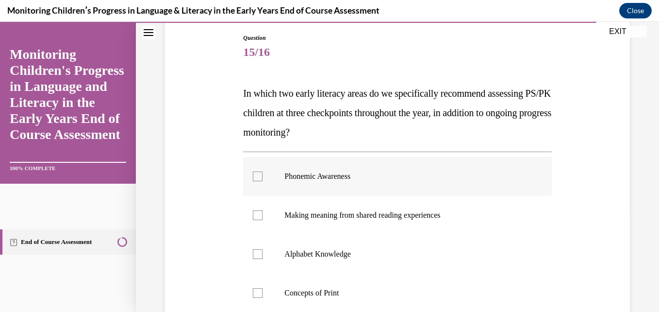
click at [327, 163] on label "Phonemic Awareness" at bounding box center [397, 176] width 308 height 39
click at [263, 171] on input "Phonemic Awareness" at bounding box center [258, 176] width 10 height 10
checkbox input "true"
click at [348, 242] on label "Alphabet Knowledge" at bounding box center [397, 253] width 308 height 39
click at [263, 249] on input "Alphabet Knowledge" at bounding box center [258, 254] width 10 height 10
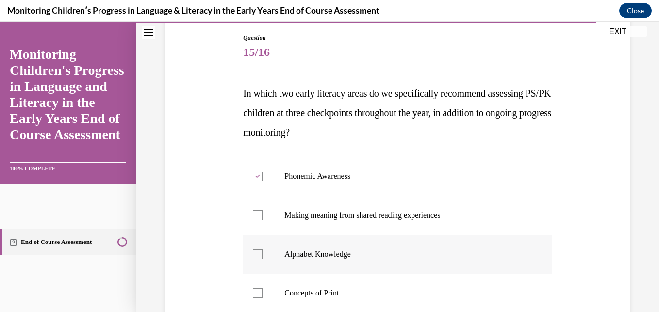
checkbox input "true"
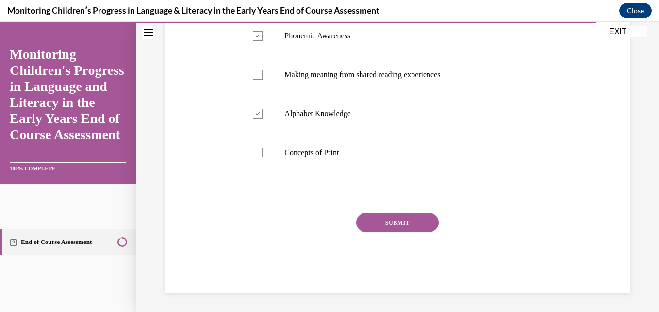
click at [394, 224] on button "SUBMIT" at bounding box center [397, 222] width 83 height 19
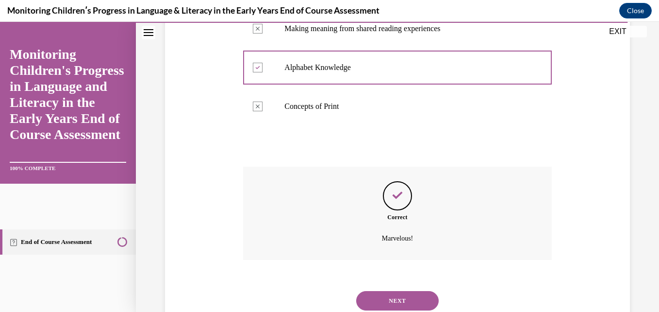
scroll to position [320, 0]
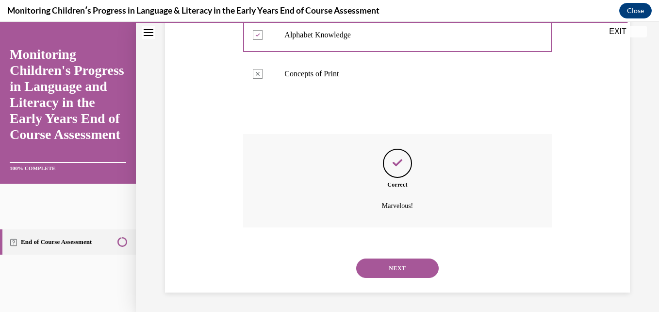
click at [381, 264] on button "NEXT" at bounding box center [397, 267] width 83 height 19
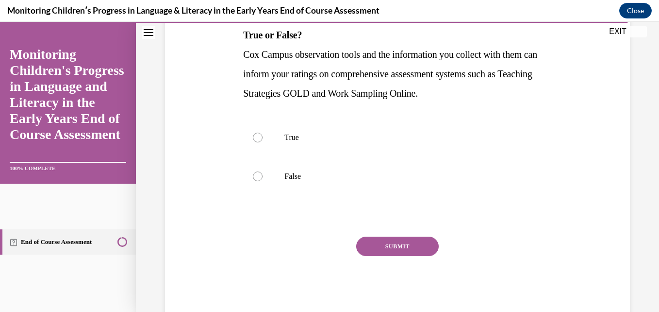
scroll to position [163, 0]
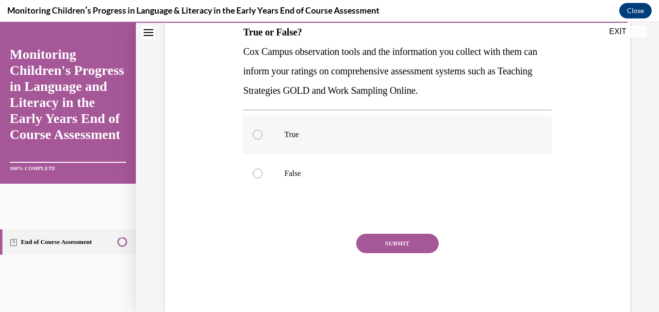
click at [315, 132] on p "True" at bounding box center [405, 135] width 243 height 10
click at [263, 132] on input "True" at bounding box center [258, 135] width 10 height 10
radio input "true"
click at [380, 244] on button "SUBMIT" at bounding box center [397, 242] width 83 height 19
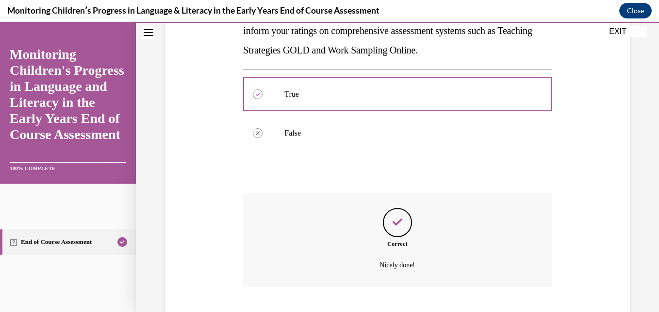
scroll to position [262, 0]
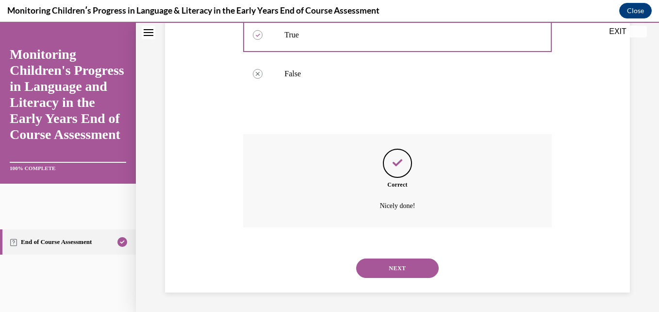
click at [395, 269] on button "NEXT" at bounding box center [397, 267] width 83 height 19
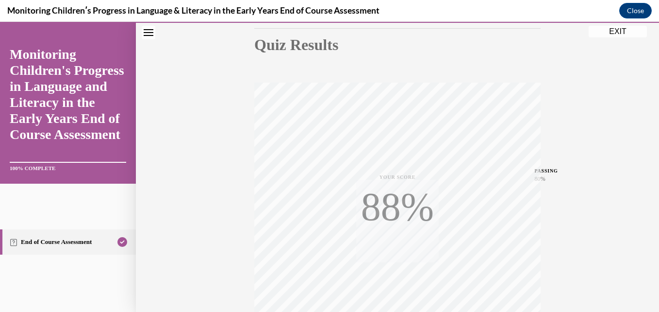
scroll to position [208, 0]
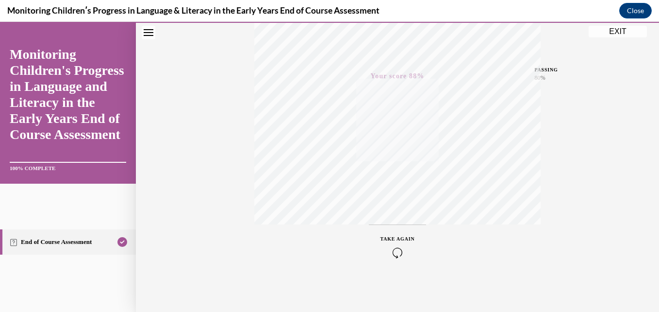
click at [400, 248] on icon "button" at bounding box center [398, 252] width 34 height 11
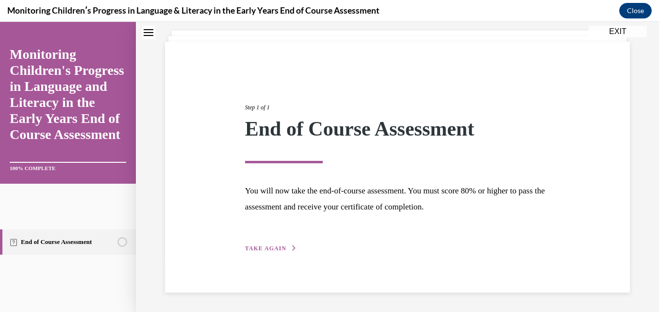
scroll to position [54, 0]
click at [263, 239] on div "Step 1 of 1 End of Course Assessment You will now take the end-of-course assess…" at bounding box center [398, 167] width 320 height 173
click at [274, 249] on span "TAKE AGAIN" at bounding box center [265, 248] width 41 height 7
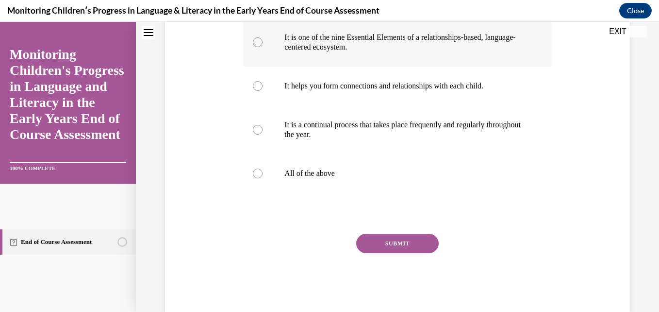
scroll to position [250, 0]
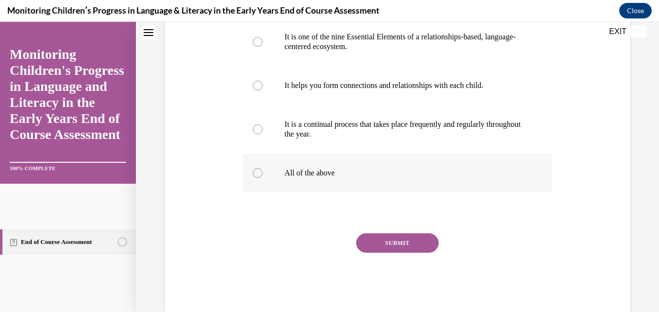
click at [324, 178] on label "All of the above" at bounding box center [397, 172] width 308 height 39
click at [263, 178] on input "All of the above" at bounding box center [258, 173] width 10 height 10
radio input "true"
click at [391, 252] on button "SUBMIT" at bounding box center [397, 242] width 83 height 19
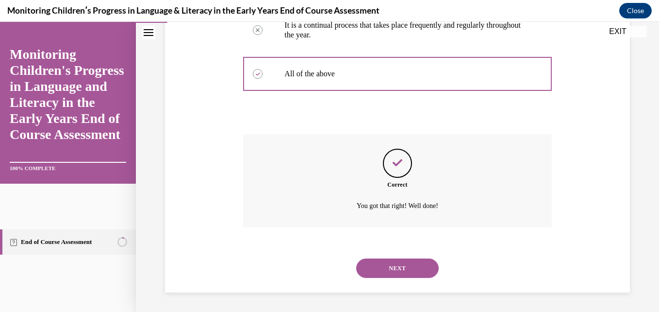
scroll to position [369, 0]
click at [391, 268] on button "NEXT" at bounding box center [397, 267] width 83 height 19
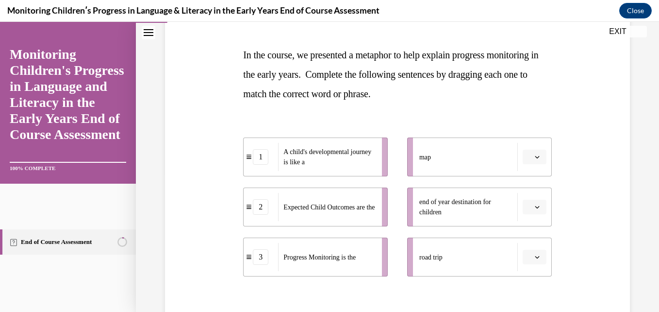
scroll to position [141, 0]
click at [540, 204] on button "button" at bounding box center [535, 206] width 24 height 15
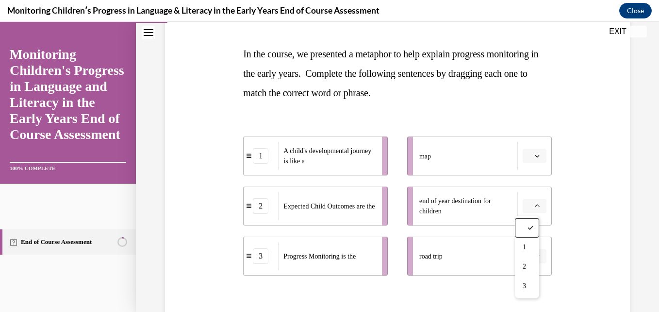
click at [473, 221] on li "end of year destination for children" at bounding box center [479, 205] width 145 height 39
click at [535, 255] on icon "button" at bounding box center [537, 255] width 5 height 5
click at [526, 192] on span "1" at bounding box center [524, 195] width 3 height 8
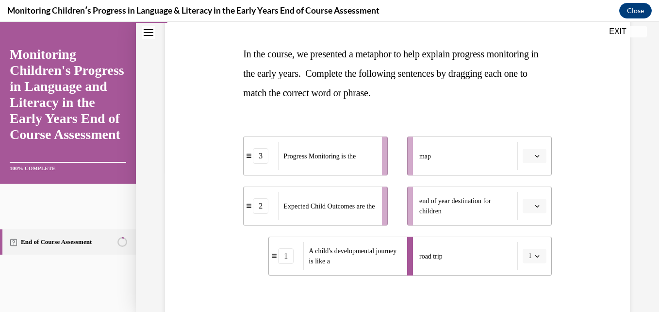
click at [527, 155] on button "button" at bounding box center [535, 156] width 24 height 15
click at [529, 216] on div "2" at bounding box center [527, 216] width 24 height 19
click at [529, 151] on span "2" at bounding box center [530, 156] width 3 height 10
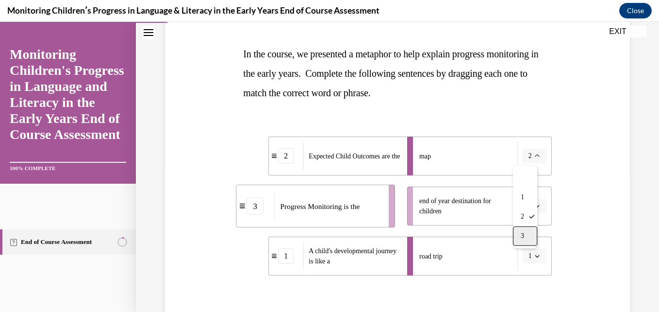
click at [524, 235] on span "3" at bounding box center [522, 236] width 3 height 8
click at [537, 207] on button "button" at bounding box center [535, 206] width 24 height 15
click at [531, 265] on div "2" at bounding box center [527, 266] width 24 height 19
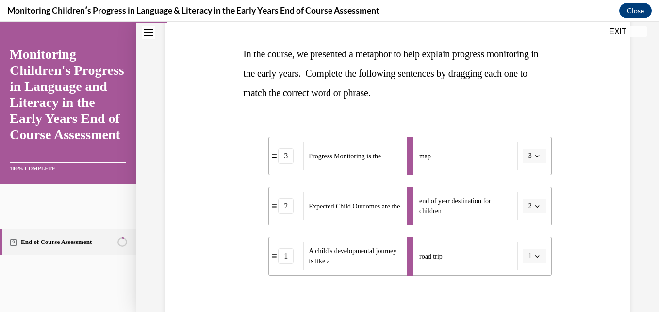
scroll to position [244, 0]
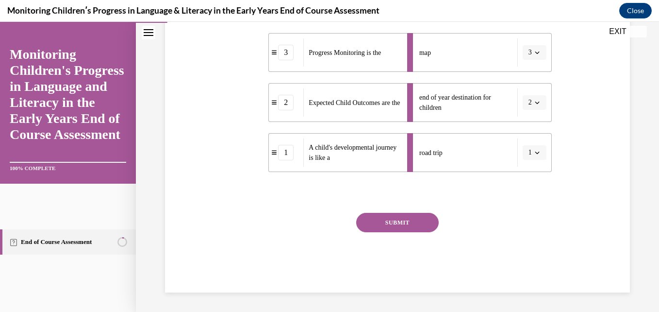
click at [392, 227] on button "SUBMIT" at bounding box center [397, 222] width 83 height 19
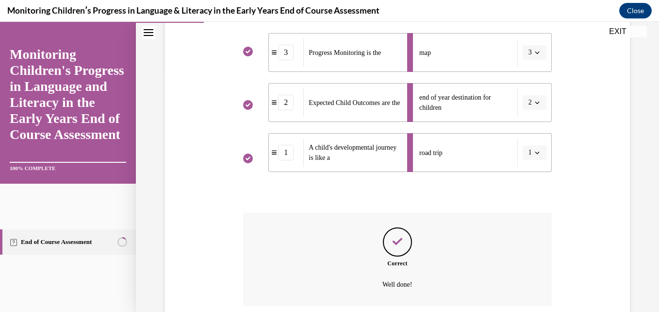
scroll to position [323, 0]
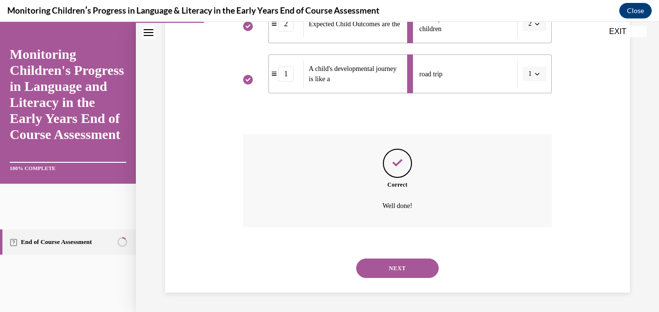
click at [398, 263] on button "NEXT" at bounding box center [397, 267] width 83 height 19
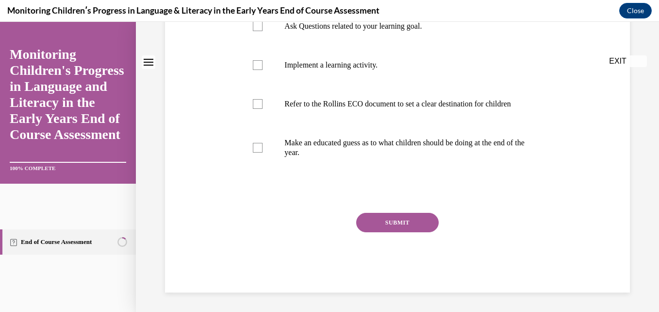
scroll to position [0, 0]
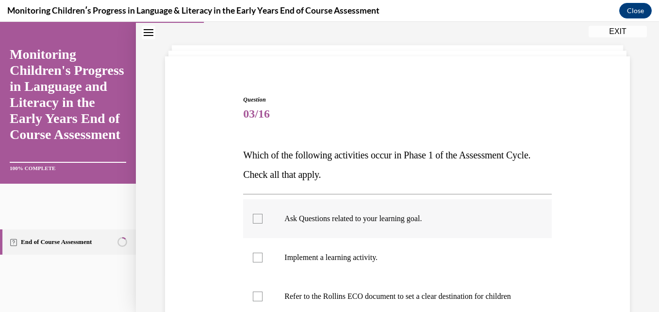
click at [347, 224] on label "Ask Questions related to your learning goal." at bounding box center [397, 218] width 308 height 39
click at [263, 223] on input "Ask Questions related to your learning goal." at bounding box center [258, 219] width 10 height 10
checkbox input "true"
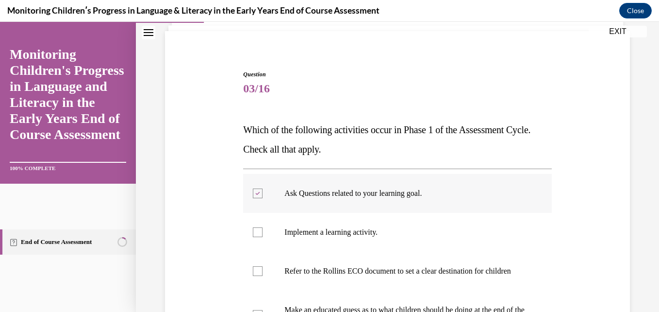
scroll to position [66, 0]
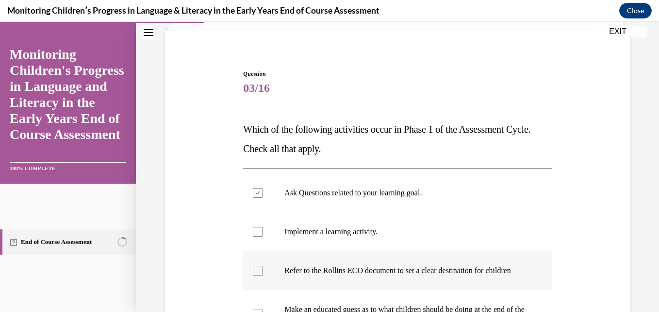
click at [344, 275] on p "Refer to the Rollins ECO document to set a clear destination for children" at bounding box center [405, 270] width 243 height 10
click at [263, 275] on input "Refer to the Rollins ECO document to set a clear destination for children" at bounding box center [258, 270] width 10 height 10
checkbox input "true"
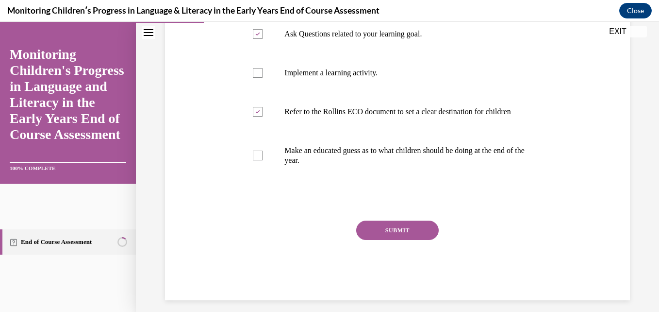
click at [364, 238] on button "SUBMIT" at bounding box center [397, 229] width 83 height 19
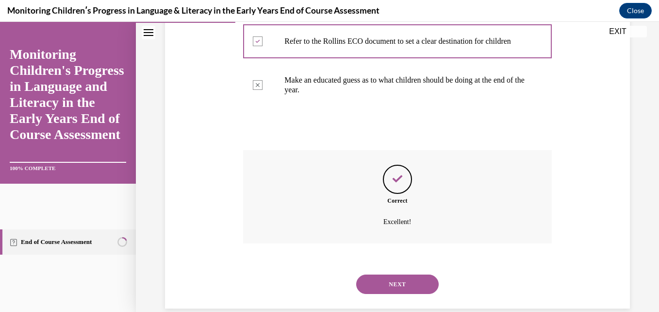
scroll to position [320, 0]
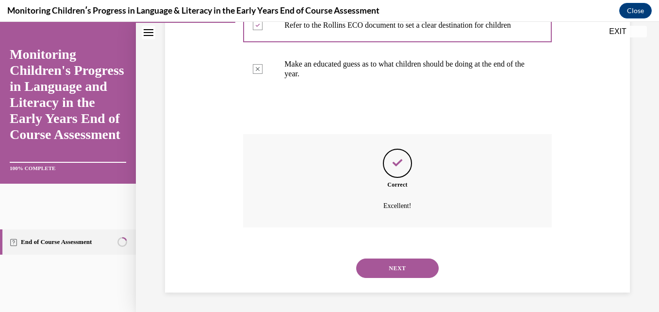
click at [407, 261] on button "NEXT" at bounding box center [397, 267] width 83 height 19
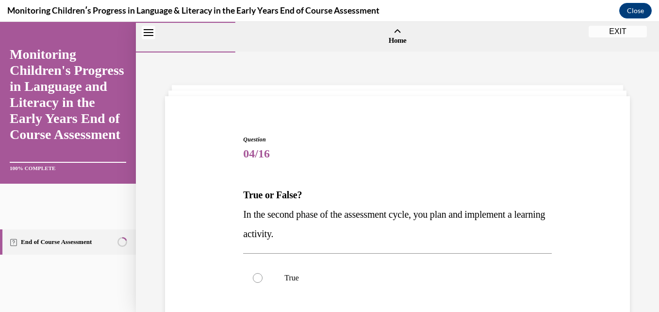
scroll to position [90, 0]
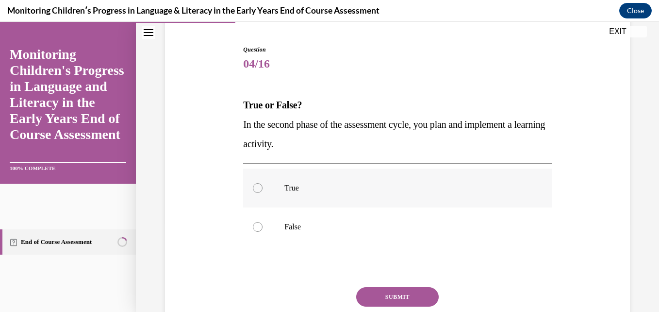
click at [304, 186] on p "True" at bounding box center [405, 188] width 243 height 10
click at [263, 186] on input "True" at bounding box center [258, 188] width 10 height 10
radio input "true"
click at [378, 292] on button "SUBMIT" at bounding box center [397, 296] width 83 height 19
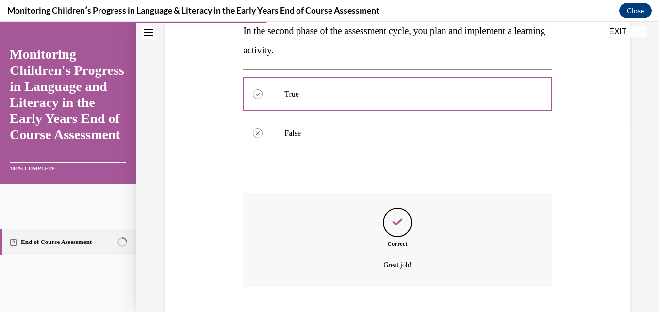
scroll to position [243, 0]
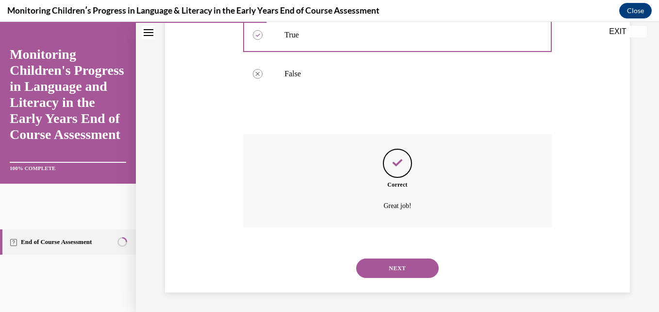
click at [385, 274] on button "NEXT" at bounding box center [397, 267] width 83 height 19
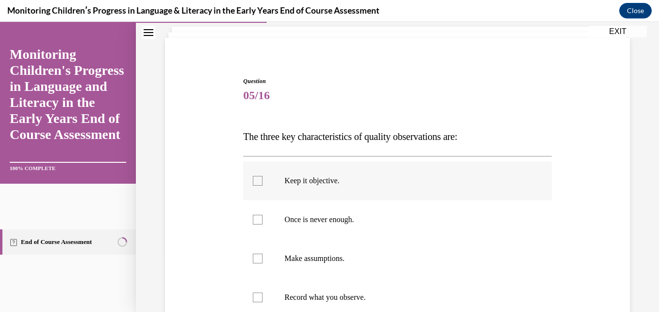
scroll to position [61, 0]
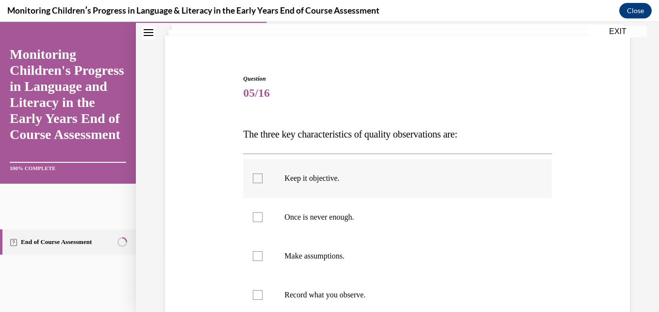
click at [318, 187] on label "Keep it objective." at bounding box center [397, 178] width 308 height 39
click at [263, 183] on input "Keep it objective." at bounding box center [258, 178] width 10 height 10
checkbox input "true"
click at [328, 220] on p "Once is never enough." at bounding box center [405, 217] width 243 height 10
click at [263, 220] on input "Once is never enough." at bounding box center [258, 217] width 10 height 10
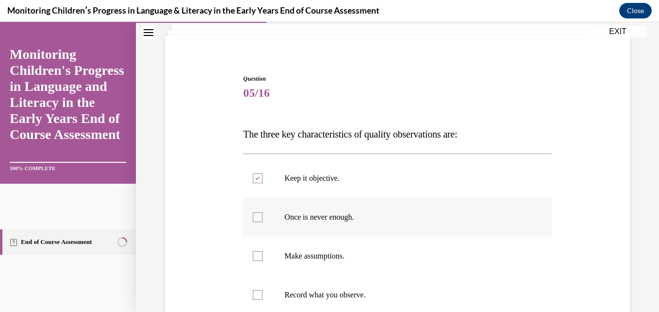
checkbox input "true"
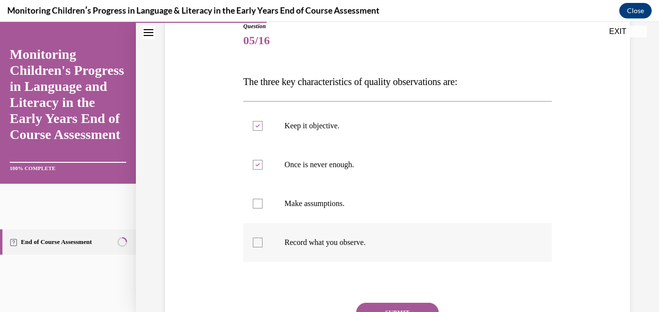
click at [330, 237] on p "Record what you observe." at bounding box center [405, 242] width 243 height 10
click at [263, 237] on input "Record what you observe." at bounding box center [258, 242] width 10 height 10
checkbox input "true"
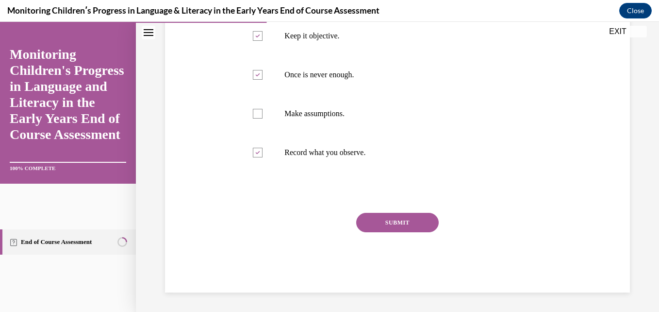
click at [402, 225] on button "SUBMIT" at bounding box center [397, 222] width 83 height 19
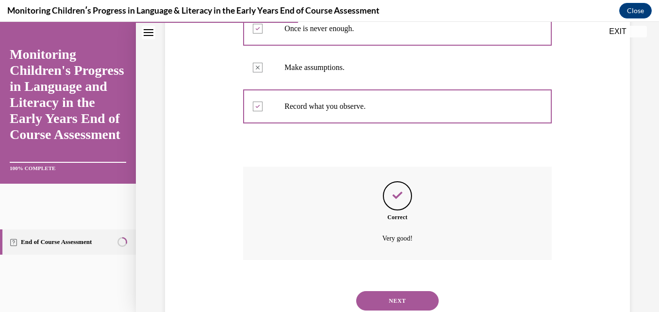
scroll to position [282, 0]
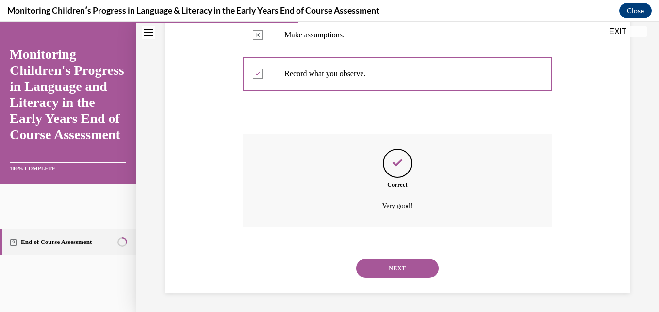
click at [390, 260] on button "NEXT" at bounding box center [397, 267] width 83 height 19
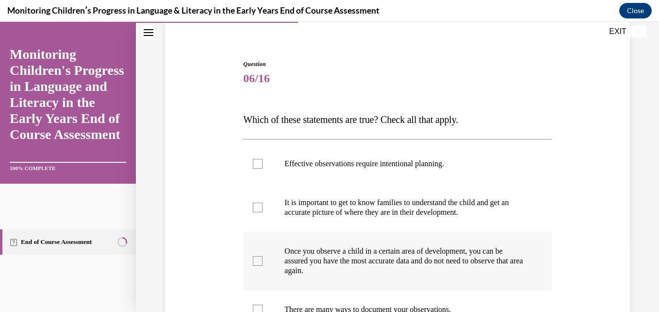
scroll to position [131, 0]
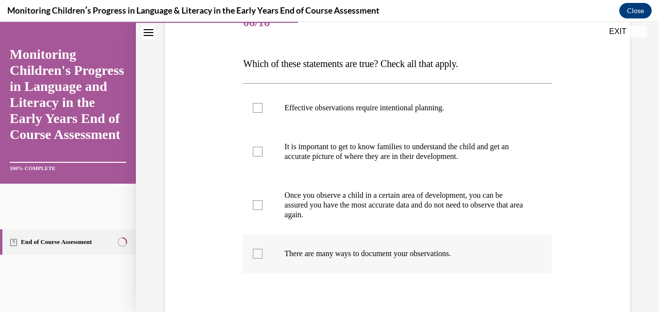
click at [333, 254] on p "There are many ways to document your observations." at bounding box center [405, 254] width 243 height 10
click at [263, 254] on input "There are many ways to document your observations." at bounding box center [258, 254] width 10 height 10
checkbox input "true"
click at [319, 165] on label "It is important to get to know families to understand the child and get an accu…" at bounding box center [397, 151] width 308 height 49
drag, startPoint x: 319, startPoint y: 165, endPoint x: 304, endPoint y: 107, distance: 59.8
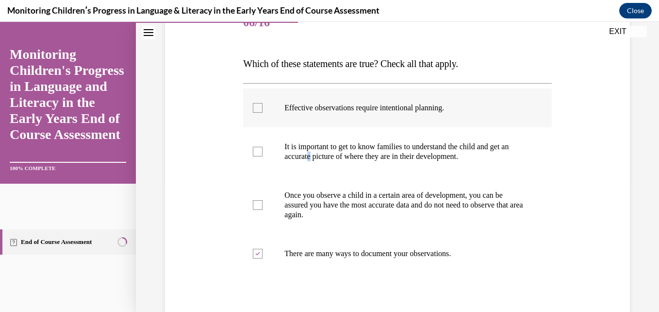
click at [304, 107] on p "Effective observations require intentional planning." at bounding box center [405, 108] width 243 height 10
click at [263, 107] on input "Effective observations require intentional planning." at bounding box center [258, 108] width 10 height 10
checkbox input "true"
click at [300, 160] on p "It is important to get to know families to understand the child and get an accu…" at bounding box center [405, 151] width 243 height 19
click at [263, 156] on input "It is important to get to know families to understand the child and get an accu…" at bounding box center [258, 152] width 10 height 10
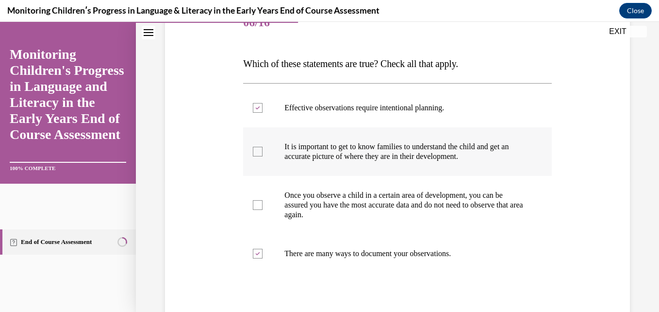
checkbox input "true"
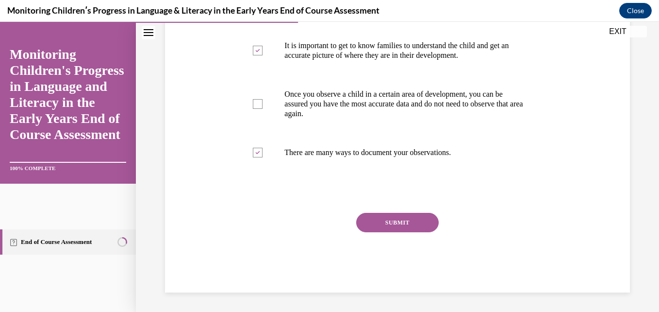
click at [386, 224] on button "SUBMIT" at bounding box center [397, 222] width 83 height 19
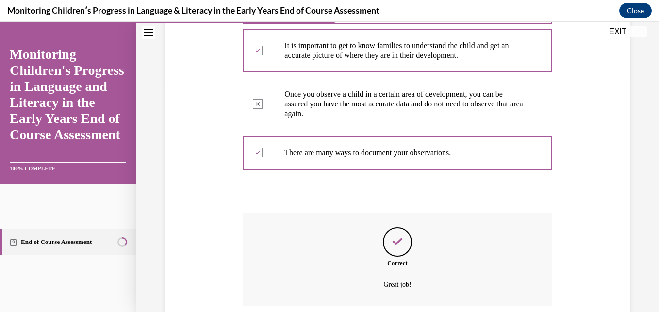
scroll to position [311, 0]
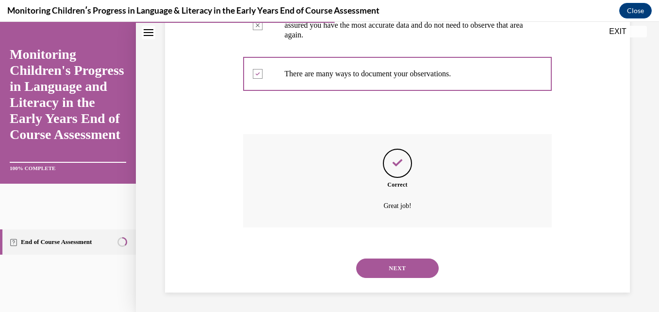
click at [380, 268] on button "NEXT" at bounding box center [397, 267] width 83 height 19
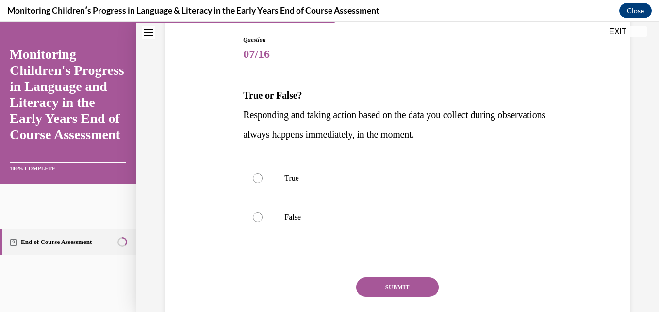
scroll to position [116, 0]
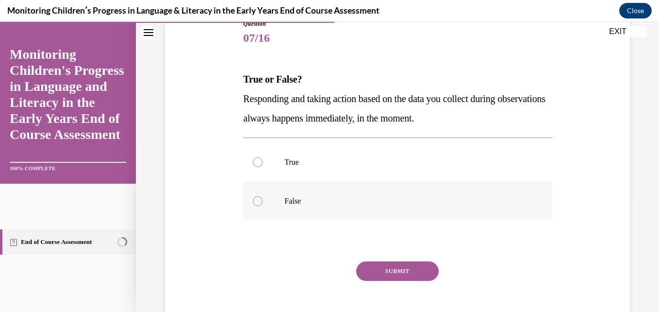
click at [319, 208] on label "False" at bounding box center [397, 201] width 308 height 39
click at [263, 206] on input "False" at bounding box center [258, 201] width 10 height 10
radio input "true"
click at [378, 270] on button "SUBMIT" at bounding box center [397, 270] width 83 height 19
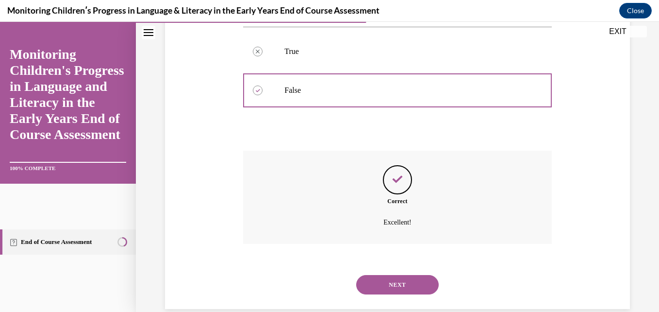
scroll to position [243, 0]
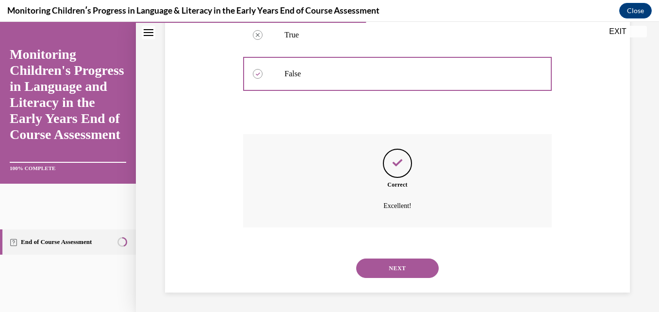
click at [385, 271] on button "NEXT" at bounding box center [397, 267] width 83 height 19
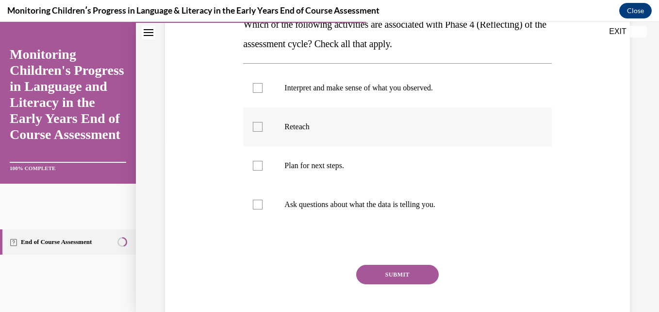
scroll to position [171, 0]
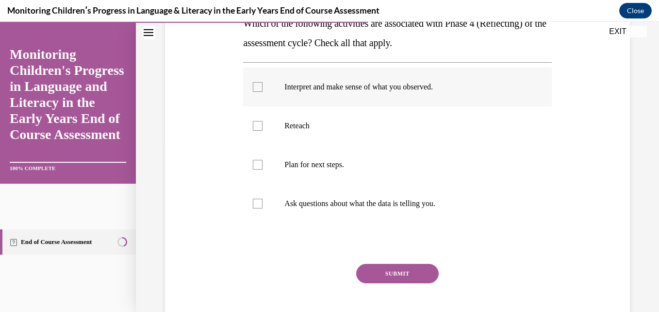
click at [353, 89] on p "Interpret and make sense of what you observed." at bounding box center [405, 87] width 243 height 10
click at [263, 89] on input "Interpret and make sense of what you observed." at bounding box center [258, 87] width 10 height 10
checkbox input "true"
click at [351, 201] on p "Ask questions about what the data is telling you." at bounding box center [405, 204] width 243 height 10
click at [263, 201] on input "Ask questions about what the data is telling you." at bounding box center [258, 204] width 10 height 10
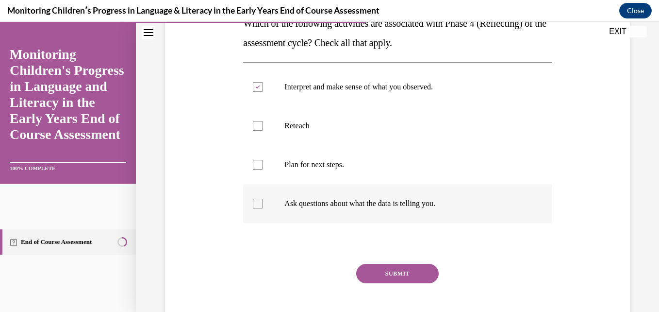
checkbox input "true"
click at [383, 273] on button "SUBMIT" at bounding box center [397, 273] width 83 height 19
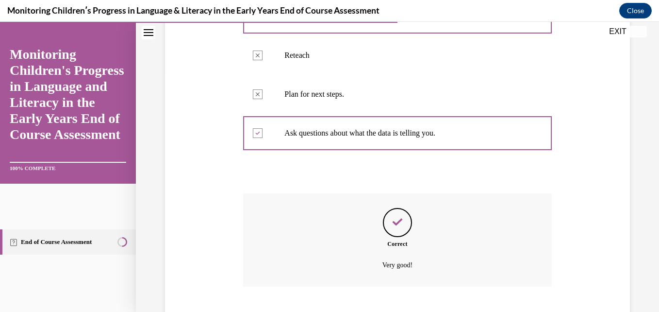
scroll to position [301, 0]
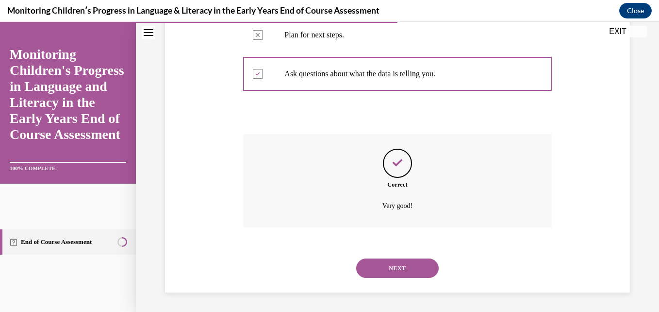
click at [385, 268] on button "NEXT" at bounding box center [397, 267] width 83 height 19
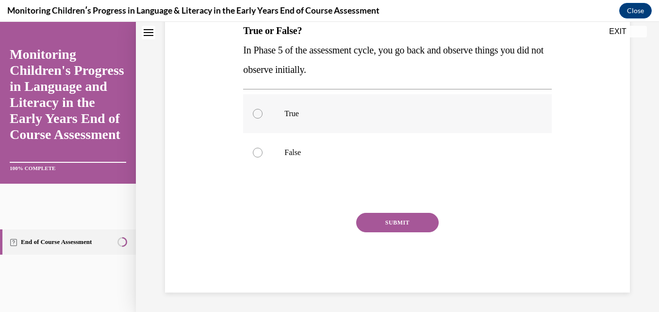
scroll to position [0, 0]
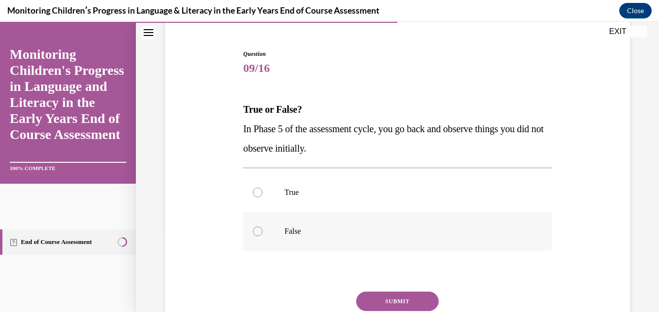
click at [312, 233] on p "False" at bounding box center [405, 231] width 243 height 10
click at [263, 233] on input "False" at bounding box center [258, 231] width 10 height 10
radio input "true"
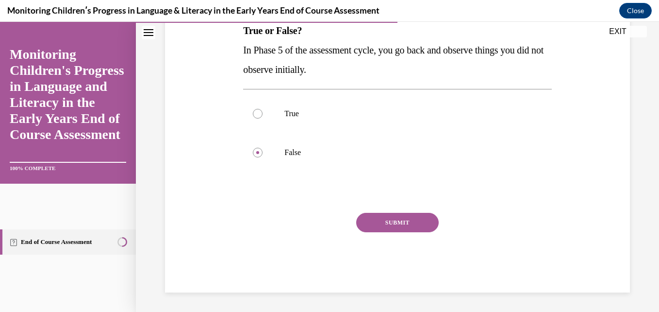
click at [391, 229] on button "SUBMIT" at bounding box center [397, 222] width 83 height 19
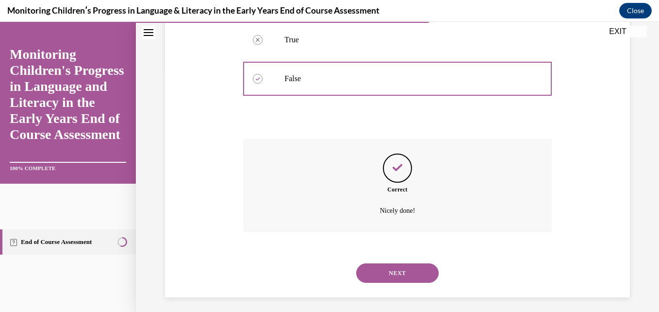
scroll to position [243, 0]
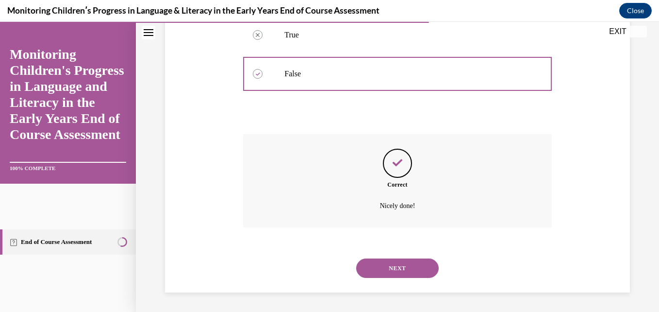
click at [388, 265] on button "NEXT" at bounding box center [397, 267] width 83 height 19
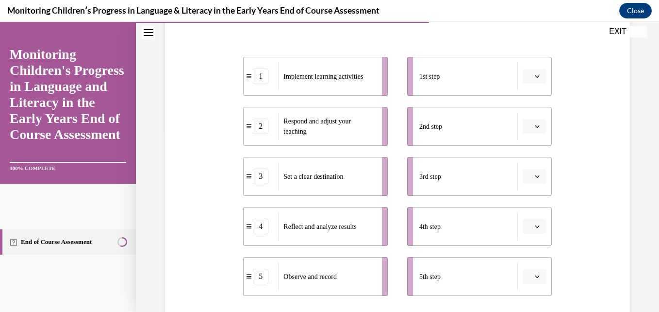
scroll to position [182, 0]
click at [535, 76] on icon "button" at bounding box center [537, 75] width 4 height 2
click at [527, 153] on div "3" at bounding box center [527, 155] width 24 height 19
click at [535, 124] on icon "button" at bounding box center [537, 125] width 5 height 5
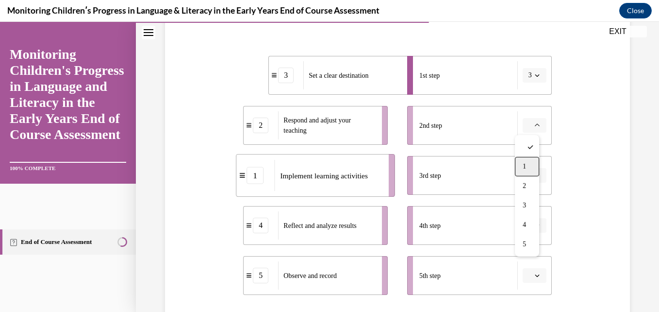
click at [535, 167] on div "1" at bounding box center [527, 166] width 24 height 19
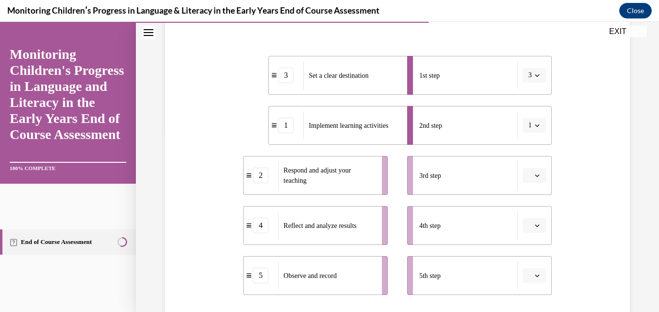
click at [535, 178] on button "button" at bounding box center [535, 175] width 24 height 15
click at [522, 293] on div "5" at bounding box center [527, 293] width 24 height 19
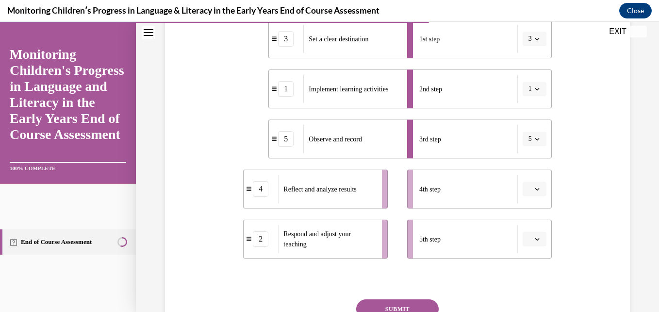
scroll to position [220, 0]
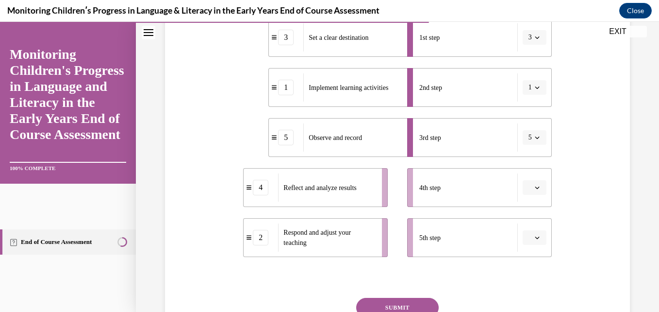
click at [535, 188] on icon "button" at bounding box center [537, 187] width 5 height 5
click at [528, 144] on div "4" at bounding box center [527, 145] width 24 height 19
click at [535, 238] on icon "button" at bounding box center [537, 237] width 5 height 5
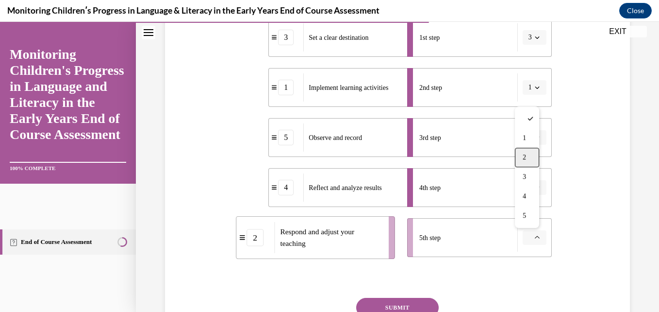
click at [526, 155] on span "2" at bounding box center [524, 157] width 3 height 8
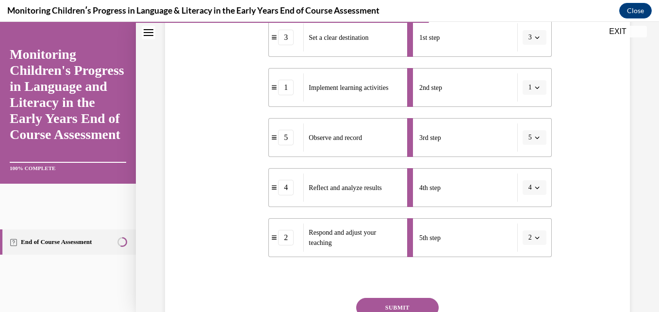
scroll to position [305, 0]
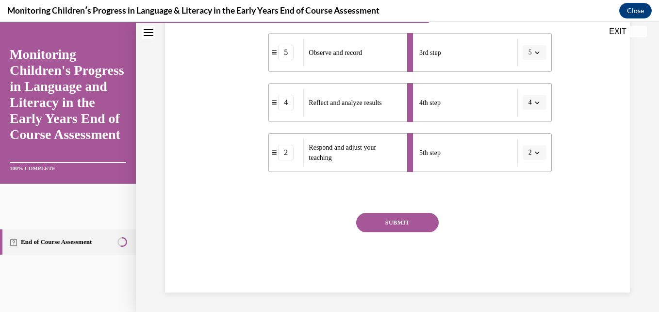
click at [394, 215] on button "SUBMIT" at bounding box center [397, 222] width 83 height 19
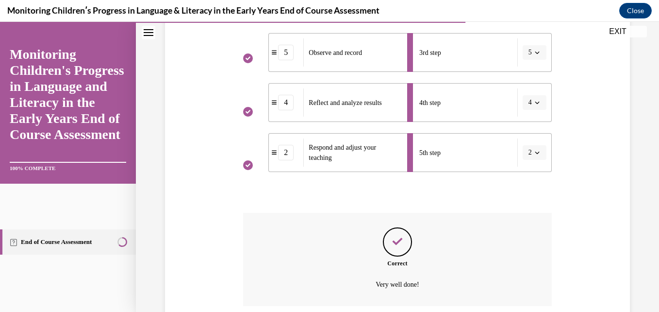
scroll to position [384, 0]
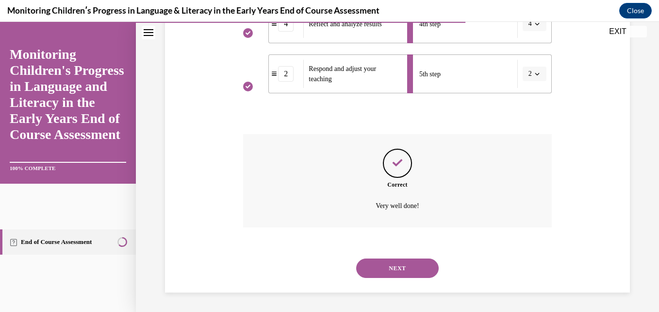
click at [396, 270] on button "NEXT" at bounding box center [397, 267] width 83 height 19
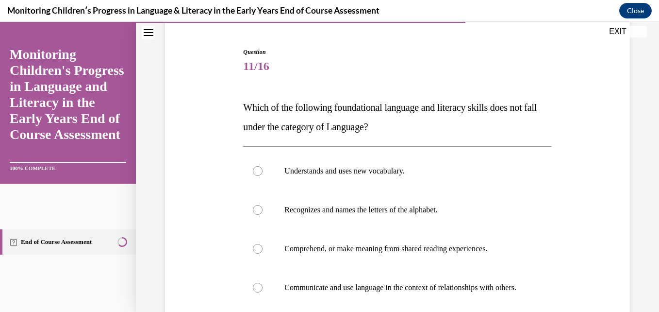
scroll to position [88, 0]
click at [318, 203] on label "Recognizes and names the letters of the alphabet." at bounding box center [397, 209] width 308 height 39
click at [263, 204] on input "Recognizes and names the letters of the alphabet." at bounding box center [258, 209] width 10 height 10
radio input "true"
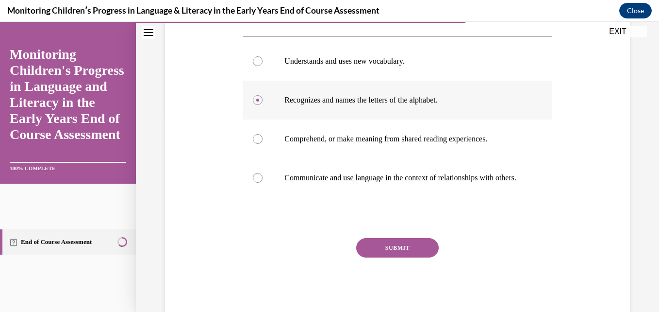
scroll to position [198, 0]
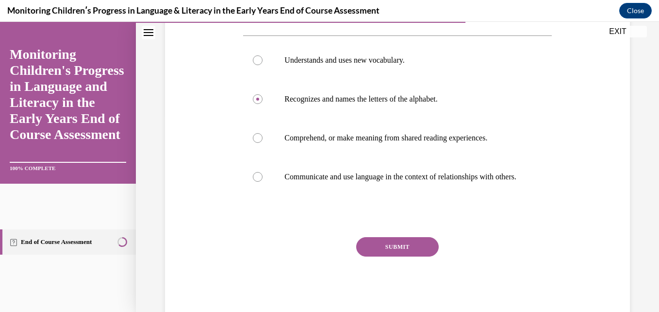
click at [381, 256] on button "SUBMIT" at bounding box center [397, 246] width 83 height 19
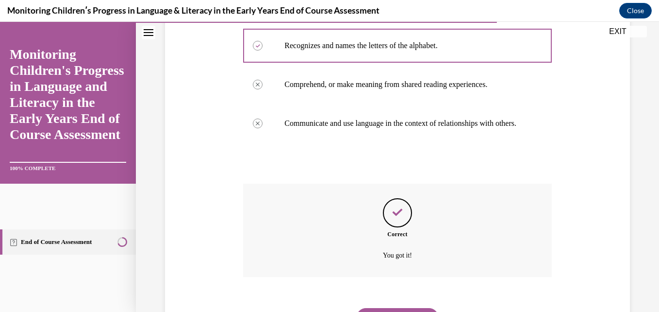
scroll to position [311, 0]
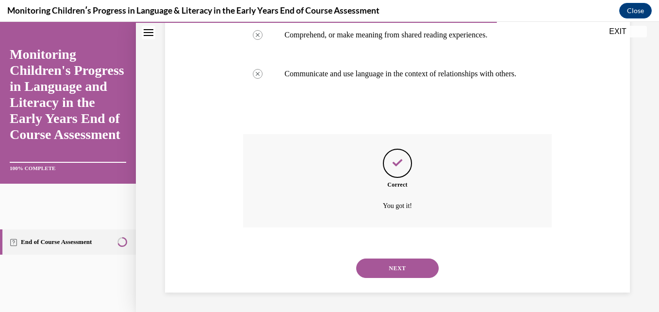
click at [390, 270] on button "NEXT" at bounding box center [397, 267] width 83 height 19
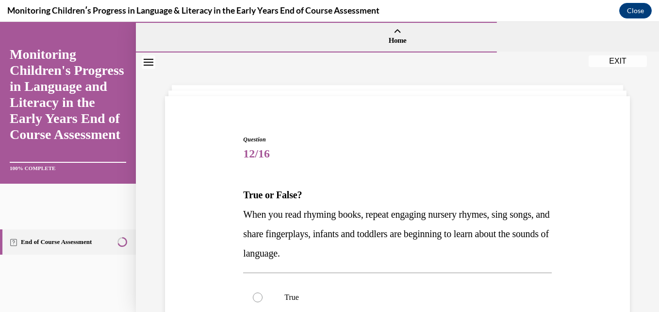
scroll to position [110, 0]
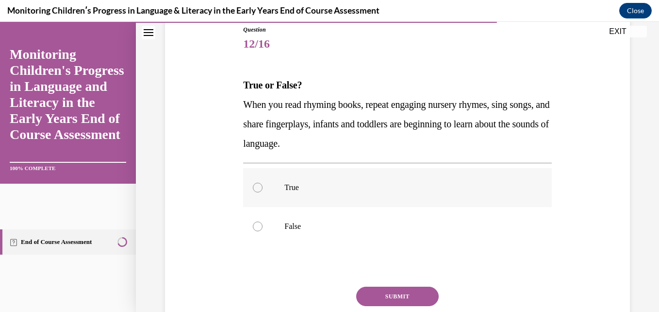
click at [317, 199] on label "True" at bounding box center [397, 187] width 308 height 39
click at [263, 192] on input "True" at bounding box center [258, 187] width 10 height 10
radio input "true"
click at [401, 297] on button "SUBMIT" at bounding box center [397, 295] width 83 height 19
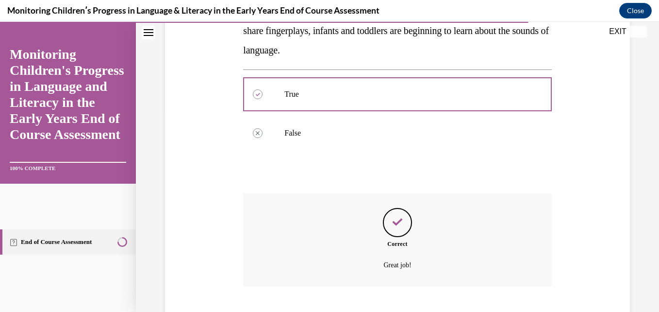
scroll to position [262, 0]
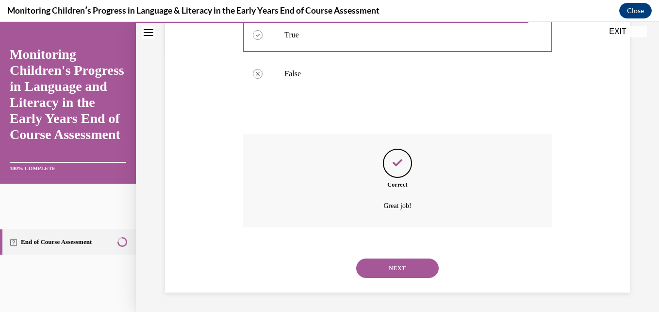
click at [384, 262] on button "NEXT" at bounding box center [397, 267] width 83 height 19
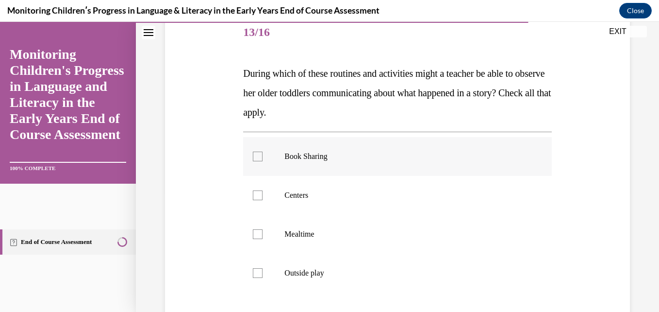
scroll to position [122, 0]
click at [317, 166] on label "Book Sharing" at bounding box center [397, 155] width 308 height 39
click at [263, 161] on input "Book Sharing" at bounding box center [258, 156] width 10 height 10
checkbox input "true"
click at [325, 199] on p "Centers" at bounding box center [405, 195] width 243 height 10
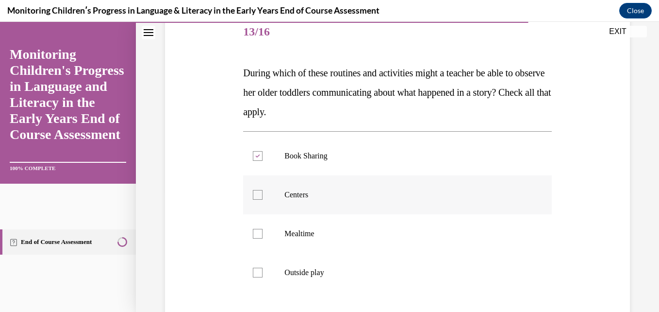
click at [263, 199] on input "Centers" at bounding box center [258, 195] width 10 height 10
checkbox input "true"
click at [326, 230] on p "Mealtime" at bounding box center [405, 234] width 243 height 10
click at [263, 230] on input "Mealtime" at bounding box center [258, 234] width 10 height 10
checkbox input "true"
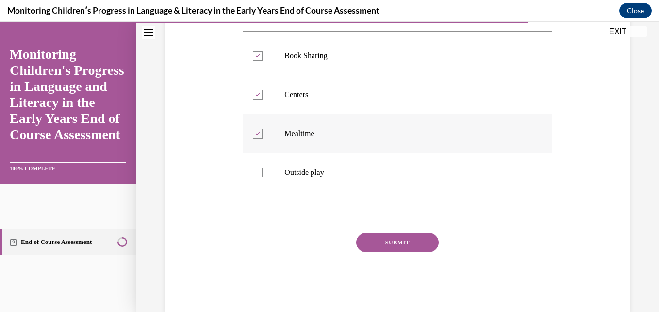
scroll to position [223, 0]
click at [316, 170] on p "Outside play" at bounding box center [405, 171] width 243 height 10
click at [263, 170] on input "Outside play" at bounding box center [258, 171] width 10 height 10
checkbox input "true"
click at [368, 239] on button "SUBMIT" at bounding box center [397, 241] width 83 height 19
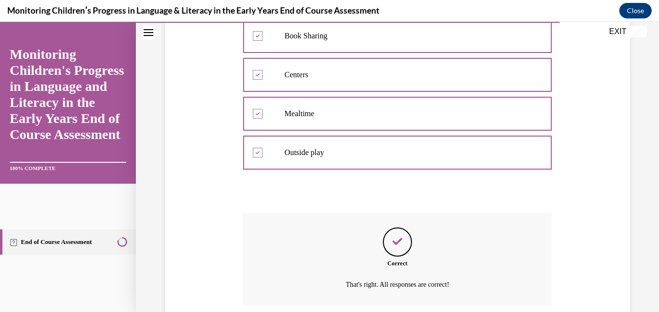
scroll to position [320, 0]
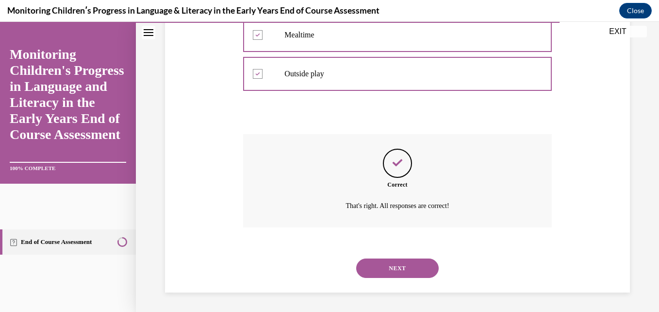
click at [422, 275] on button "NEXT" at bounding box center [397, 267] width 83 height 19
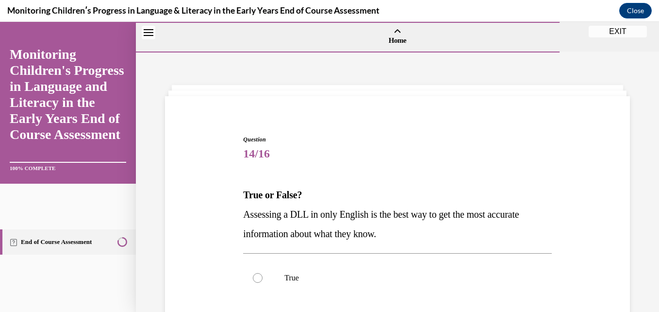
scroll to position [141, 0]
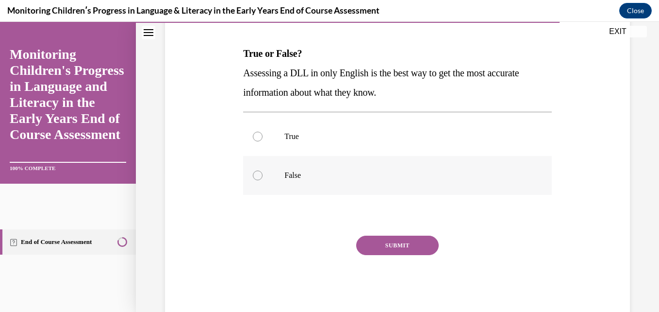
click at [314, 172] on p "False" at bounding box center [405, 175] width 243 height 10
click at [263, 172] on input "False" at bounding box center [258, 175] width 10 height 10
radio input "true"
click at [381, 247] on button "SUBMIT" at bounding box center [397, 244] width 83 height 19
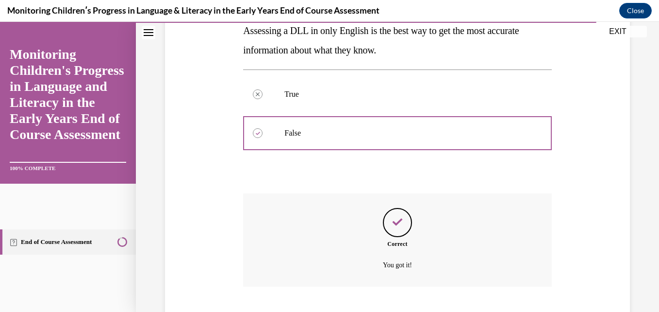
scroll to position [243, 0]
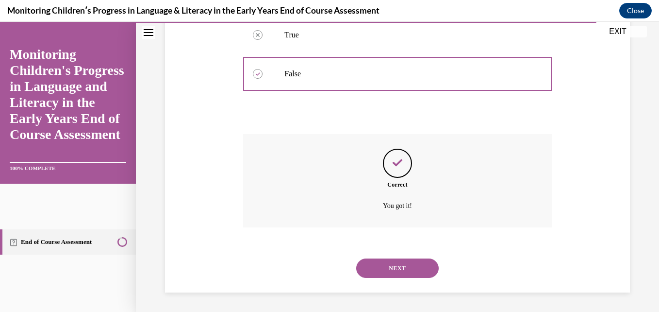
click at [390, 277] on button "NEXT" at bounding box center [397, 267] width 83 height 19
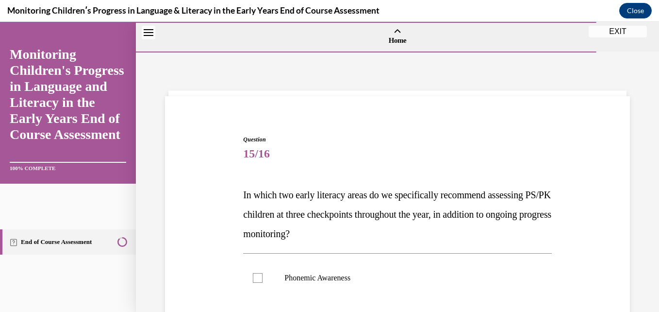
scroll to position [160, 0]
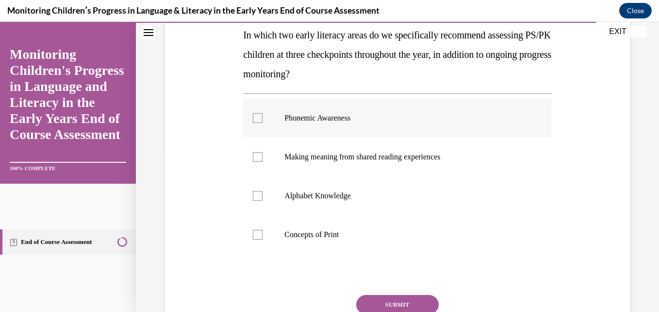
click at [353, 120] on p "Phonemic Awareness" at bounding box center [405, 118] width 243 height 10
click at [263, 120] on input "Phonemic Awareness" at bounding box center [258, 118] width 10 height 10
checkbox input "true"
click at [354, 192] on p "Alphabet Knowledge" at bounding box center [405, 196] width 243 height 10
click at [263, 192] on input "Alphabet Knowledge" at bounding box center [258, 196] width 10 height 10
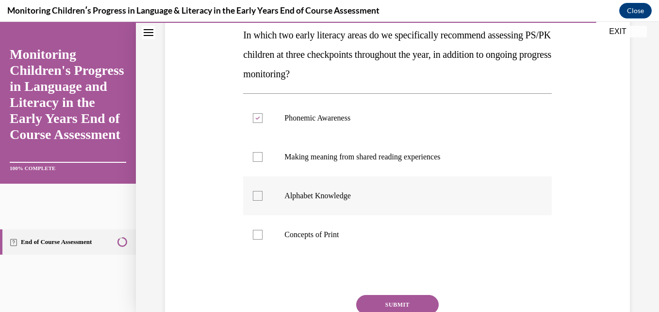
checkbox input "true"
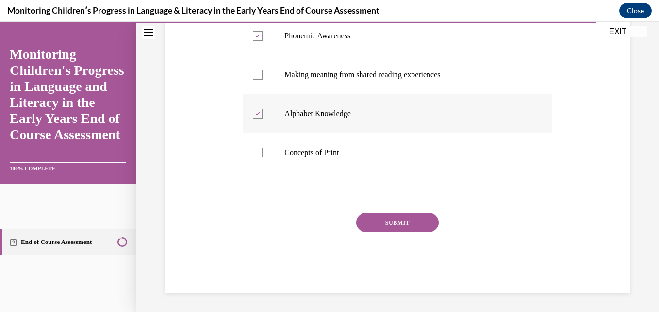
scroll to position [242, 0]
click at [410, 222] on button "SUBMIT" at bounding box center [397, 222] width 83 height 19
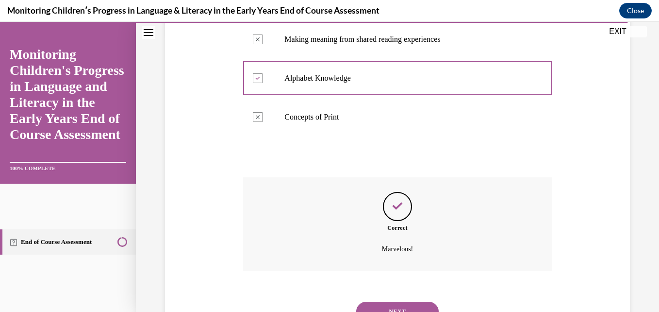
scroll to position [320, 0]
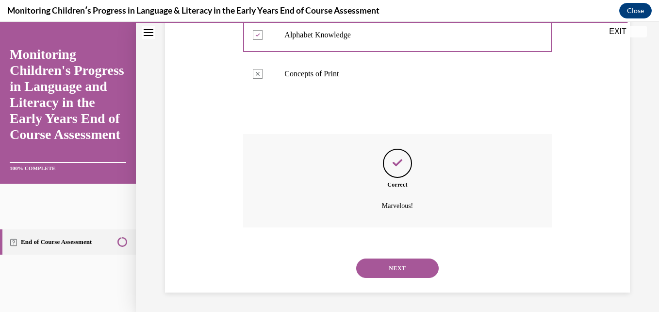
click at [383, 266] on button "NEXT" at bounding box center [397, 267] width 83 height 19
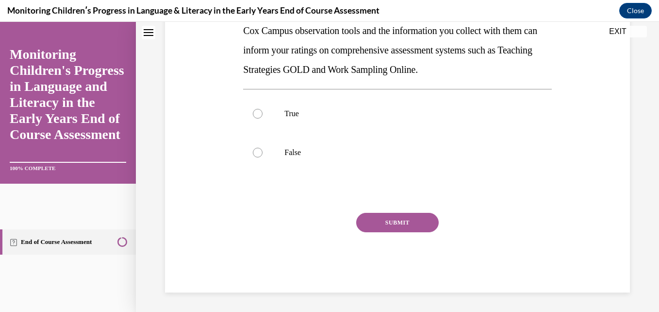
scroll to position [0, 0]
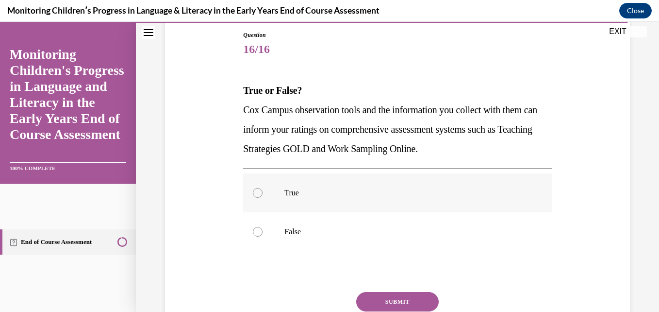
click at [300, 188] on p "True" at bounding box center [405, 193] width 243 height 10
click at [263, 188] on input "True" at bounding box center [258, 193] width 10 height 10
radio input "true"
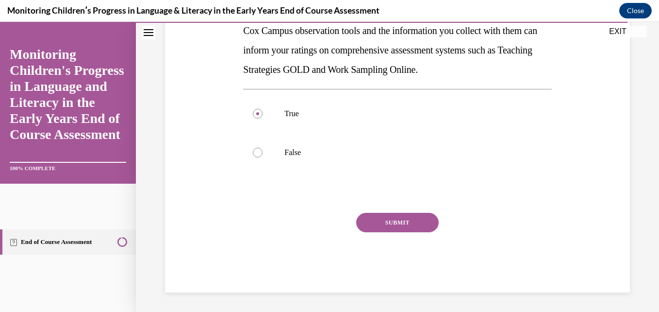
click at [384, 216] on button "SUBMIT" at bounding box center [397, 222] width 83 height 19
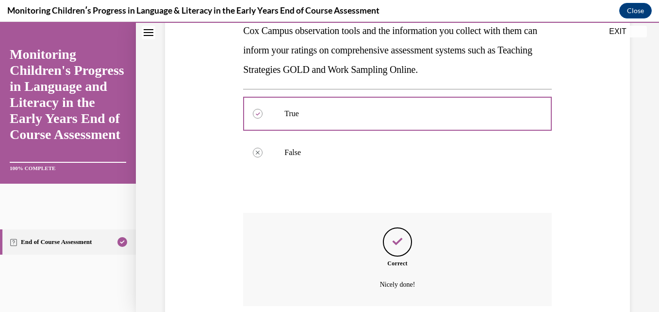
scroll to position [262, 0]
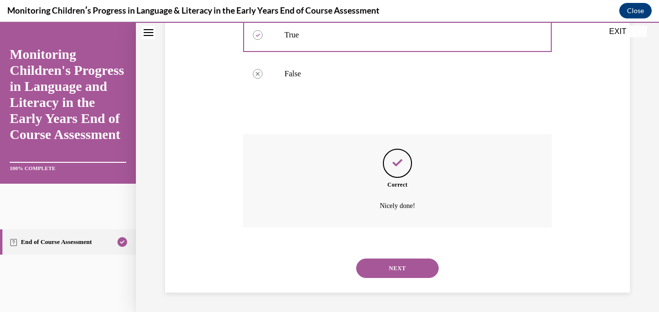
click at [395, 270] on button "NEXT" at bounding box center [397, 267] width 83 height 19
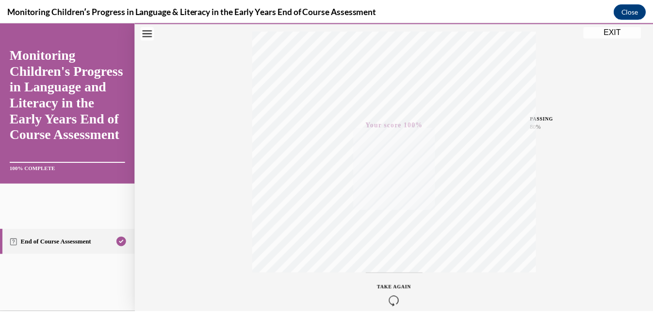
scroll to position [208, 0]
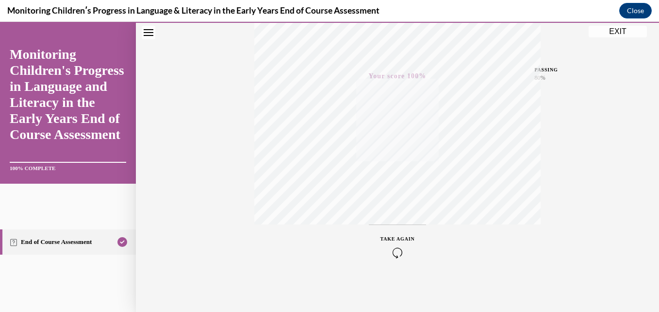
click at [605, 33] on button "EXIT" at bounding box center [618, 32] width 58 height 12
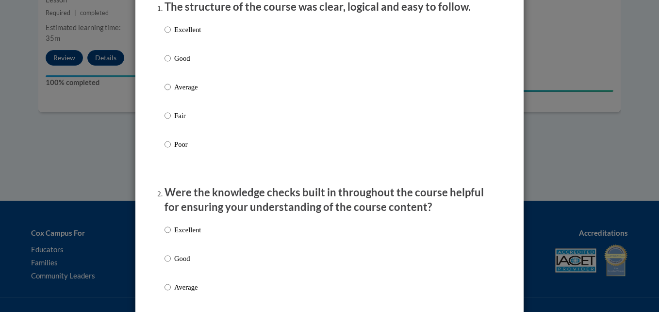
scroll to position [136, 0]
click at [188, 63] on p "Good" at bounding box center [187, 57] width 27 height 11
click at [171, 63] on input "Good" at bounding box center [168, 57] width 6 height 11
radio input "true"
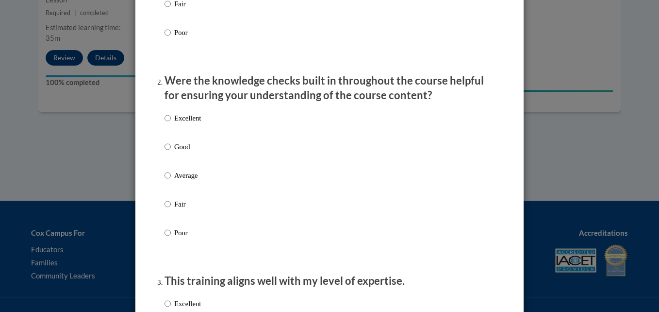
click at [179, 152] on p "Good" at bounding box center [187, 146] width 27 height 11
click at [171, 152] on input "Good" at bounding box center [168, 146] width 6 height 11
radio input "true"
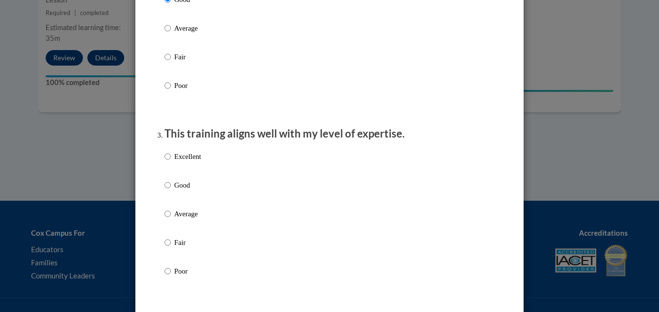
click at [182, 190] on p "Good" at bounding box center [187, 185] width 27 height 11
click at [171, 190] on input "Good" at bounding box center [168, 185] width 6 height 11
radio input "true"
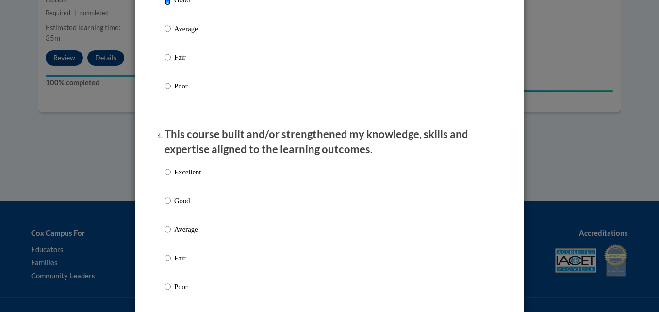
scroll to position [581, 0]
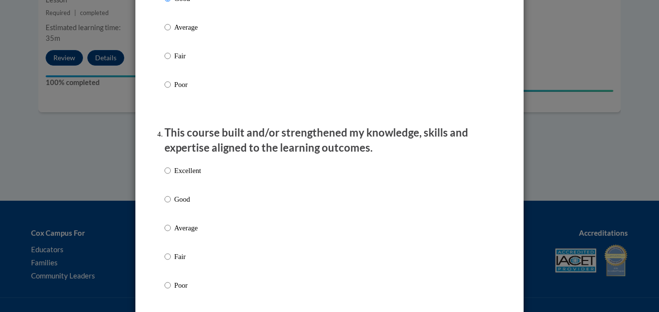
click at [178, 204] on p "Good" at bounding box center [187, 199] width 27 height 11
click at [171, 204] on input "Good" at bounding box center [168, 199] width 6 height 11
radio input "true"
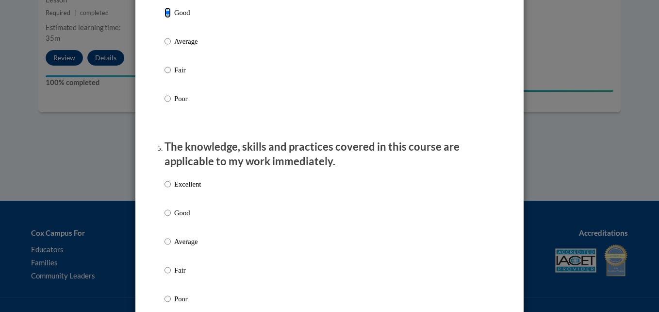
scroll to position [768, 0]
click at [174, 217] on p "Good" at bounding box center [187, 211] width 27 height 11
click at [171, 217] on input "Good" at bounding box center [168, 211] width 6 height 11
radio input "true"
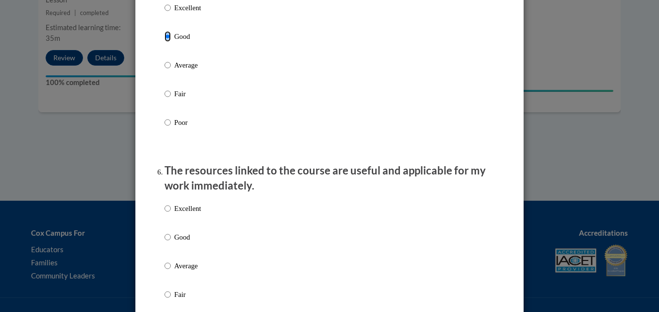
scroll to position [945, 0]
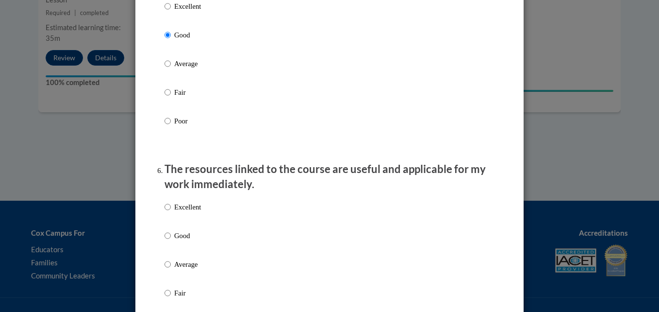
click at [181, 241] on p "Good" at bounding box center [187, 235] width 27 height 11
click at [171, 241] on input "Good" at bounding box center [168, 235] width 6 height 11
radio input "true"
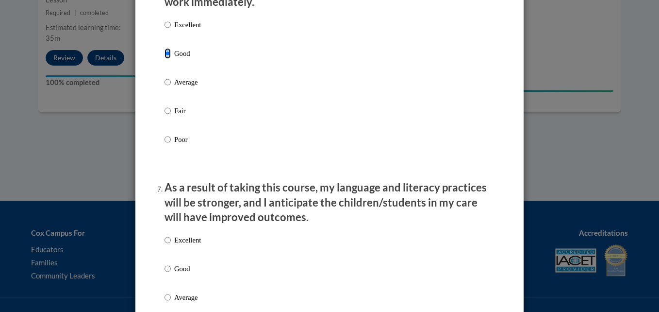
scroll to position [1215, 0]
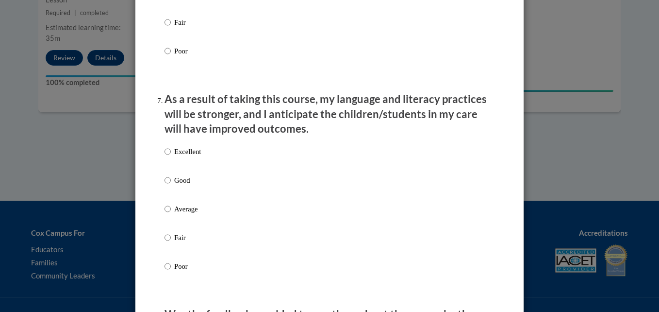
click at [169, 183] on label "Good" at bounding box center [183, 188] width 36 height 26
click at [169, 183] on input "Good" at bounding box center [168, 180] width 6 height 11
radio input "true"
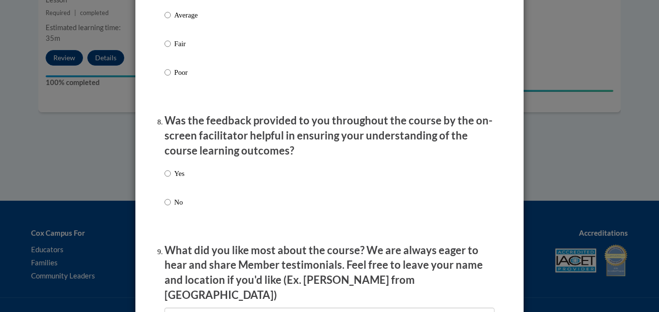
scroll to position [1410, 0]
click at [169, 183] on label "Yes" at bounding box center [175, 180] width 20 height 26
click at [169, 178] on input "Yes" at bounding box center [168, 172] width 6 height 11
radio input "true"
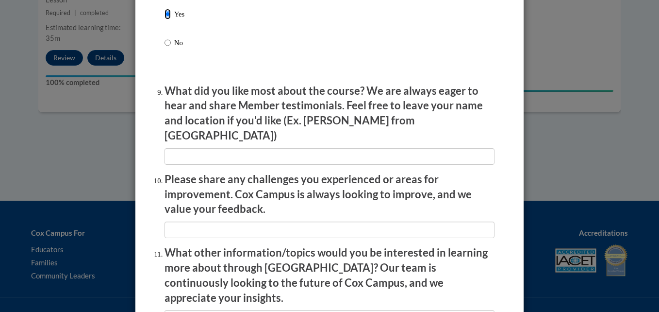
scroll to position [1572, 0]
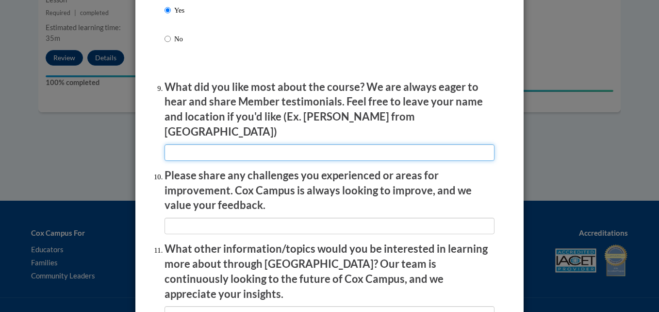
click at [179, 144] on input "textbox" at bounding box center [330, 152] width 330 height 17
type input "N/A"
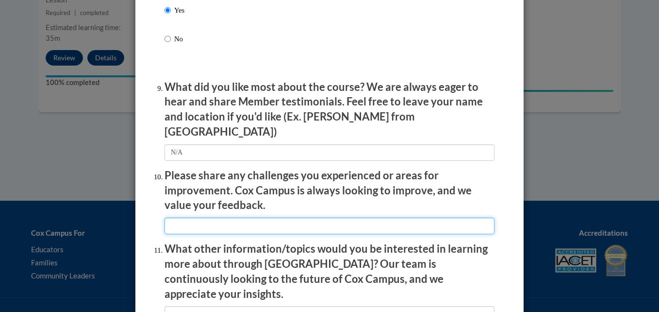
type input "N/A"
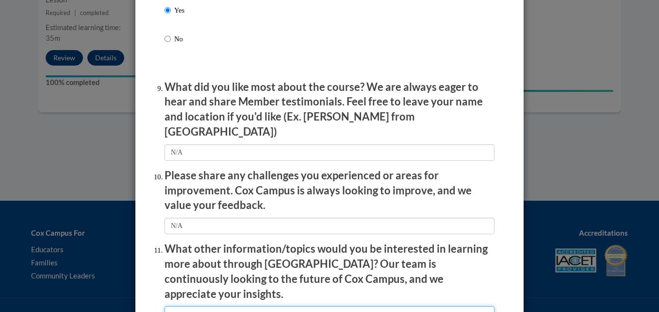
type input "N/A"
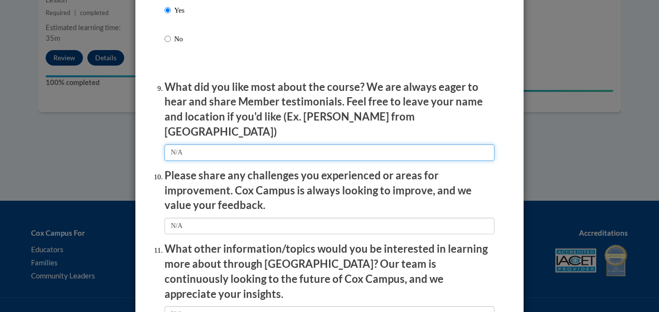
scroll to position [1705, 0]
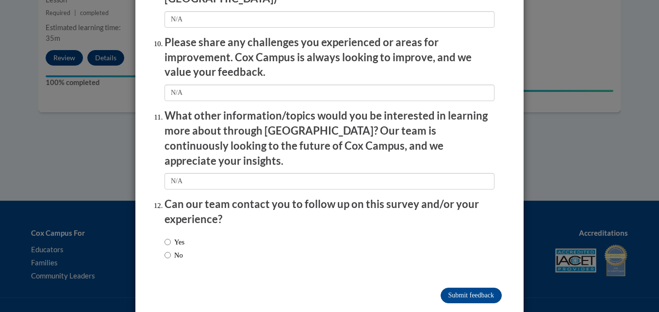
click at [168, 249] on label "No" at bounding box center [174, 254] width 18 height 11
click at [168, 249] on input "No" at bounding box center [168, 254] width 6 height 11
radio input "true"
click at [482, 287] on input "Submit feedback" at bounding box center [471, 295] width 61 height 16
